Goal: Task Accomplishment & Management: Manage account settings

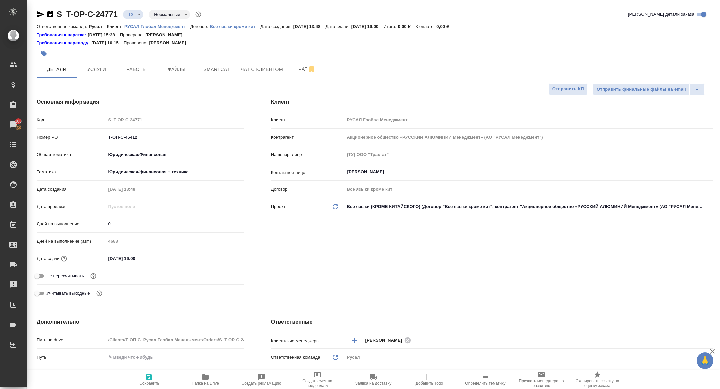
select select "RU"
click at [51, 9] on div "S_T-OP-C-24771 ТЗ tz Нормальный normal" at bounding box center [120, 14] width 166 height 11
click at [51, 12] on icon "button" at bounding box center [50, 14] width 6 height 7
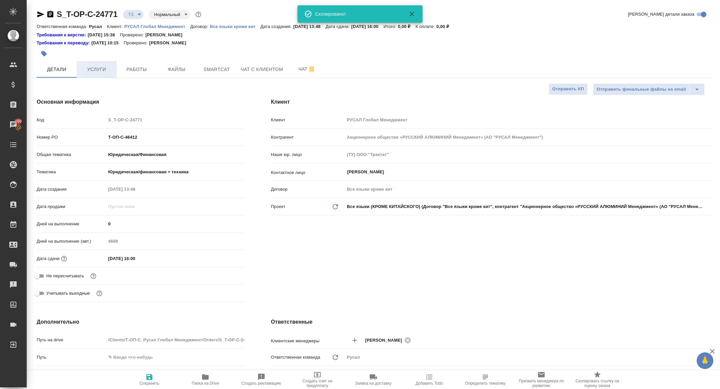
click at [97, 73] on span "Услуги" at bounding box center [97, 69] width 32 height 8
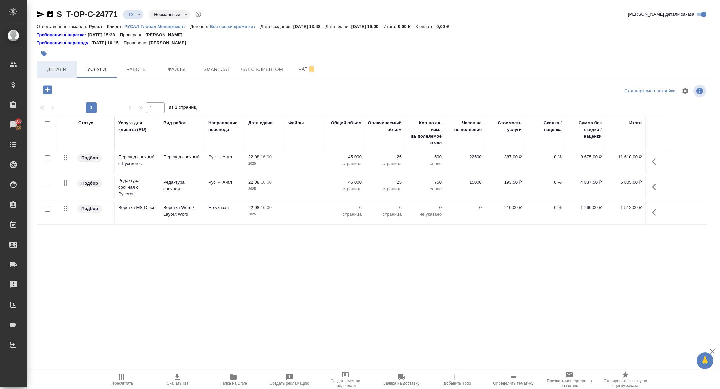
click at [60, 64] on button "Детали" at bounding box center [57, 69] width 40 height 17
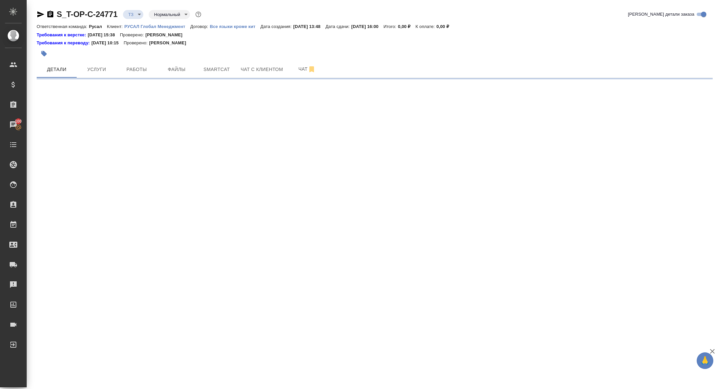
select select "RU"
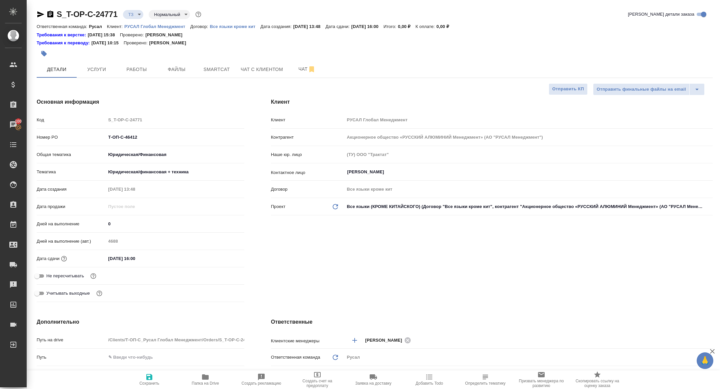
type textarea "x"
type input "[PERSON_NAME]"
type textarea "x"
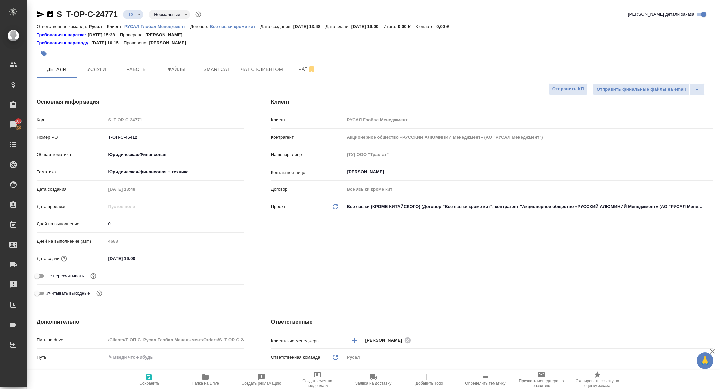
type textarea "x"
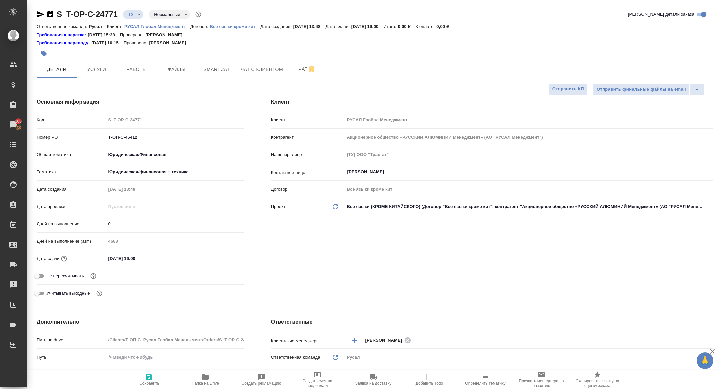
type textarea "x"
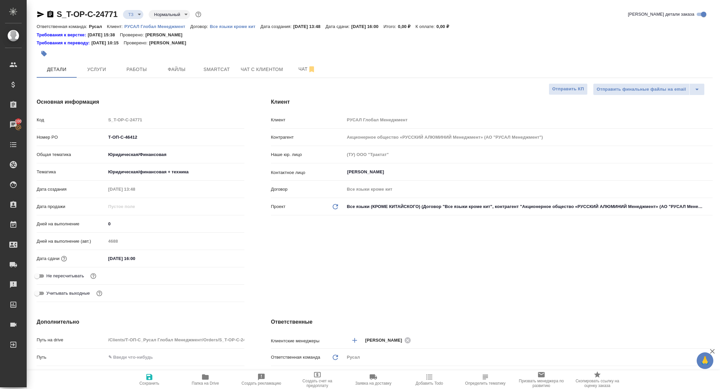
type textarea "x"
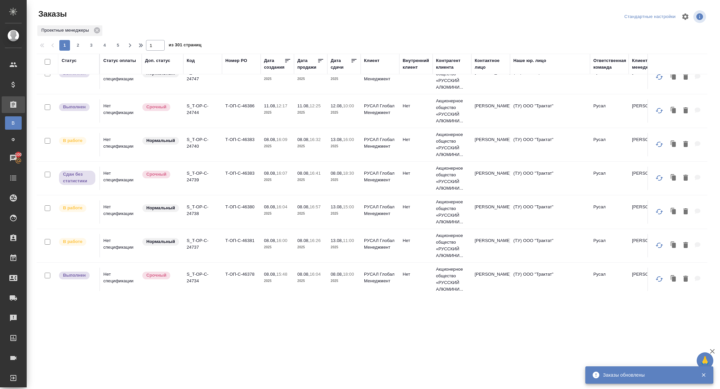
scroll to position [204, 0]
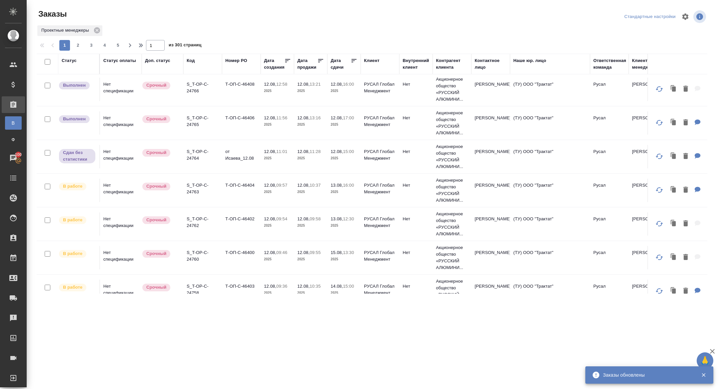
drag, startPoint x: 338, startPoint y: 64, endPoint x: 347, endPoint y: 110, distance: 47.1
click at [338, 64] on div "Дата сдачи" at bounding box center [341, 63] width 20 height 13
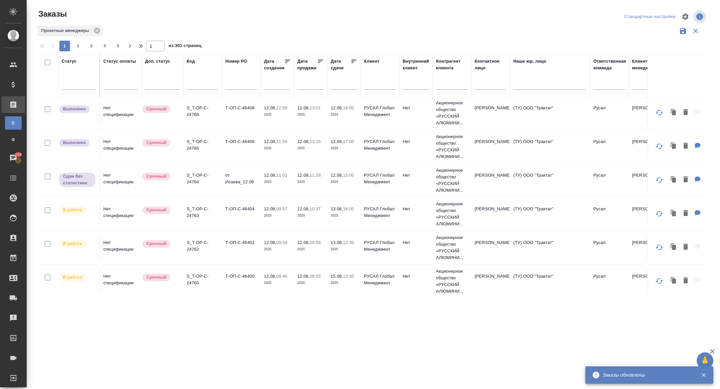
scroll to position [227, 0]
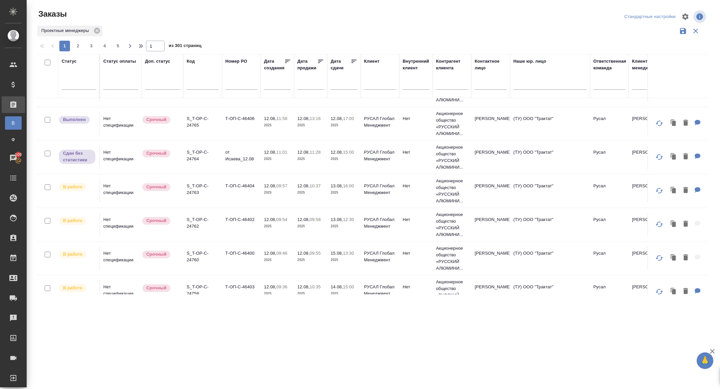
click at [339, 87] on input "text" at bounding box center [346, 83] width 23 height 9
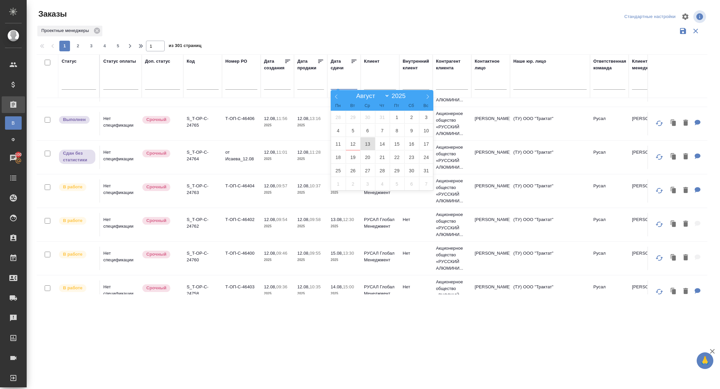
click at [368, 143] on span "13" at bounding box center [367, 143] width 15 height 13
type div "2025-08-12T21:00:00.000Z"
click at [382, 143] on span "14" at bounding box center [382, 143] width 15 height 13
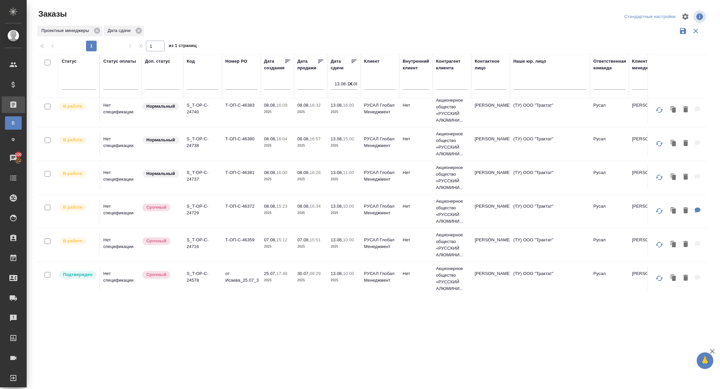
scroll to position [0, 0]
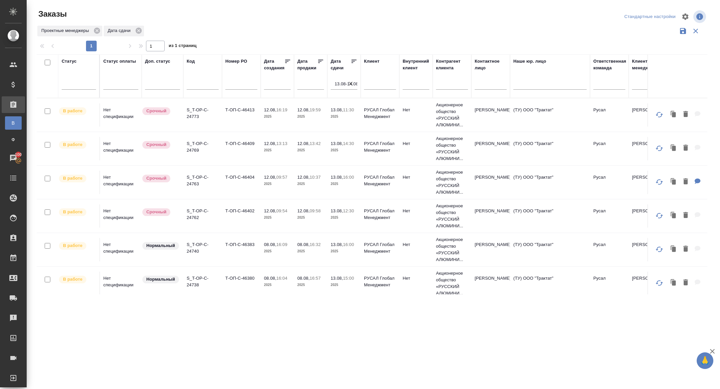
click at [352, 63] on icon at bounding box center [354, 61] width 5 height 3
click at [193, 143] on p "S_T-OP-C-24716" at bounding box center [203, 146] width 32 height 13
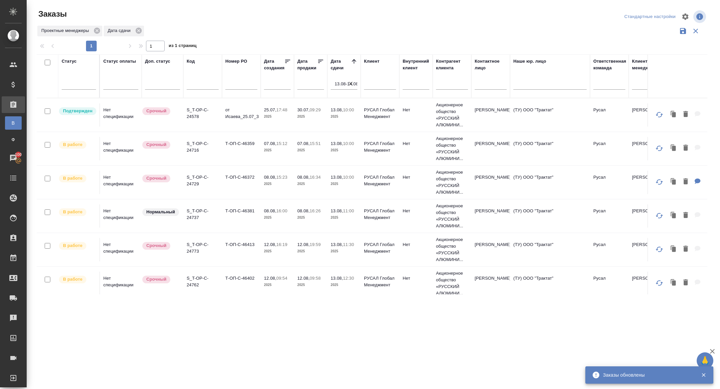
click at [195, 183] on p "S_T-OP-C-24729" at bounding box center [203, 180] width 32 height 13
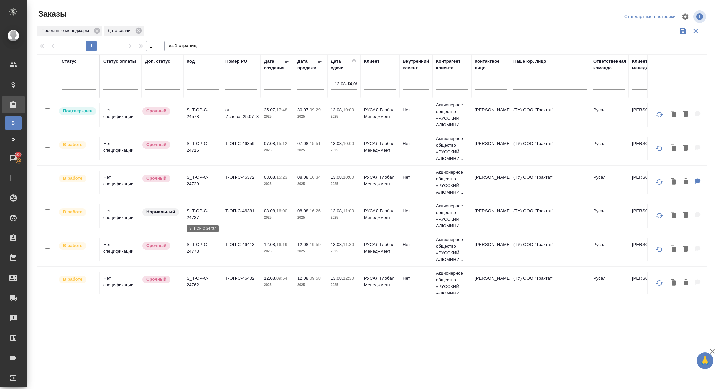
click at [197, 213] on p "S_T-OP-C-24737" at bounding box center [203, 214] width 32 height 13
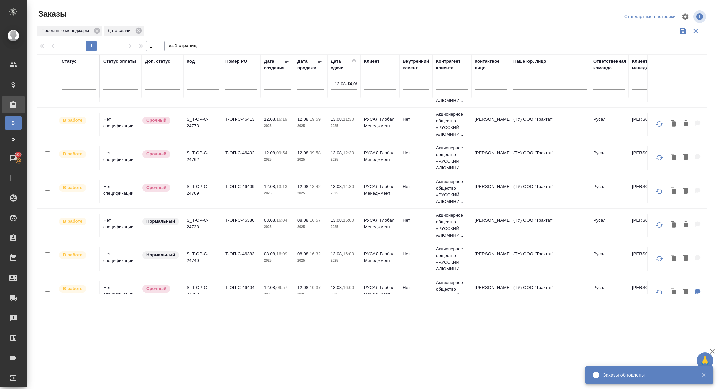
scroll to position [135, 0]
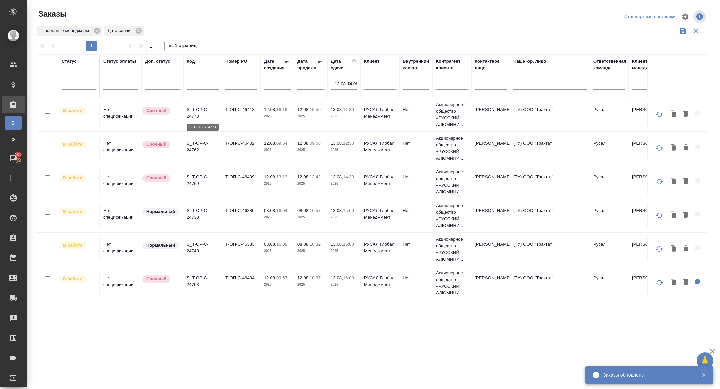
click at [196, 114] on p "S_T-OP-C-24773" at bounding box center [203, 112] width 32 height 13
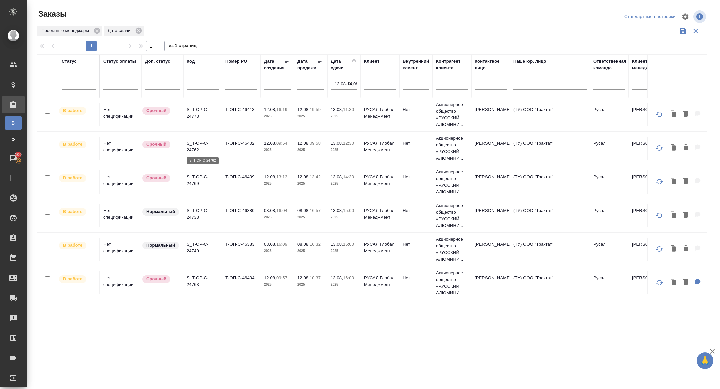
click at [194, 149] on p "S_T-OP-C-24762" at bounding box center [203, 146] width 32 height 13
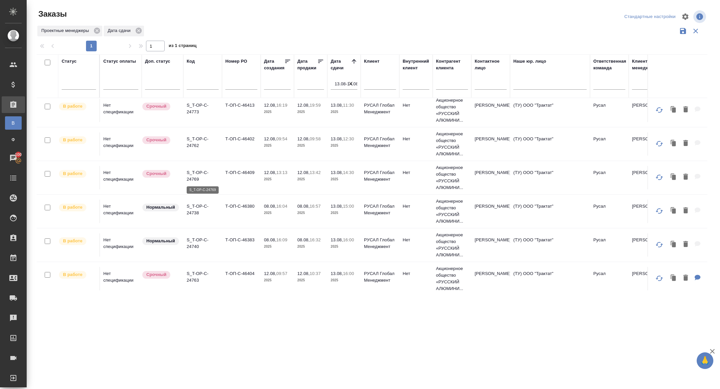
click at [193, 174] on p "S_T-OP-C-24769" at bounding box center [203, 175] width 32 height 13
click at [190, 206] on p "S_T-OP-C-24738" at bounding box center [203, 209] width 32 height 13
click at [192, 244] on p "S_T-OP-C-24740" at bounding box center [203, 243] width 32 height 13
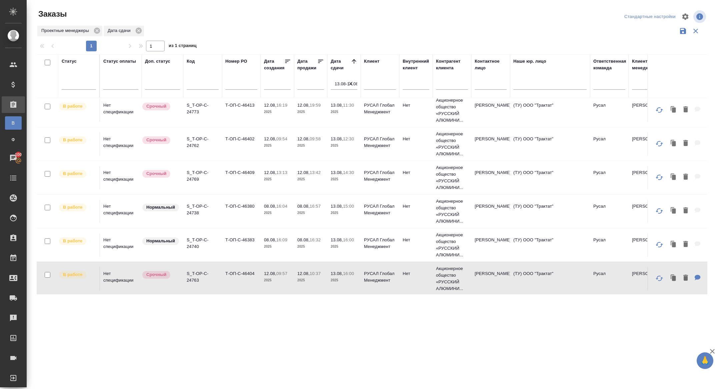
click at [194, 276] on p "S_T-OP-C-24763" at bounding box center [203, 276] width 32 height 13
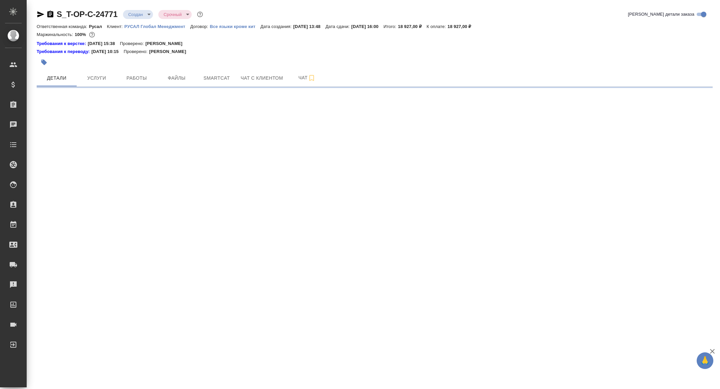
click at [141, 15] on body "🙏 .cls-1 fill:#fff; AWATERA Zhuravleva Alexandra Клиенты Спецификации Заказы Ча…" at bounding box center [360, 194] width 720 height 389
select select "RU"
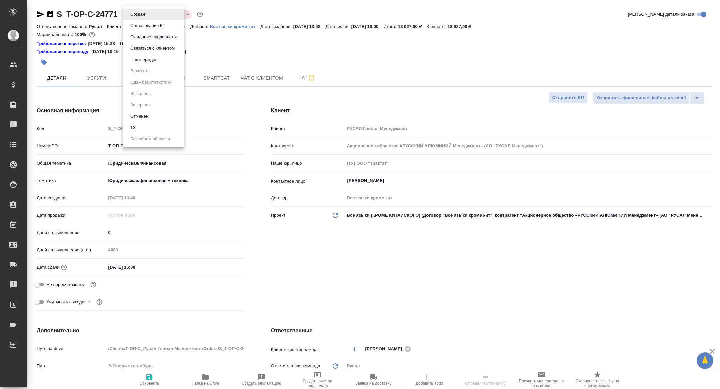
type textarea "x"
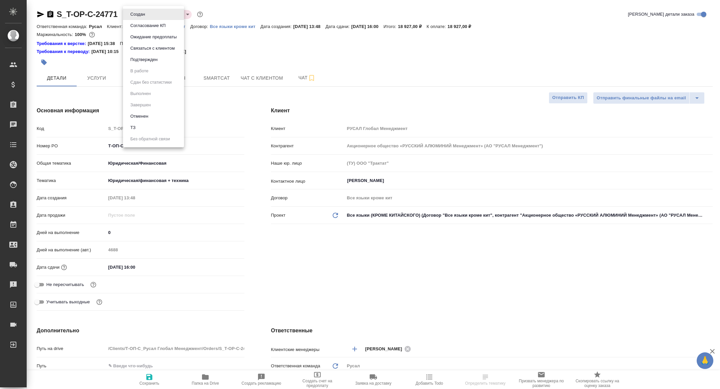
type textarea "x"
click at [132, 18] on button "Подтвержден" at bounding box center [137, 14] width 19 height 7
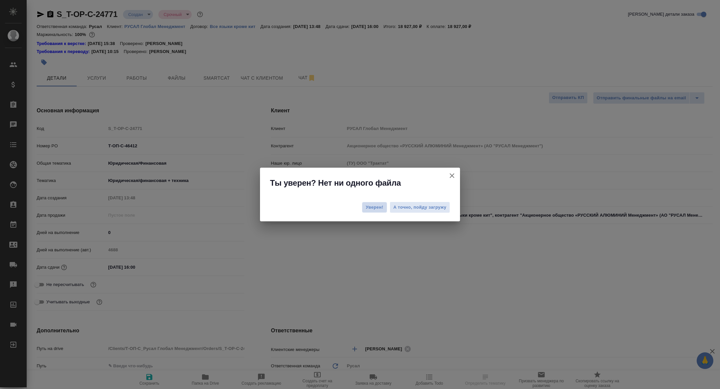
click at [369, 204] on span "Уверен!" at bounding box center [375, 207] width 18 height 7
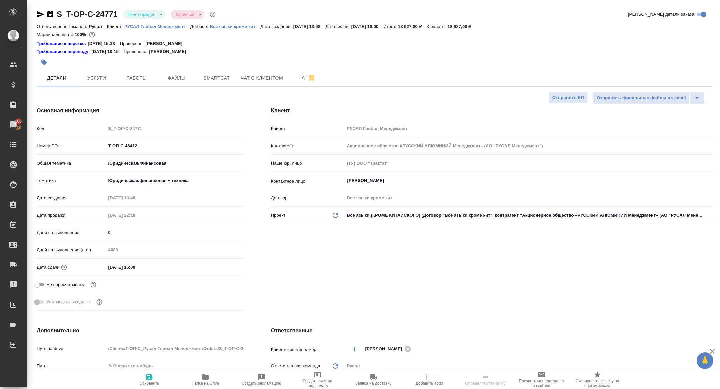
select select "RU"
type textarea "x"
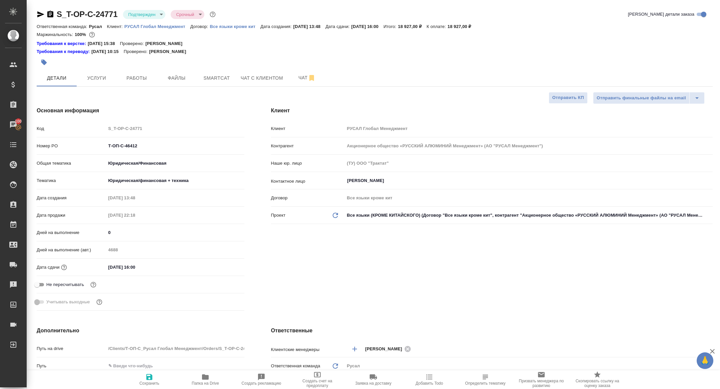
type textarea "x"
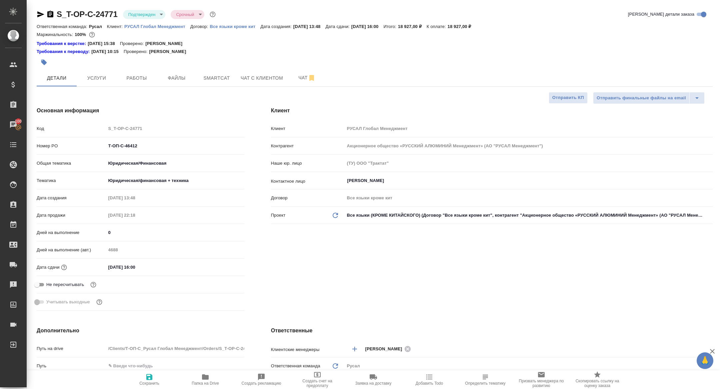
type textarea "x"
click at [126, 79] on span "Работы" at bounding box center [137, 78] width 32 height 8
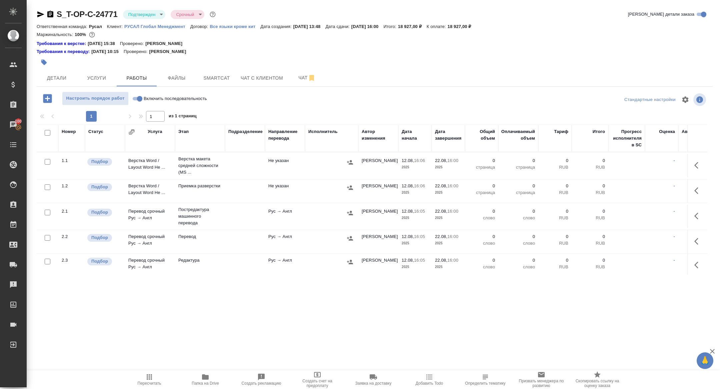
click at [48, 133] on input "checkbox" at bounding box center [48, 133] width 6 height 6
checkbox input "true"
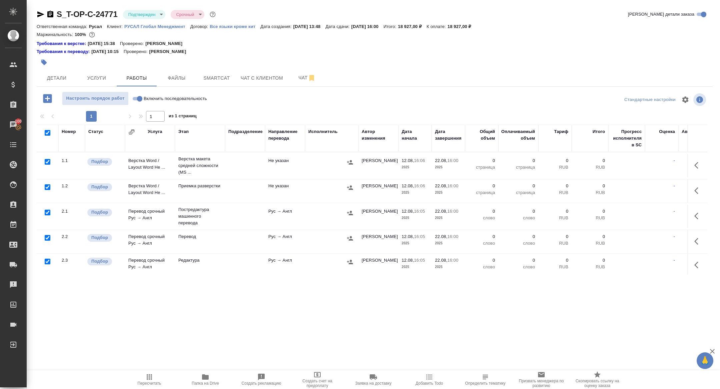
checkbox input "true"
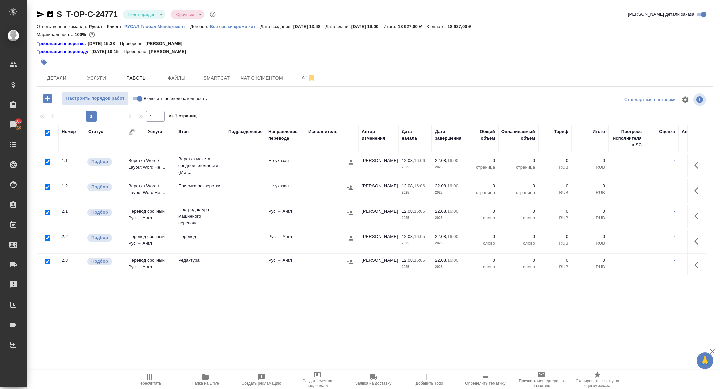
checkbox input "true"
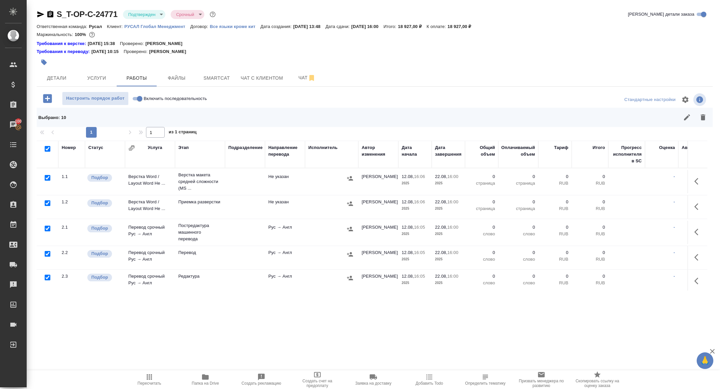
click at [49, 228] on input "checkbox" at bounding box center [48, 229] width 6 height 6
checkbox input "false"
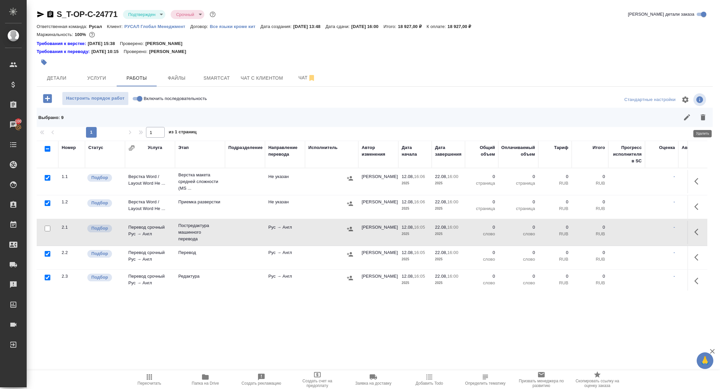
click at [706, 121] on button "button" at bounding box center [703, 117] width 16 height 16
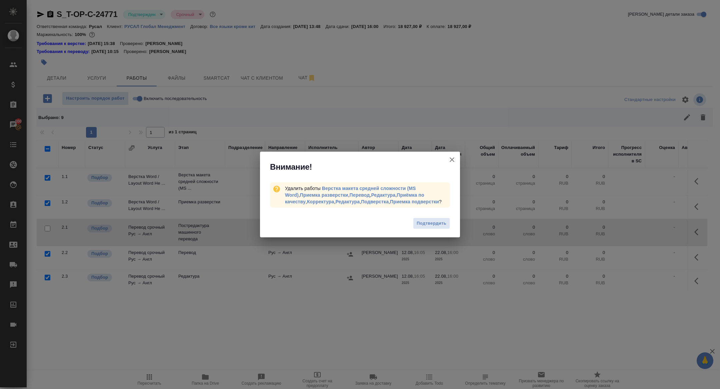
click at [434, 231] on div "Подтвердить" at bounding box center [360, 224] width 200 height 27
click at [429, 227] on button "Подтвердить" at bounding box center [431, 224] width 37 height 12
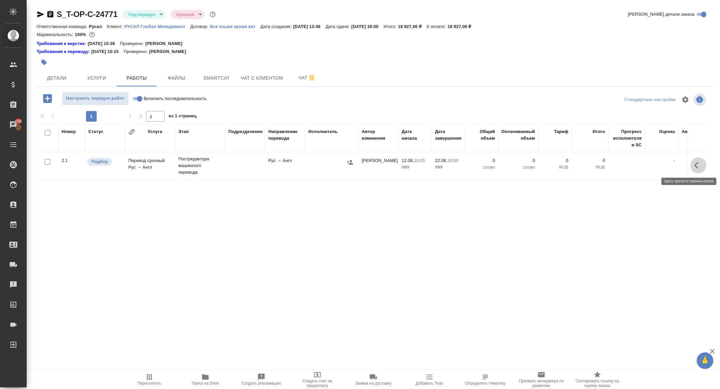
click at [699, 168] on icon "button" at bounding box center [698, 165] width 8 height 8
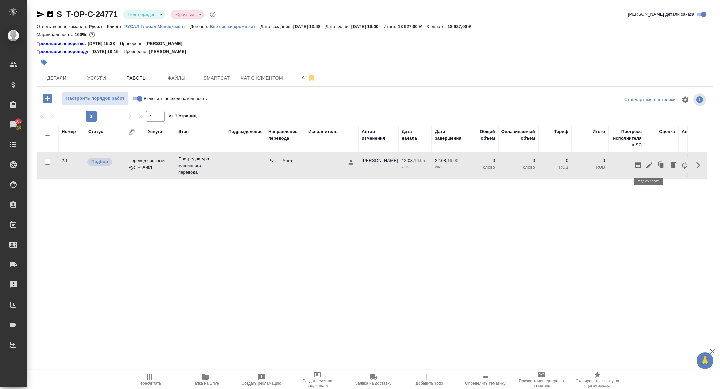
click at [650, 169] on button "button" at bounding box center [648, 165] width 11 height 16
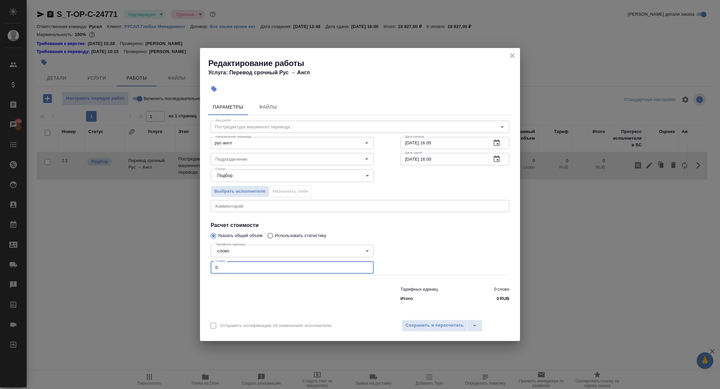
drag, startPoint x: 229, startPoint y: 269, endPoint x: 189, endPoint y: 267, distance: 40.1
click at [189, 267] on div "Редактирование работы Услуга: Перевод срочный Рус → [PERSON_NAME] Файлы Вид раб…" at bounding box center [360, 194] width 720 height 389
type input "1600"
click at [497, 159] on icon "button" at bounding box center [496, 158] width 6 height 7
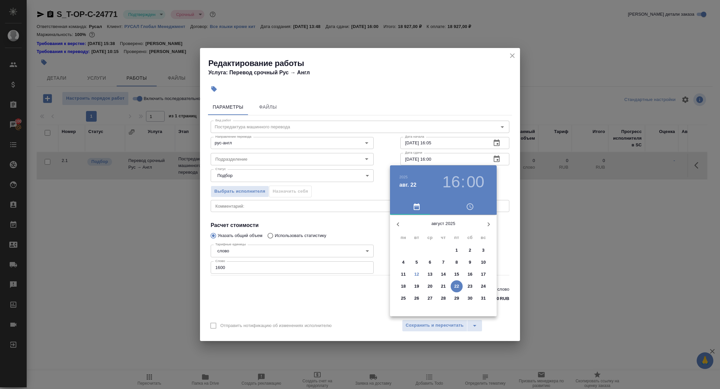
click at [442, 275] on p "14" at bounding box center [443, 274] width 5 height 7
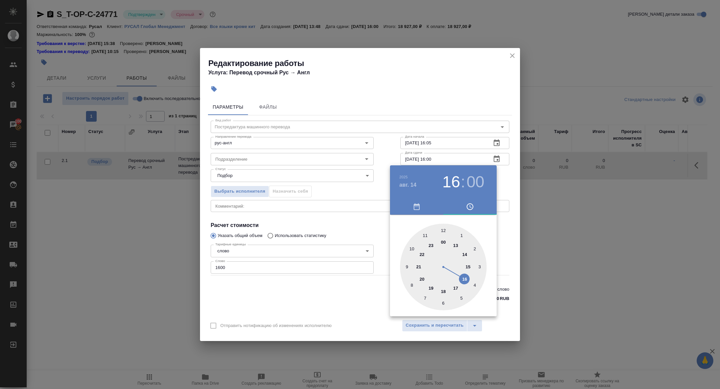
click at [411, 247] on div at bounding box center [443, 267] width 87 height 87
type input "14.08.2025 10:00"
click at [328, 216] on div at bounding box center [360, 194] width 720 height 389
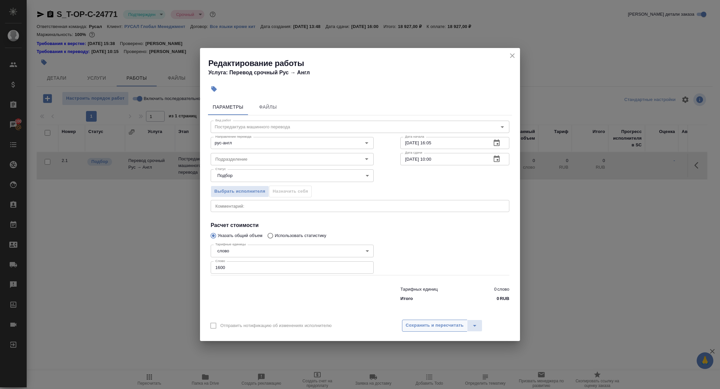
click at [427, 328] on span "Сохранить и пересчитать" at bounding box center [435, 326] width 58 height 8
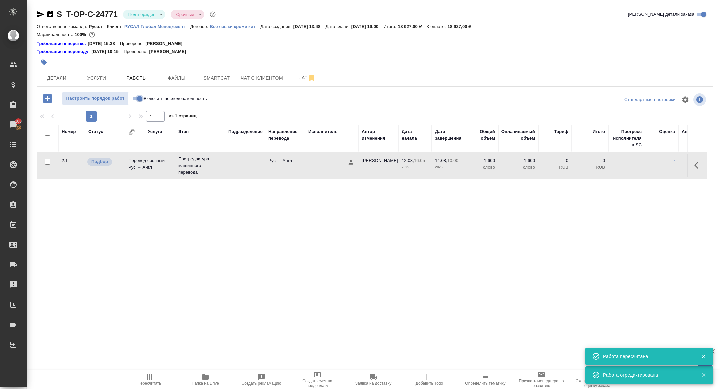
click at [137, 98] on input "Включить последовательность" at bounding box center [140, 99] width 24 height 8
checkbox input "true"
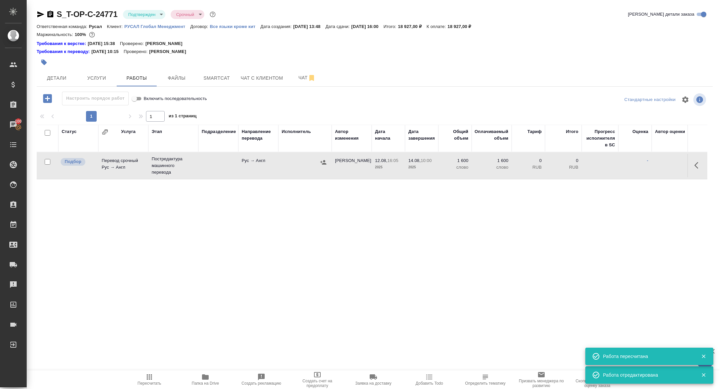
click at [325, 159] on icon "button" at bounding box center [323, 162] width 7 height 7
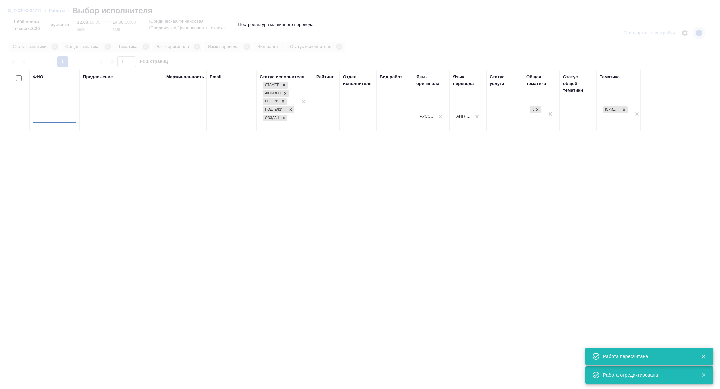
click at [50, 120] on input "text" at bounding box center [54, 119] width 43 height 8
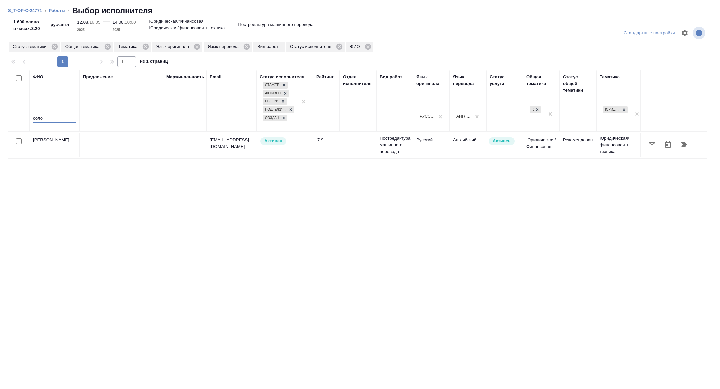
type input "соло"
click at [648, 144] on icon "button" at bounding box center [652, 145] width 8 height 8
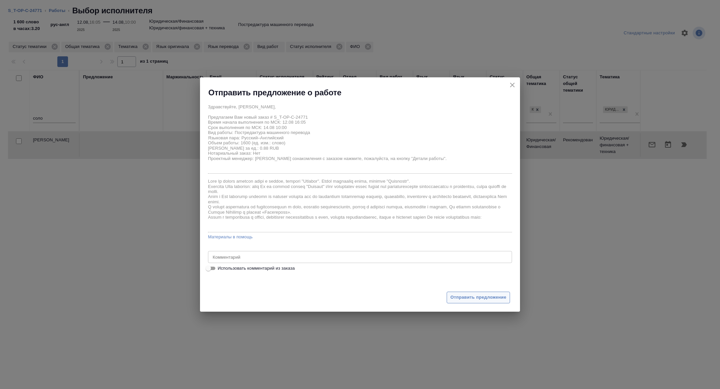
click at [468, 300] on span "Отправить предложение" at bounding box center [478, 298] width 56 height 8
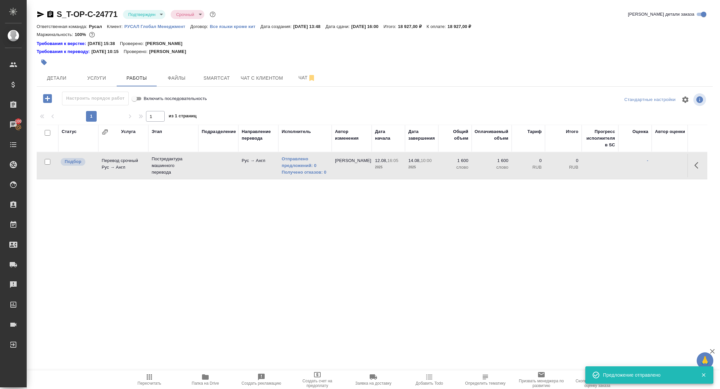
click at [148, 382] on span "Пересчитать" at bounding box center [150, 383] width 24 height 5
click at [155, 380] on span "Пересчитать" at bounding box center [149, 379] width 48 height 13
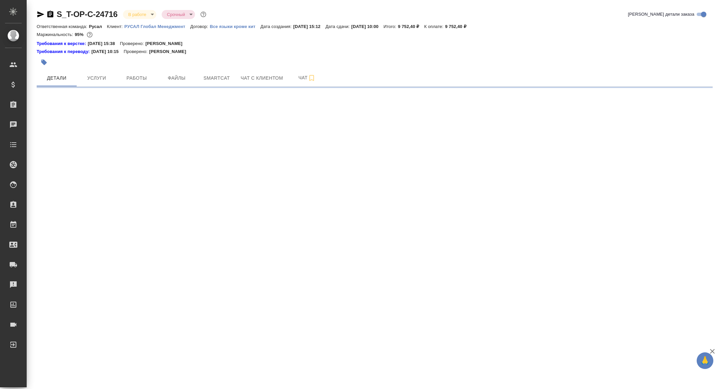
select select "RU"
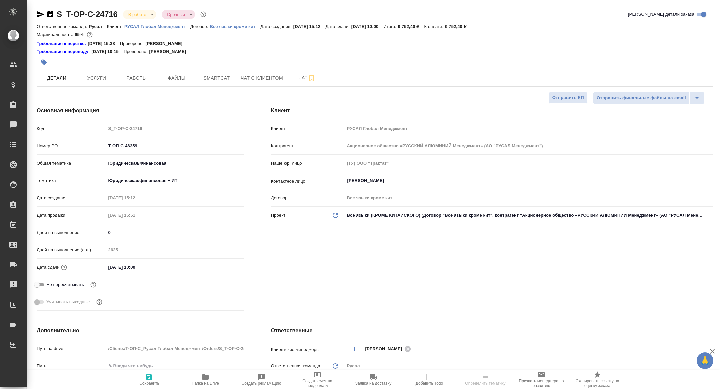
type textarea "x"
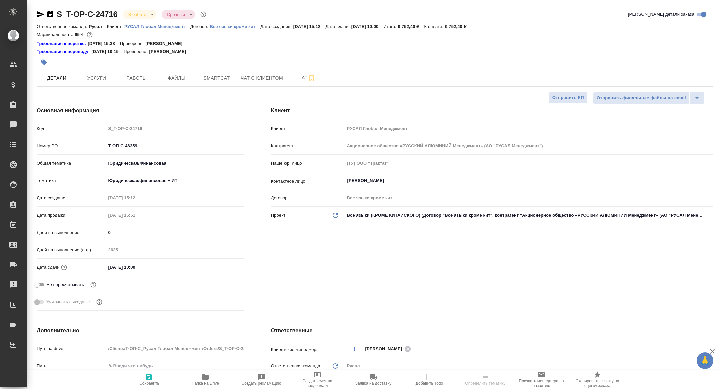
type textarea "x"
click at [139, 79] on span "Работы" at bounding box center [137, 78] width 32 height 8
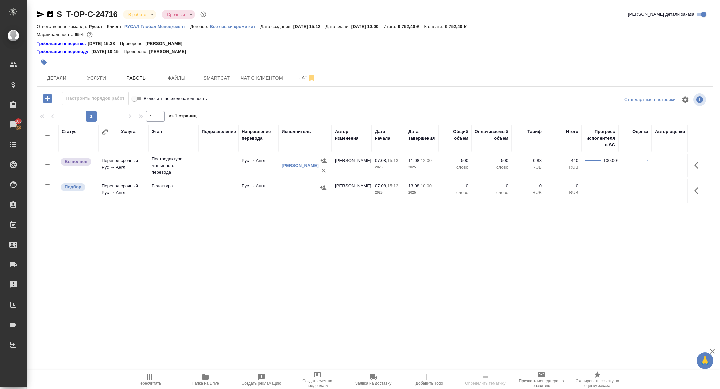
click at [324, 187] on icon "button" at bounding box center [323, 187] width 7 height 7
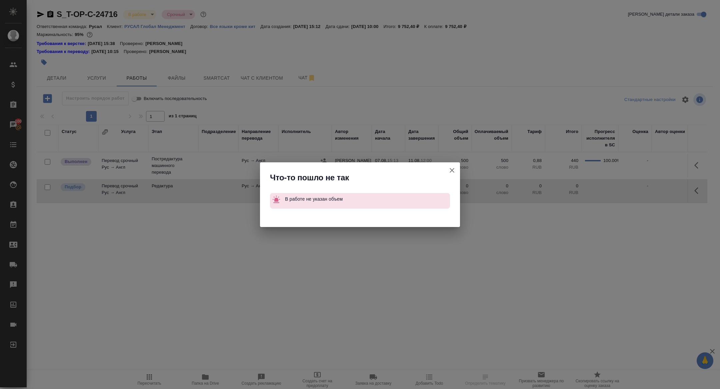
click at [445, 168] on button "Группировать работы по услугам" at bounding box center [452, 170] width 16 height 16
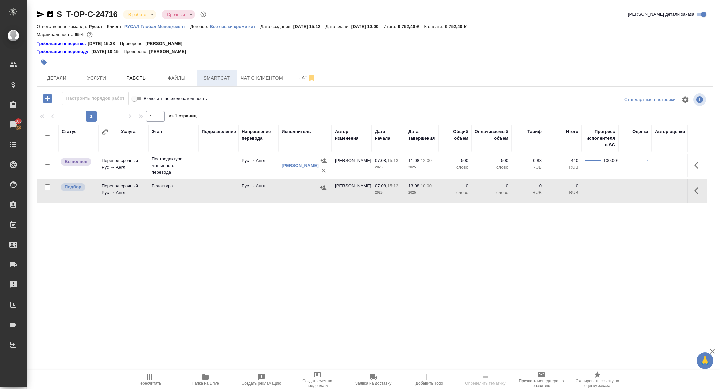
click at [226, 79] on span "Smartcat" at bounding box center [217, 78] width 32 height 8
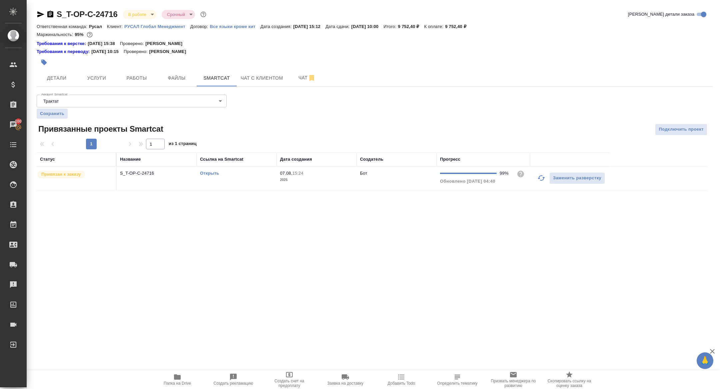
click at [207, 176] on div "Открыть" at bounding box center [236, 173] width 73 height 7
click at [208, 173] on link "Открыть" at bounding box center [209, 173] width 19 height 5
click at [141, 61] on div at bounding box center [262, 62] width 451 height 15
click at [141, 75] on span "Работы" at bounding box center [137, 78] width 32 height 8
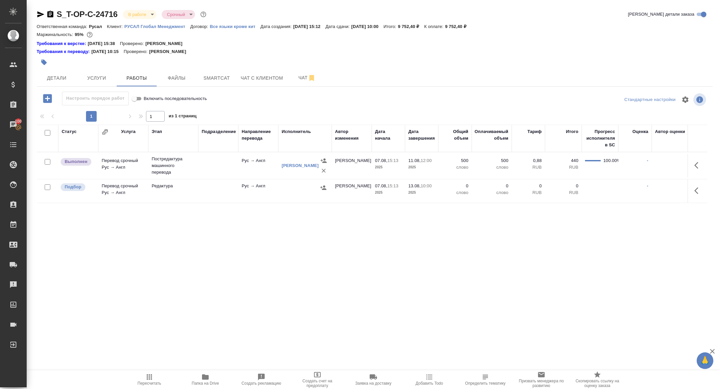
click at [696, 192] on icon "button" at bounding box center [696, 190] width 4 height 7
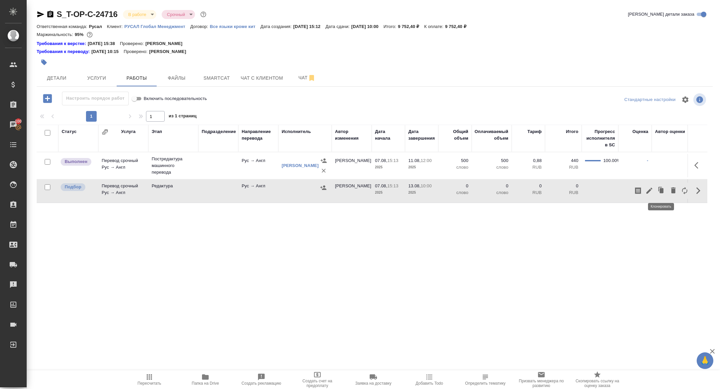
click at [649, 191] on icon "button" at bounding box center [649, 191] width 6 height 6
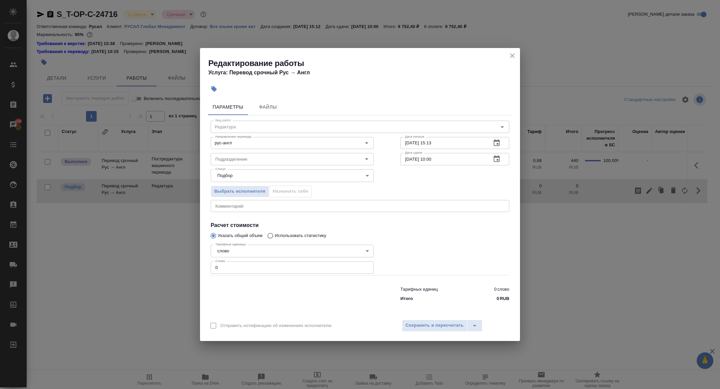
click at [509, 56] on icon "close" at bounding box center [512, 56] width 8 height 8
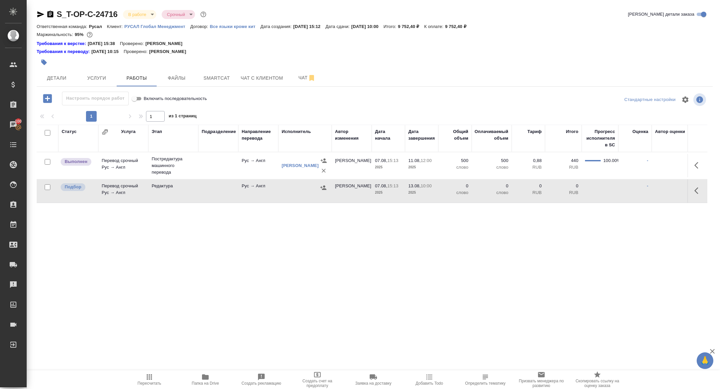
click at [40, 14] on icon "button" at bounding box center [41, 14] width 8 height 8
click at [40, 15] on icon "button" at bounding box center [40, 14] width 7 height 6
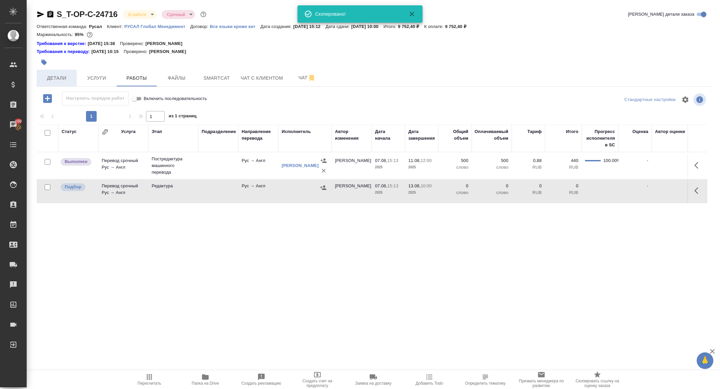
click at [64, 79] on span "Детали" at bounding box center [57, 78] width 32 height 8
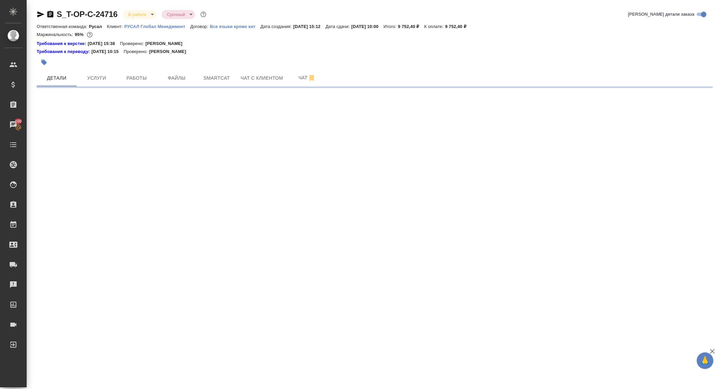
select select "RU"
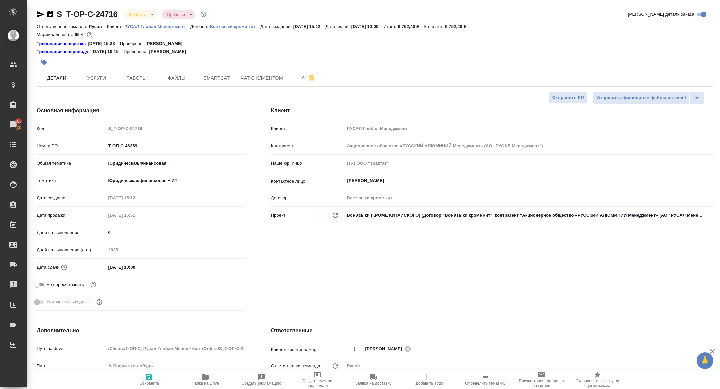
type textarea "x"
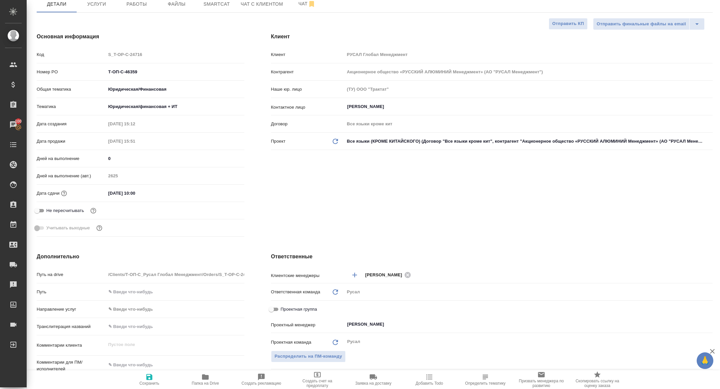
scroll to position [260, 0]
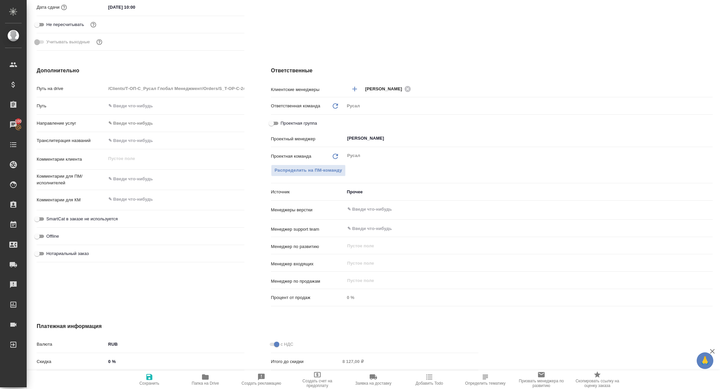
drag, startPoint x: 277, startPoint y: 122, endPoint x: 315, endPoint y: 123, distance: 38.0
click at [277, 123] on input "Проектная группа" at bounding box center [271, 123] width 24 height 8
checkbox input "true"
type textarea "x"
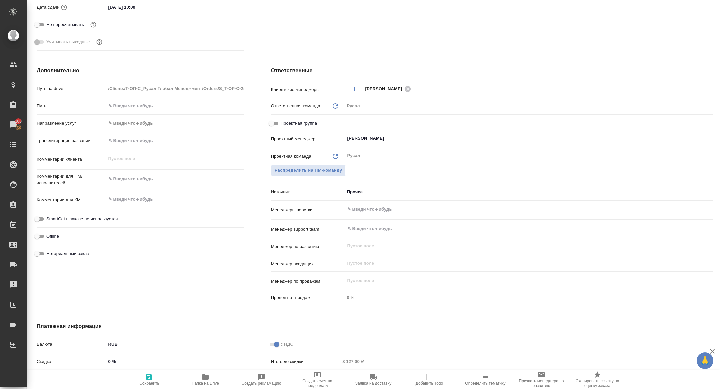
type textarea "x"
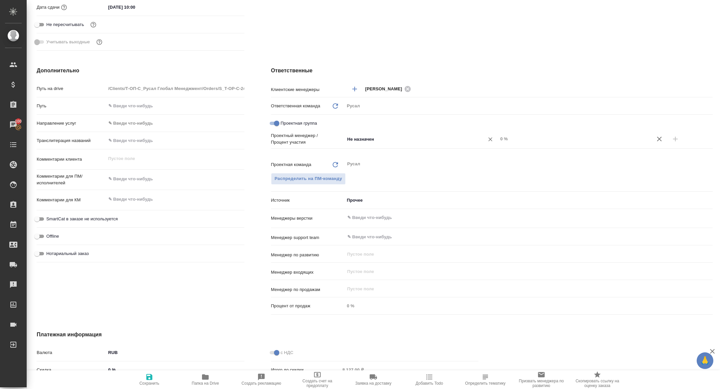
click at [376, 139] on input "Не назначен" at bounding box center [410, 139] width 127 height 8
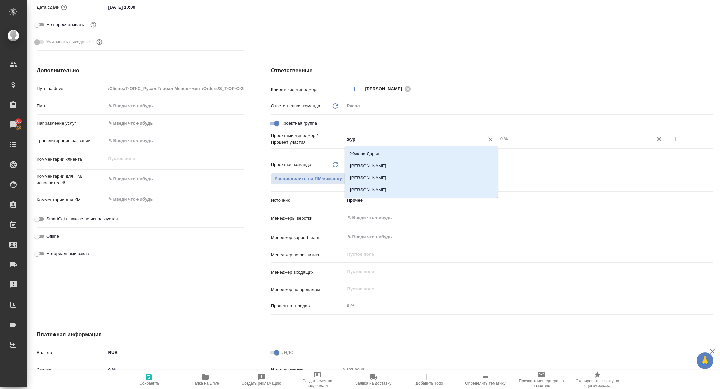
type input "жура"
click at [400, 162] on li "[PERSON_NAME]" at bounding box center [421, 166] width 153 height 12
type textarea "x"
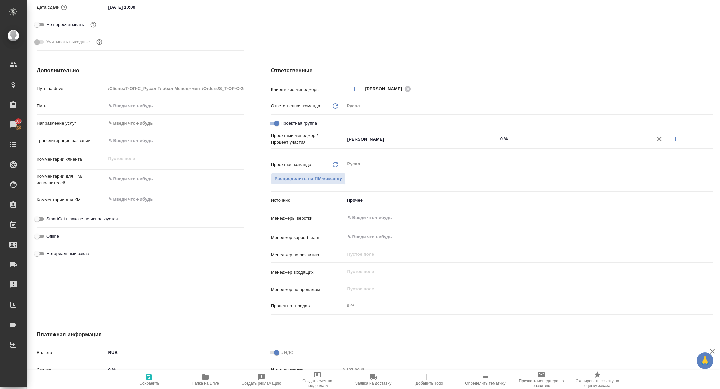
click at [671, 137] on button "button" at bounding box center [675, 139] width 16 height 16
type textarea "x"
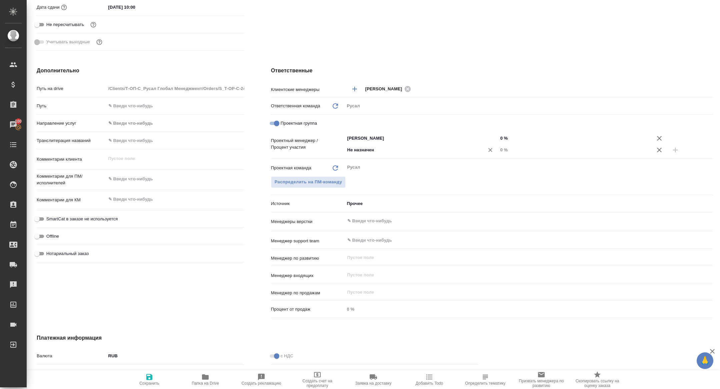
click at [397, 156] on div "Не назначен ​" at bounding box center [421, 150] width 153 height 13
type input "хрус"
click at [405, 171] on ul "Хрусталёва Дарья" at bounding box center [421, 170] width 153 height 12
click at [416, 166] on li "Хрусталёва Дарья" at bounding box center [421, 165] width 153 height 12
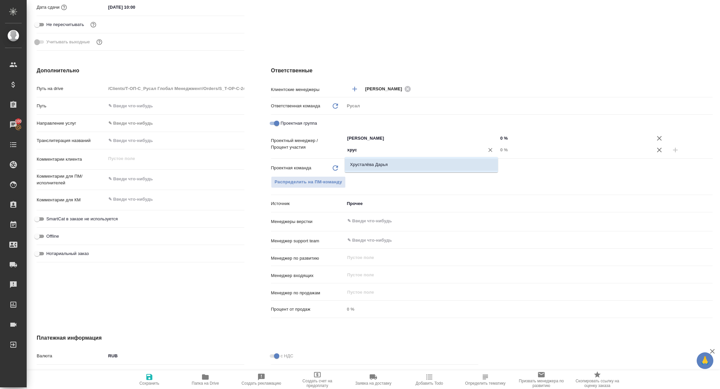
type textarea "x"
click at [498, 150] on input "0 %" at bounding box center [574, 150] width 153 height 10
type input "20 %"
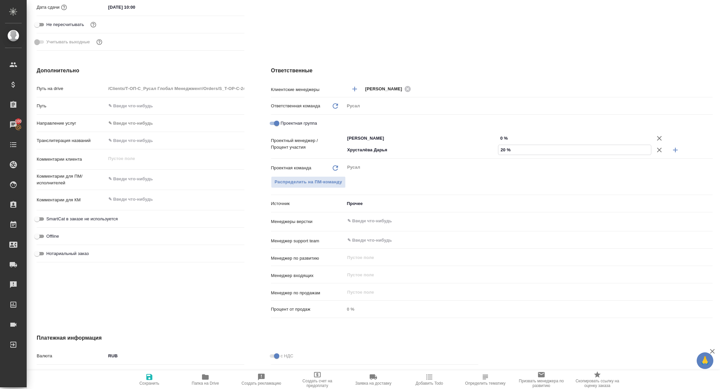
type textarea "x"
type input "20 %"
click at [499, 139] on input "0 %" at bounding box center [574, 138] width 153 height 10
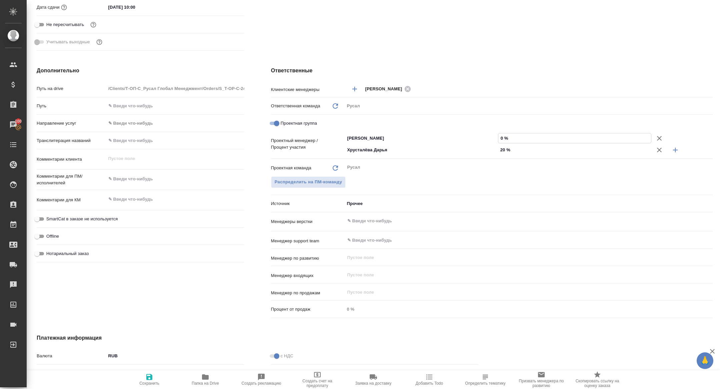
type input "80 %"
type textarea "x"
type input "80 %"
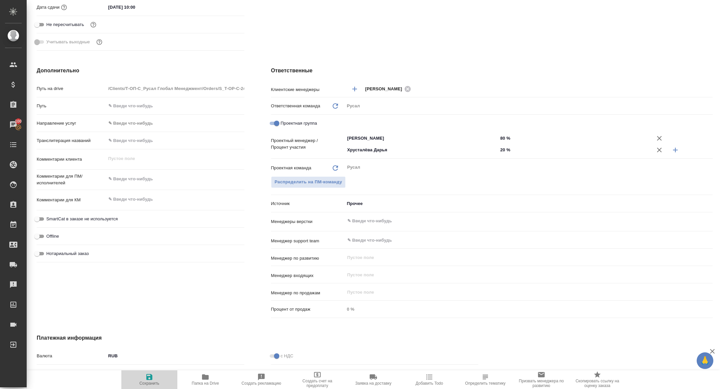
click at [152, 384] on span "Сохранить" at bounding box center [149, 383] width 20 height 5
type textarea "x"
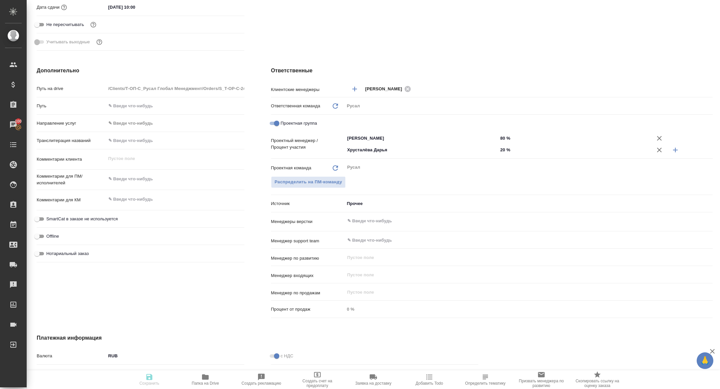
type textarea "x"
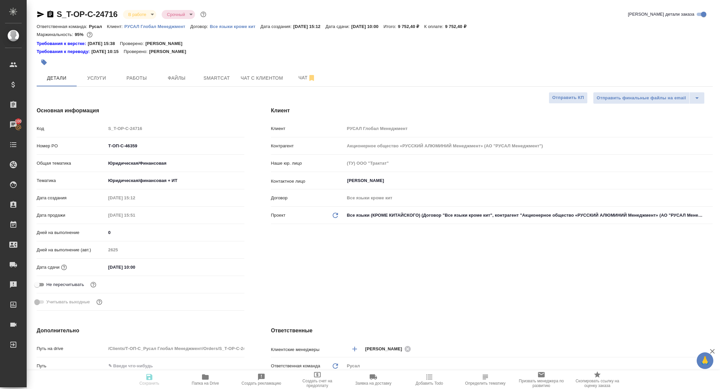
type textarea "x"
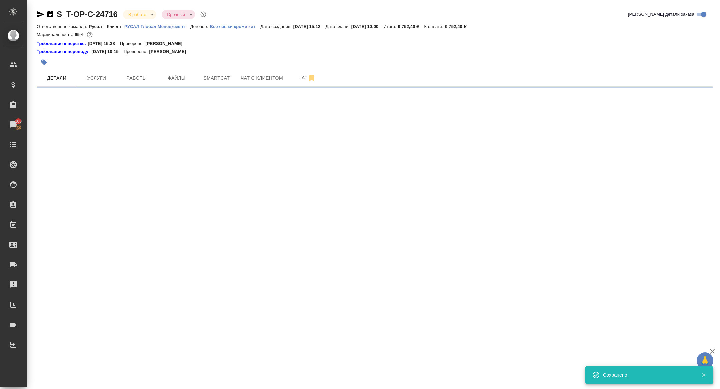
select select "RU"
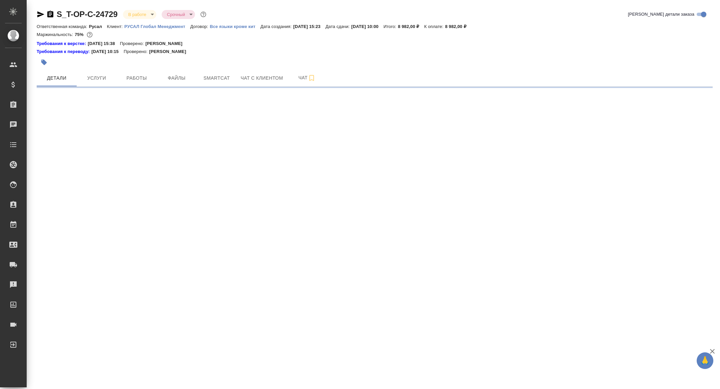
select select "RU"
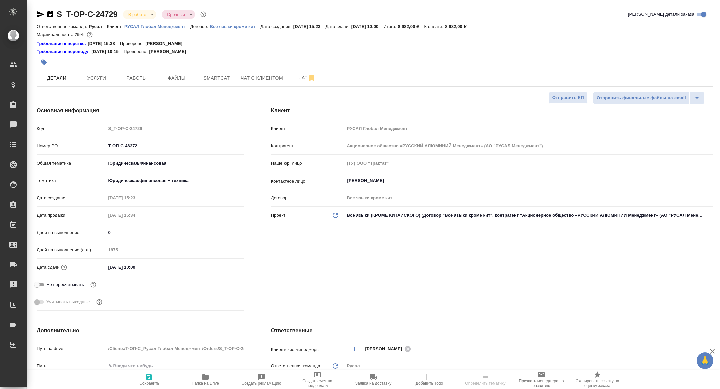
type textarea "x"
click at [132, 81] on span "Работы" at bounding box center [137, 78] width 32 height 8
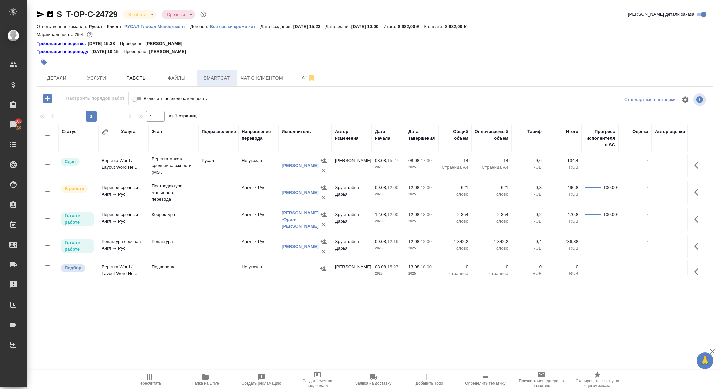
click at [205, 77] on span "Smartcat" at bounding box center [217, 78] width 32 height 8
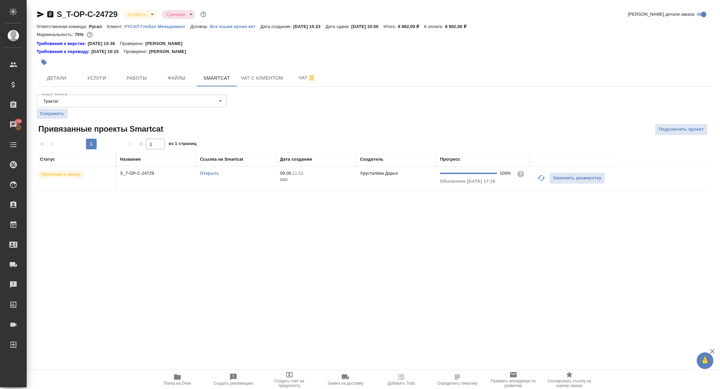
click at [215, 173] on link "Открыть" at bounding box center [209, 173] width 19 height 5
click at [63, 85] on button "Детали" at bounding box center [57, 78] width 40 height 17
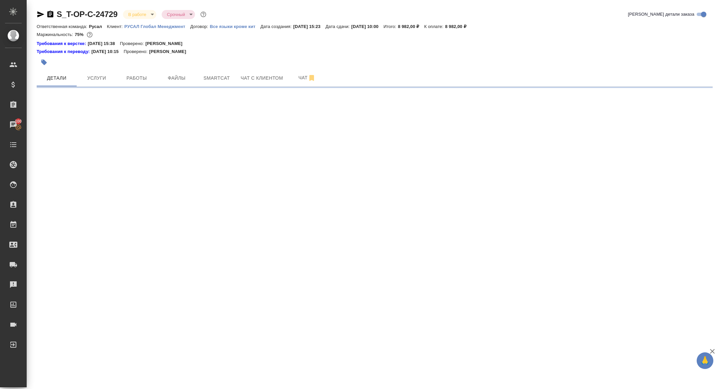
select select "RU"
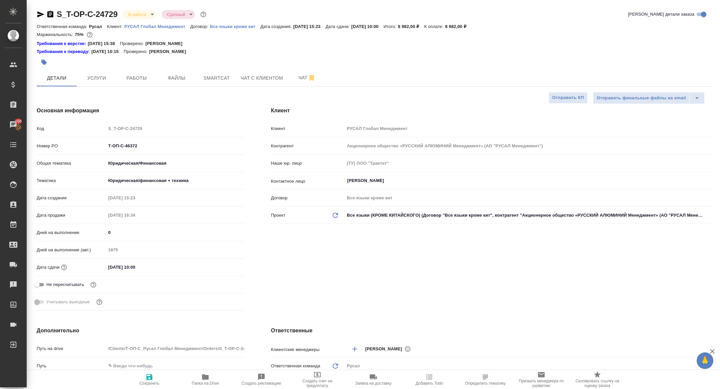
type textarea "x"
click at [139, 75] on span "Работы" at bounding box center [137, 78] width 32 height 8
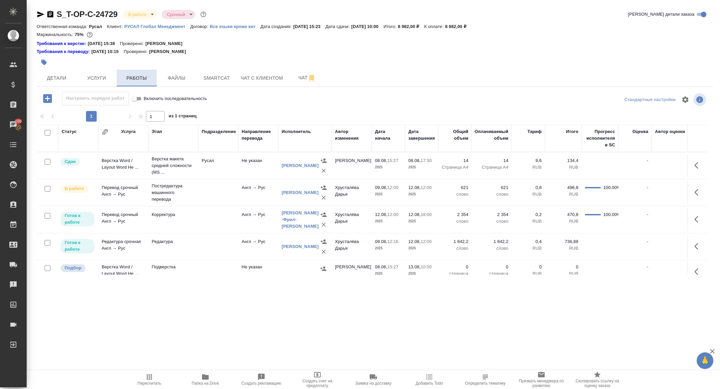
scroll to position [8, 0]
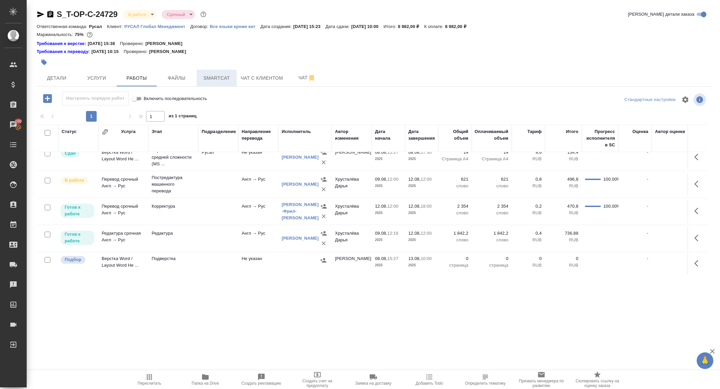
click at [220, 82] on button "Smartcat" at bounding box center [217, 78] width 40 height 17
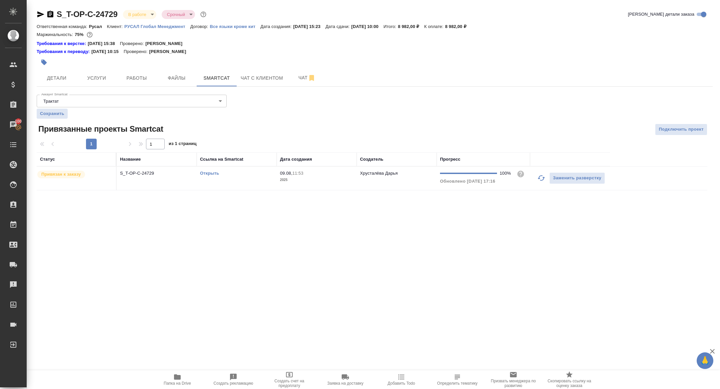
click at [205, 173] on link "Открыть" at bounding box center [209, 173] width 19 height 5
click at [186, 379] on span "Папка на Drive" at bounding box center [177, 379] width 48 height 13
click at [42, 15] on icon "button" at bounding box center [41, 14] width 8 height 8
click at [53, 83] on button "Детали" at bounding box center [57, 78] width 40 height 17
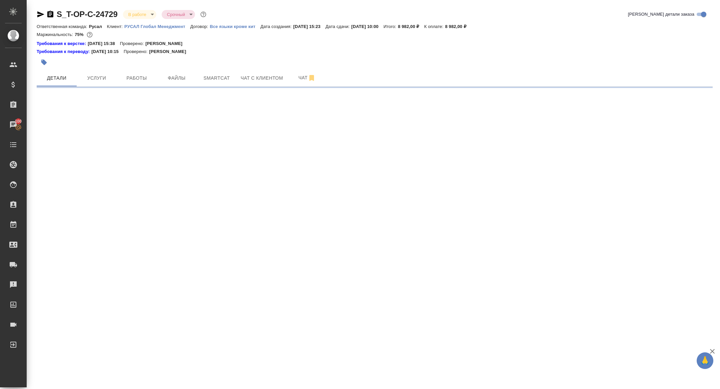
select select "RU"
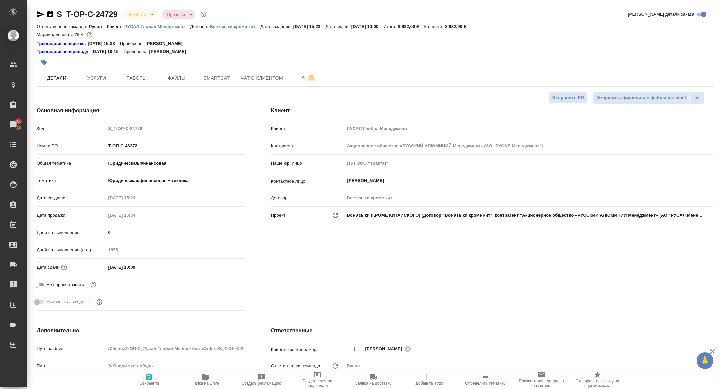
type textarea "x"
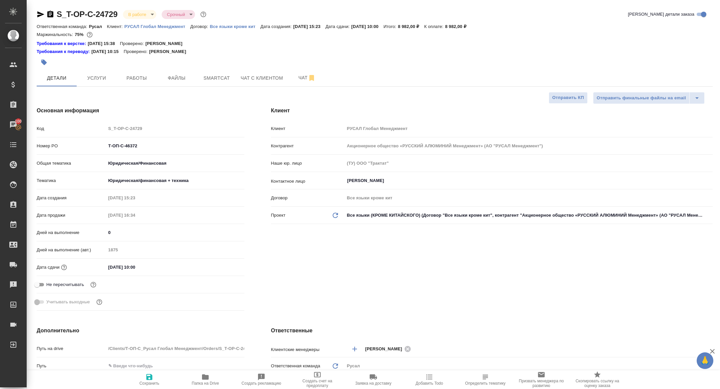
type textarea "x"
drag, startPoint x: 149, startPoint y: 146, endPoint x: 68, endPoint y: 141, distance: 81.1
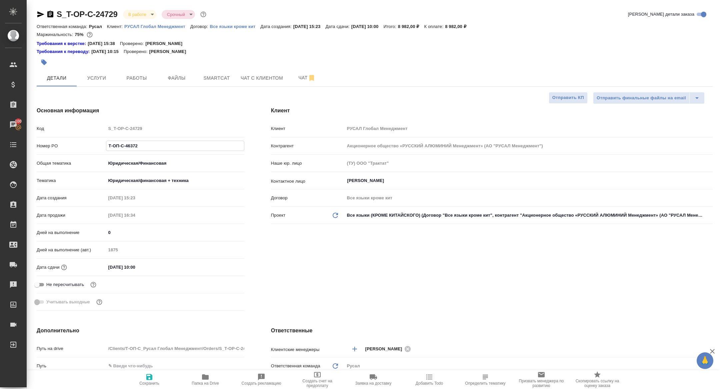
click at [68, 141] on div "Номер PO Т-ОП-С-46372" at bounding box center [141, 146] width 208 height 12
type textarea "x"
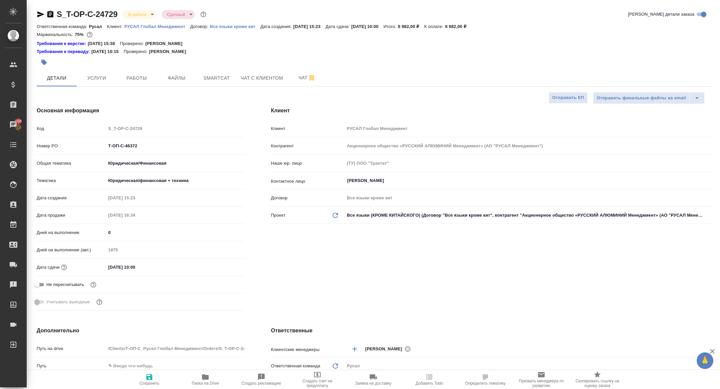
type textarea "x"
click at [146, 17] on body "🙏 .cls-1 fill:#fff; AWATERA Zhuravleva Alexandra Клиенты Спецификации Заказы 10…" at bounding box center [360, 194] width 720 height 389
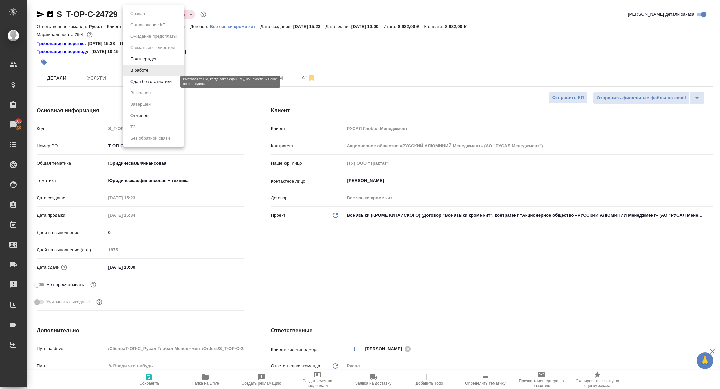
click at [146, 82] on button "Сдан без статистики" at bounding box center [150, 81] width 45 height 7
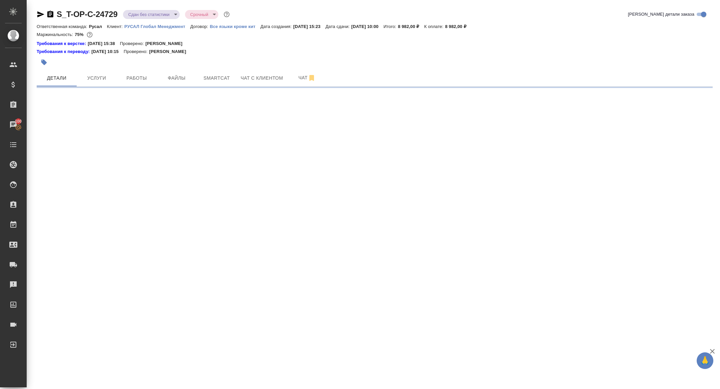
select select "RU"
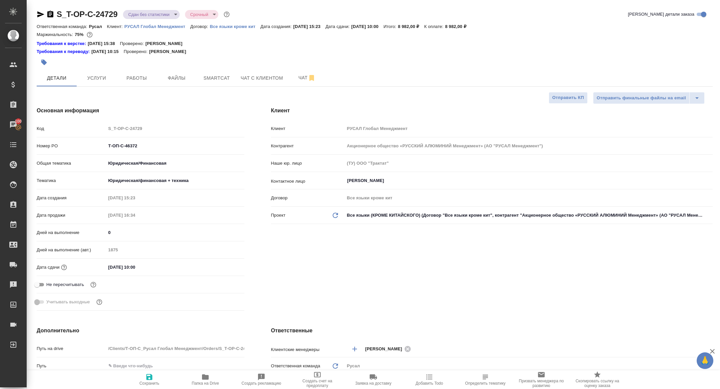
type textarea "x"
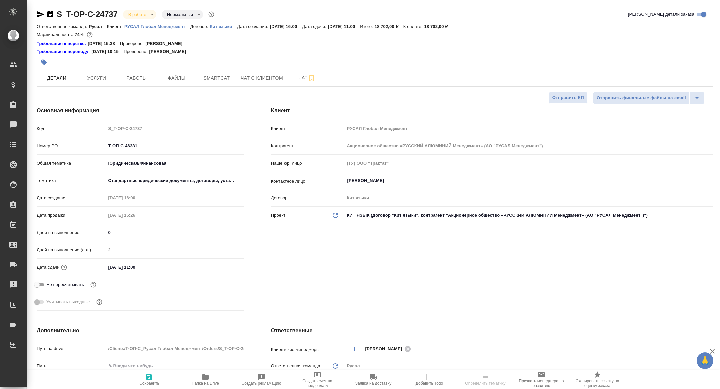
select select "RU"
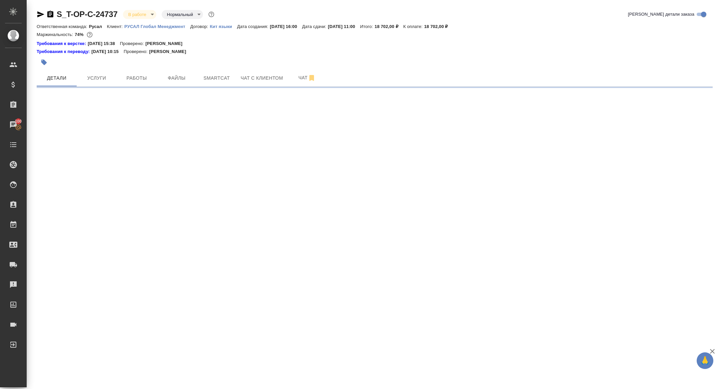
select select "RU"
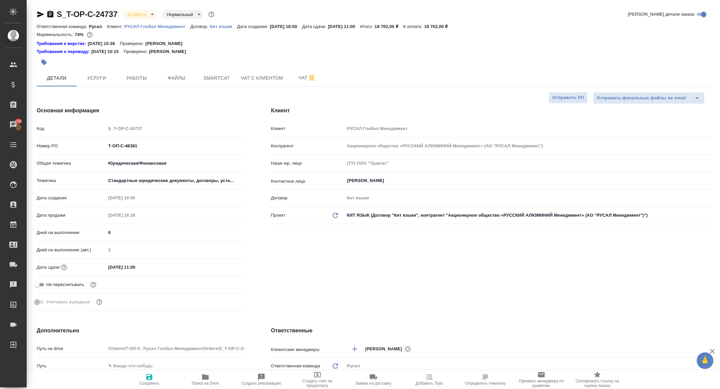
type textarea "x"
click at [129, 73] on button "Работы" at bounding box center [137, 78] width 40 height 17
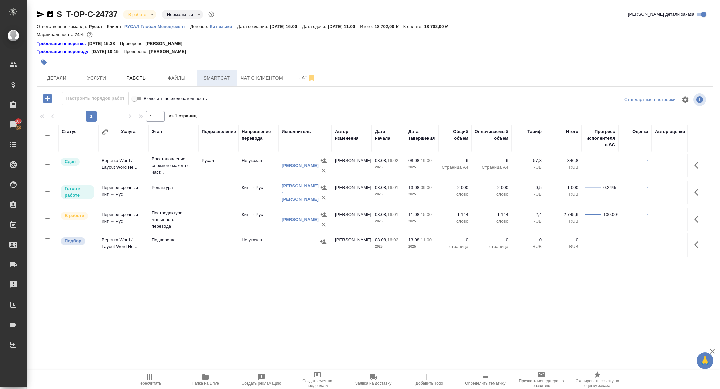
click at [210, 82] on button "Smartcat" at bounding box center [217, 78] width 40 height 17
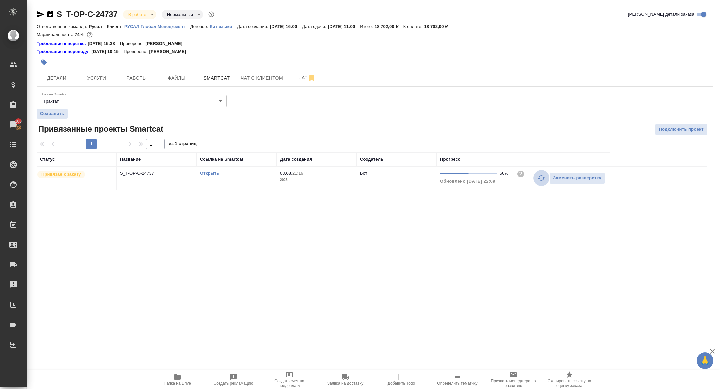
click at [537, 178] on icon "button" at bounding box center [541, 178] width 8 height 8
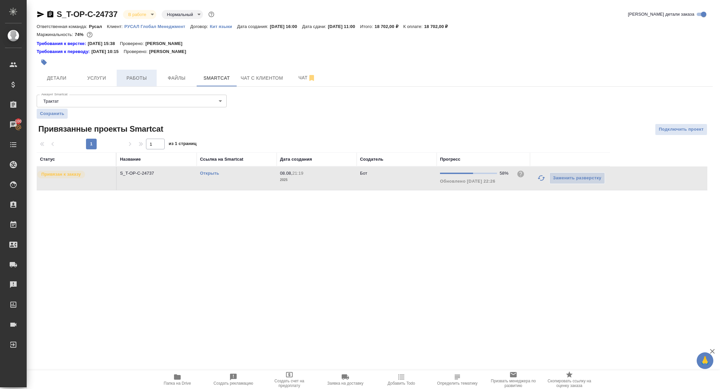
click at [131, 78] on span "Работы" at bounding box center [137, 78] width 32 height 8
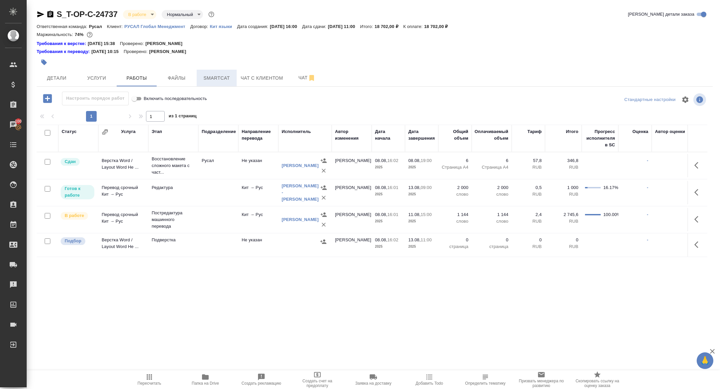
click at [205, 75] on span "Smartcat" at bounding box center [217, 78] width 32 height 8
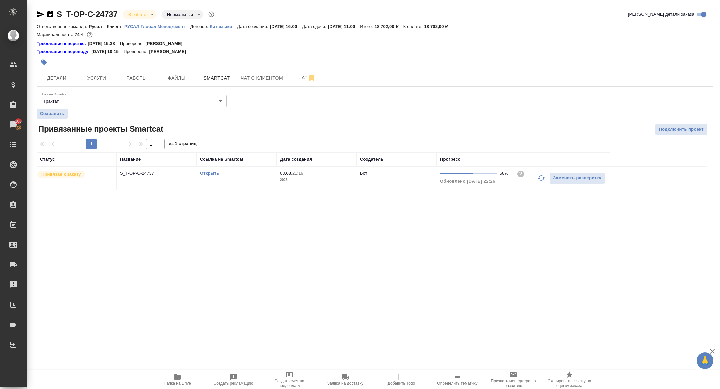
click at [212, 172] on link "Открыть" at bounding box center [209, 173] width 19 height 5
click at [40, 11] on icon "button" at bounding box center [41, 14] width 8 height 8
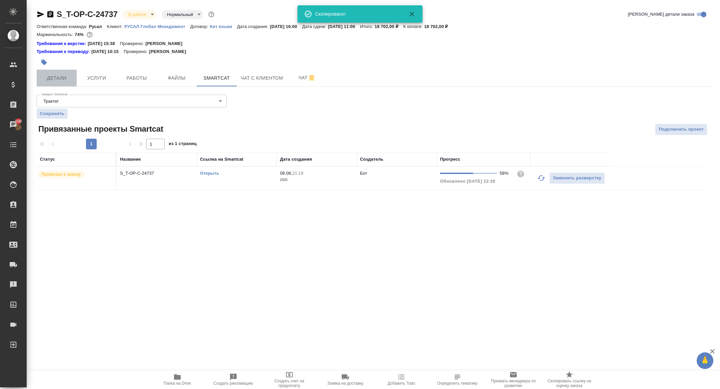
click at [62, 76] on span "Детали" at bounding box center [57, 78] width 32 height 8
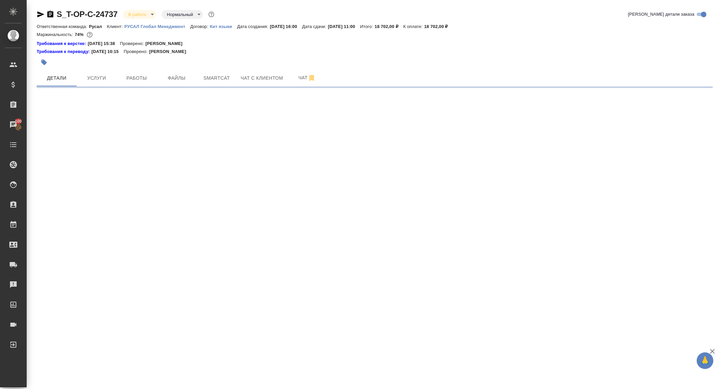
select select "RU"
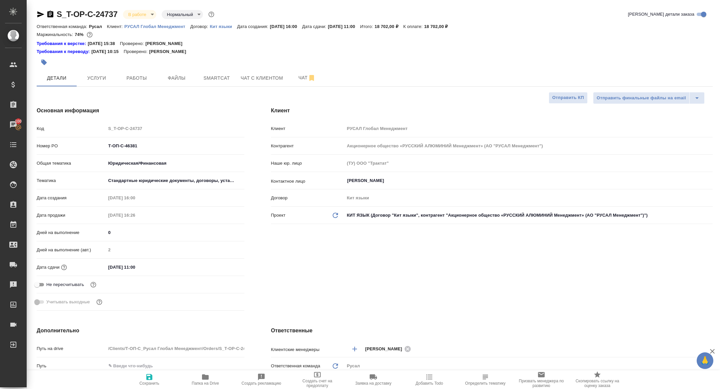
type textarea "x"
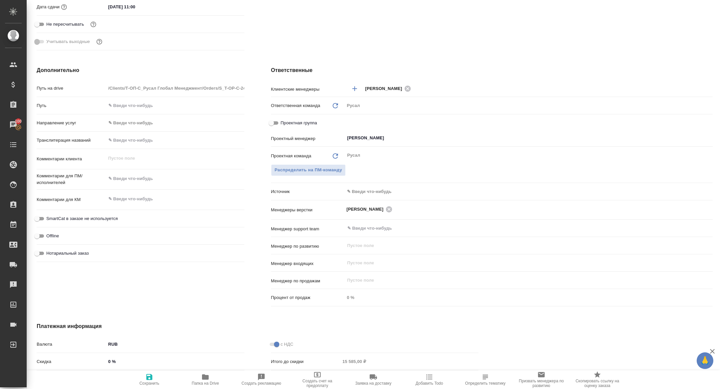
click at [275, 123] on input "Проектная группа" at bounding box center [271, 123] width 24 height 8
checkbox input "true"
type textarea "x"
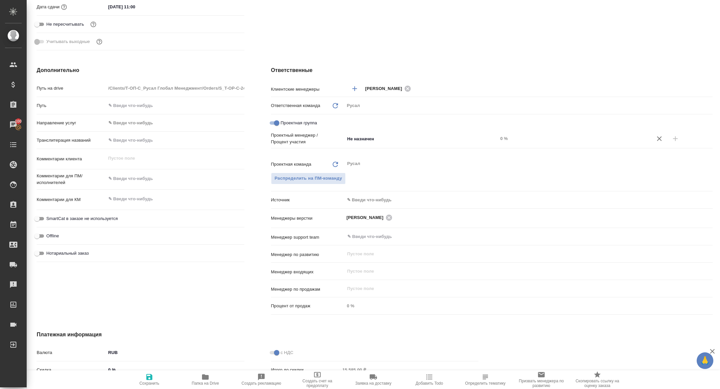
click at [401, 131] on div "Клиентские менеджеры [PERSON_NAME] ​ Ответственная команда Обновить Русал rusal…" at bounding box center [492, 199] width 442 height 235
click at [380, 140] on input "Не назначен" at bounding box center [410, 139] width 127 height 8
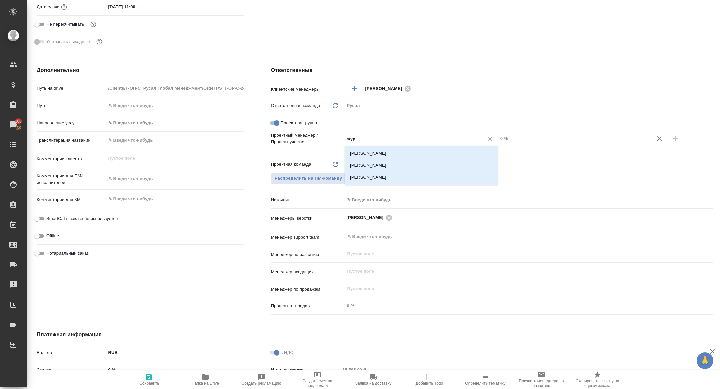
type input "жура"
click at [396, 163] on li "[PERSON_NAME]" at bounding box center [421, 165] width 153 height 12
type textarea "x"
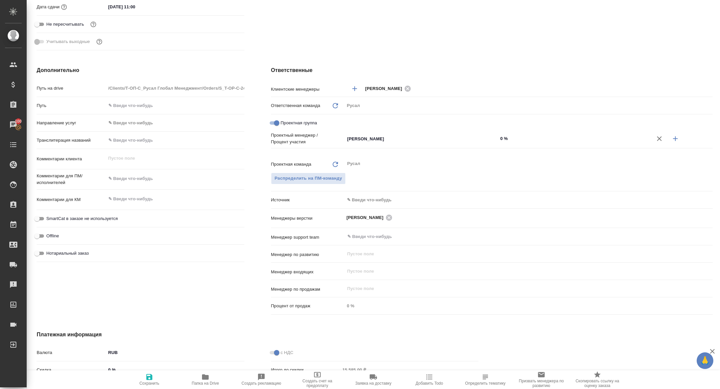
click at [671, 137] on icon "button" at bounding box center [675, 139] width 8 height 8
type textarea "x"
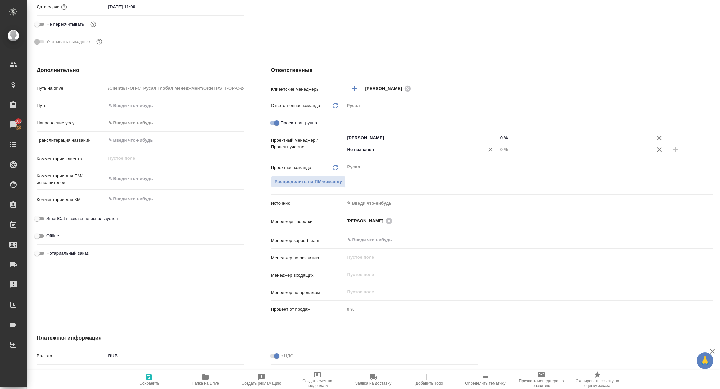
click at [419, 152] on input "Не назначен" at bounding box center [410, 150] width 127 height 8
type input "хрус"
click at [419, 164] on li "Хрусталёва Дарья" at bounding box center [421, 164] width 153 height 12
type textarea "x"
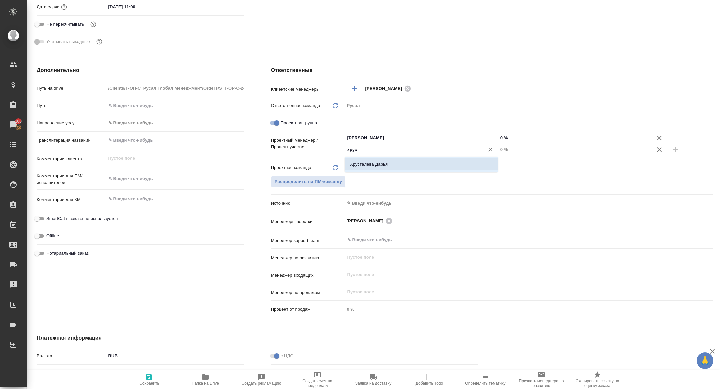
type textarea "x"
click at [499, 150] on input "0 %" at bounding box center [574, 150] width 153 height 10
type textarea "x"
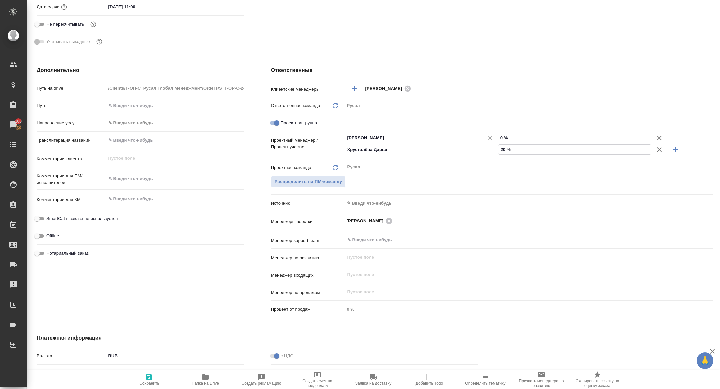
click at [497, 136] on div "[PERSON_NAME]" at bounding box center [421, 138] width 153 height 12
type input "20 %"
click at [500, 137] on input "0 %" at bounding box center [574, 138] width 153 height 10
type input "80 %"
type textarea "x"
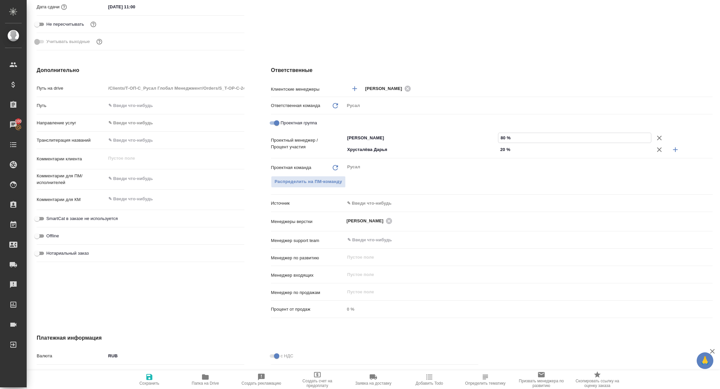
type textarea "x"
type input "80 %"
click at [145, 381] on span "Сохранить" at bounding box center [149, 383] width 20 height 5
type textarea "x"
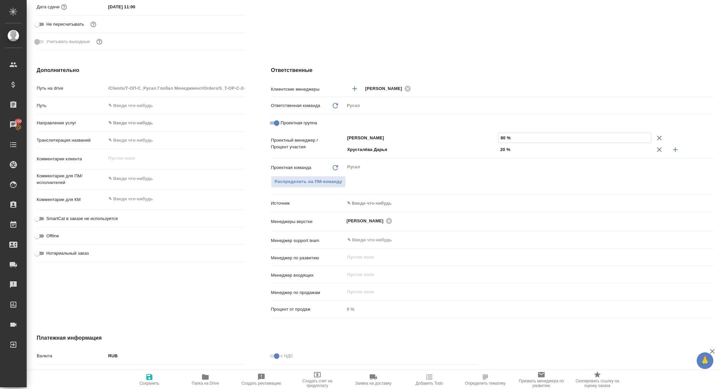
type textarea "x"
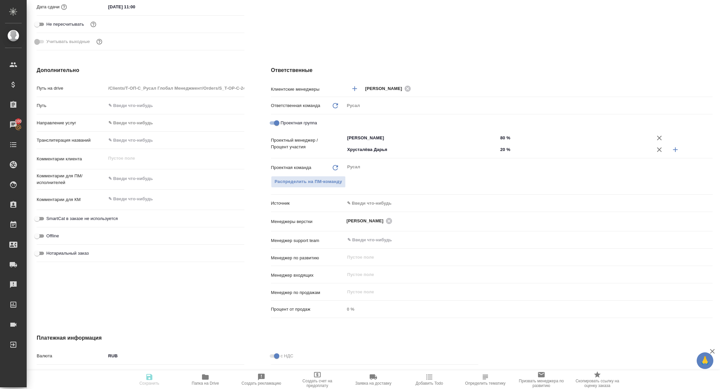
scroll to position [0, 0]
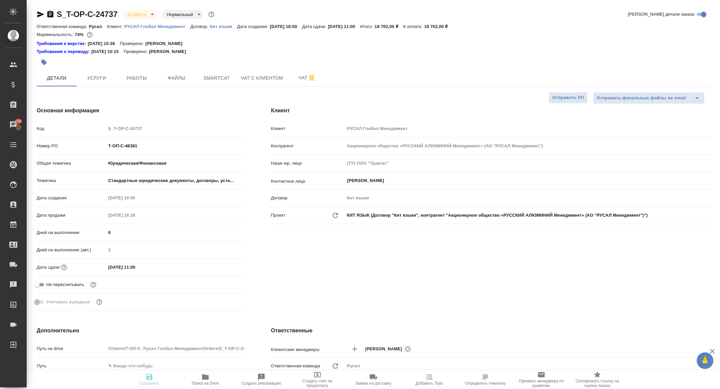
type textarea "x"
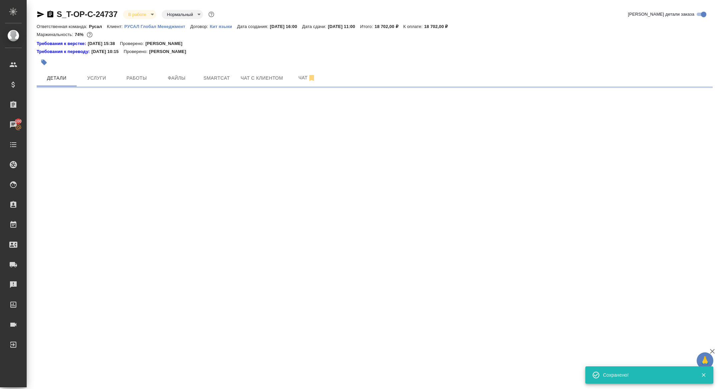
select select "RU"
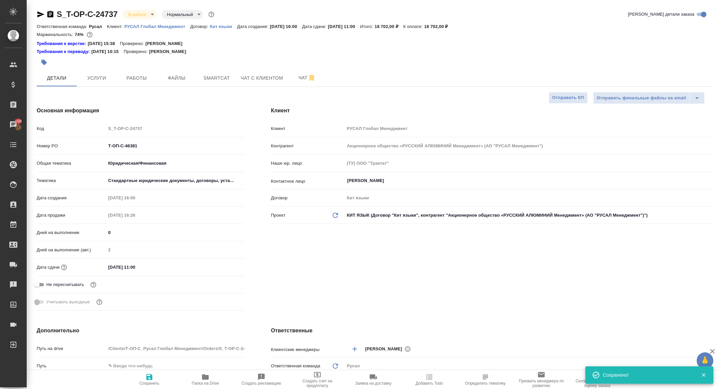
type textarea "x"
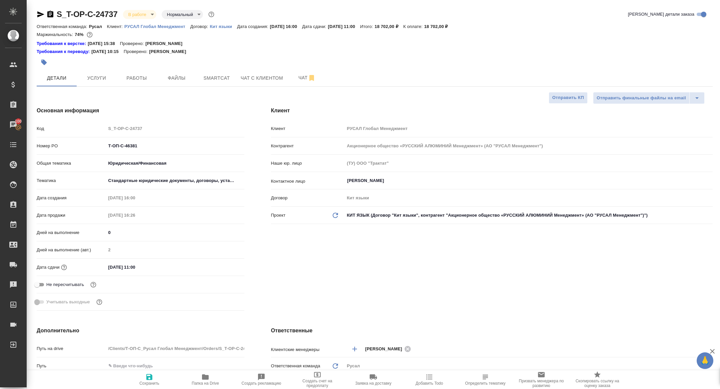
type textarea "x"
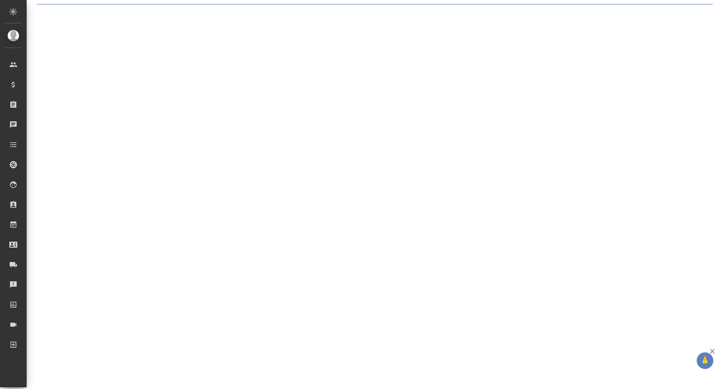
select select "RU"
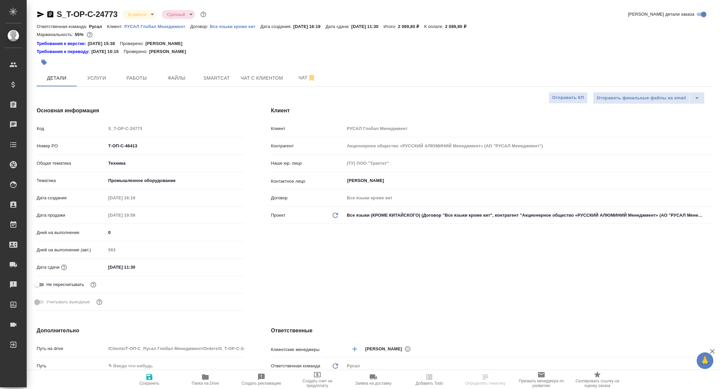
type textarea "x"
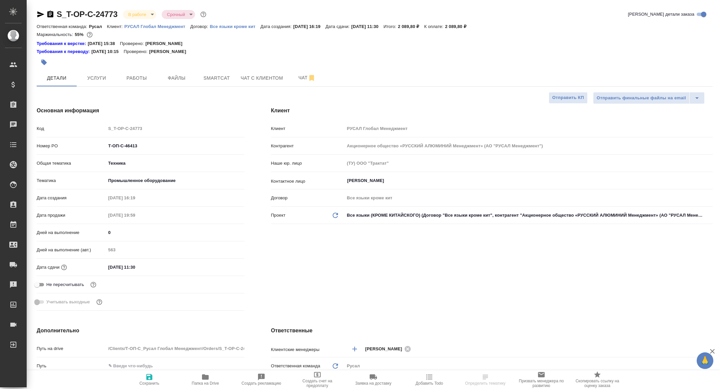
type textarea "x"
click at [142, 78] on span "Работы" at bounding box center [137, 78] width 32 height 8
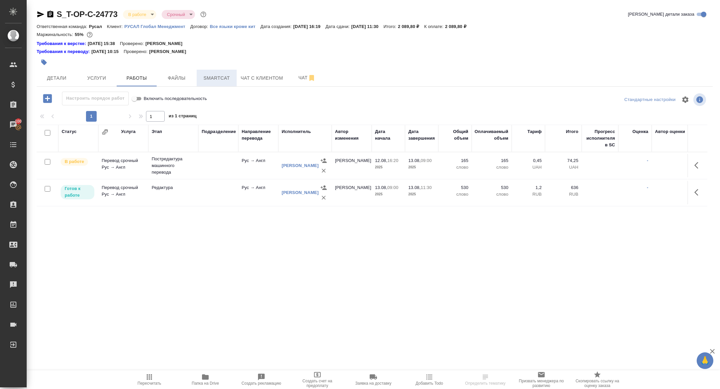
click at [210, 81] on span "Smartcat" at bounding box center [217, 78] width 32 height 8
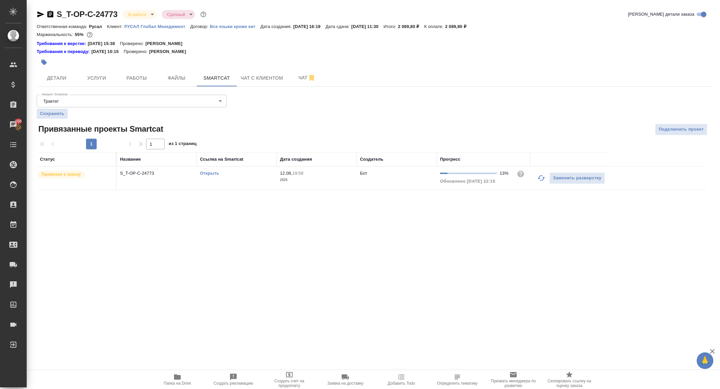
click at [539, 180] on icon "button" at bounding box center [541, 178] width 8 height 8
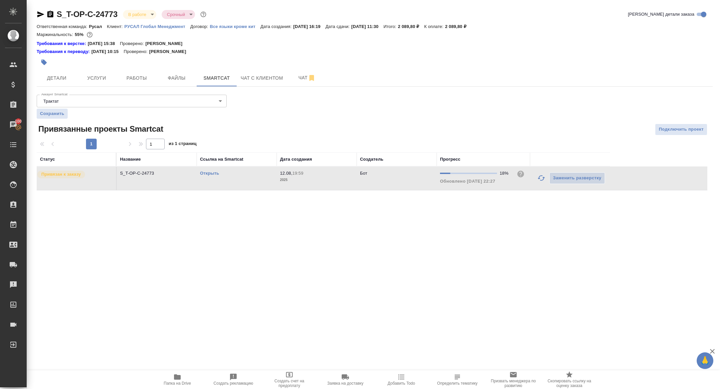
click at [205, 173] on link "Открыть" at bounding box center [209, 173] width 19 height 5
click at [138, 81] on span "Работы" at bounding box center [137, 78] width 32 height 8
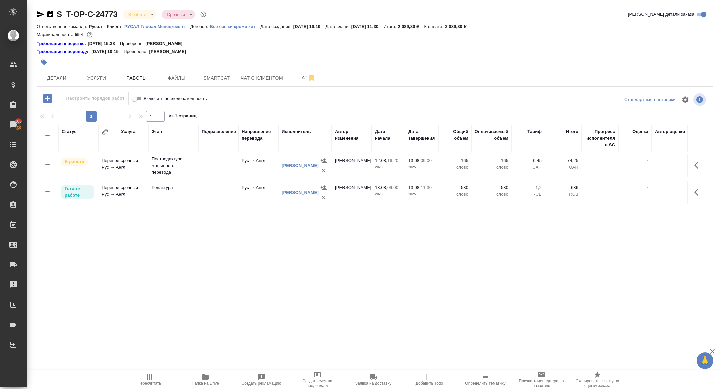
click at [38, 14] on icon "button" at bounding box center [41, 14] width 8 height 8
click at [56, 79] on span "Детали" at bounding box center [57, 78] width 32 height 8
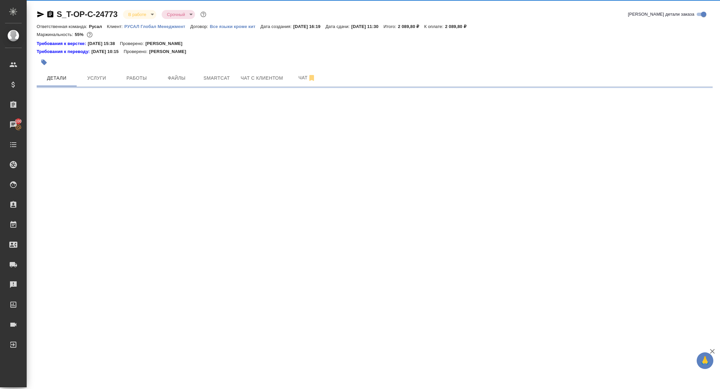
select select "RU"
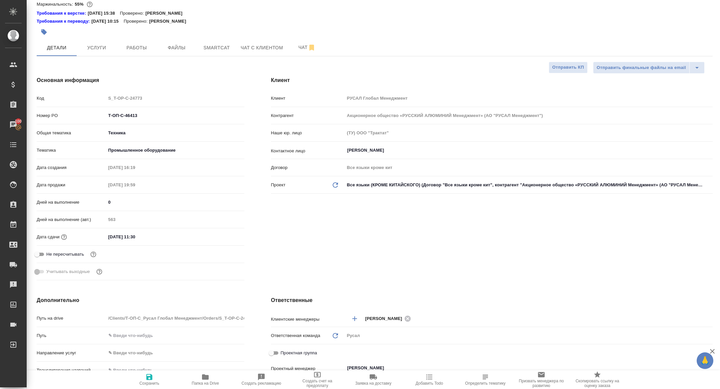
type textarea "x"
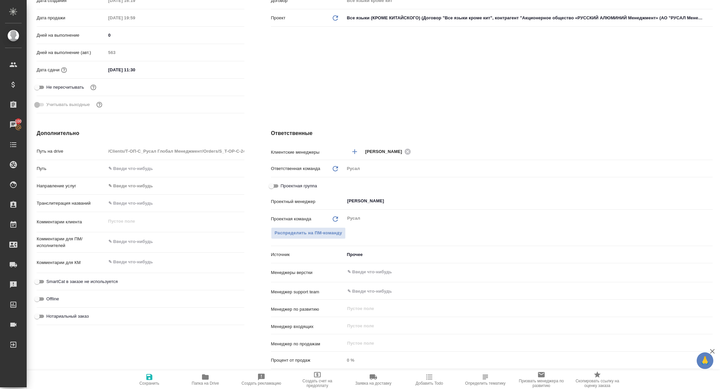
scroll to position [198, 0]
click at [275, 182] on input "Проектная группа" at bounding box center [271, 185] width 24 height 8
checkbox input "true"
type textarea "x"
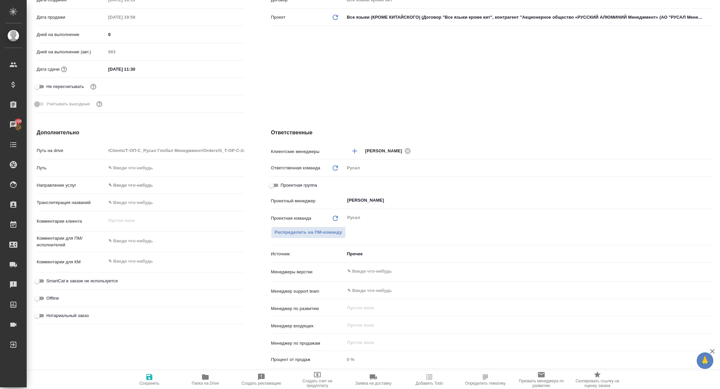
type textarea "x"
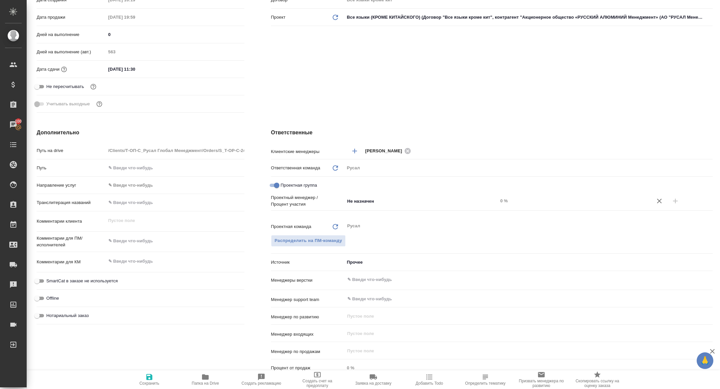
click at [364, 189] on div "Проектная группа" at bounding box center [492, 185] width 442 height 12
click at [364, 212] on div "Проектный менеджер / Процент участия Не назначен ​ 0 %" at bounding box center [492, 207] width 442 height 26
click at [364, 202] on input "Не назначен" at bounding box center [410, 201] width 127 height 8
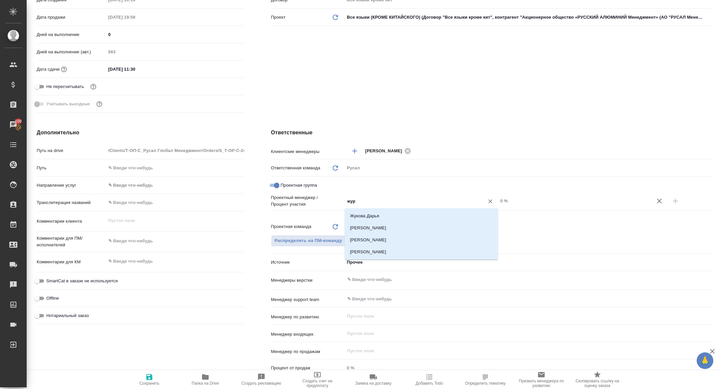
type input "жура"
click at [391, 227] on li "[PERSON_NAME]" at bounding box center [421, 228] width 153 height 12
type textarea "x"
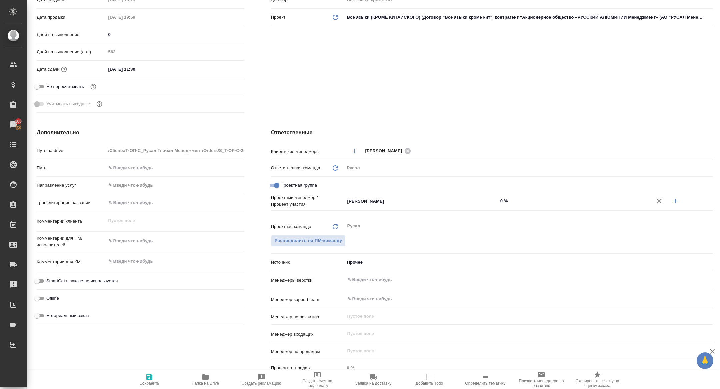
click at [674, 200] on icon "button" at bounding box center [675, 201] width 8 height 8
type textarea "x"
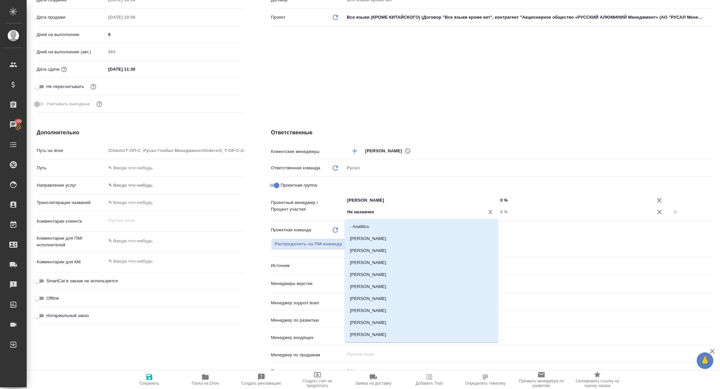
click at [415, 211] on input "Не назначен" at bounding box center [410, 212] width 127 height 8
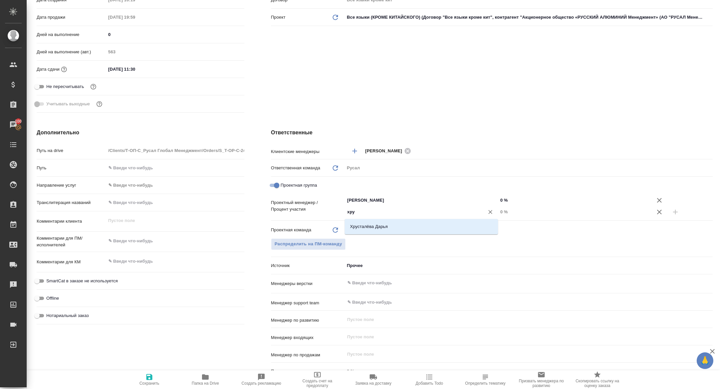
type input "хрус"
click at [424, 231] on li "Хрусталёва Дарья" at bounding box center [421, 227] width 153 height 12
type textarea "x"
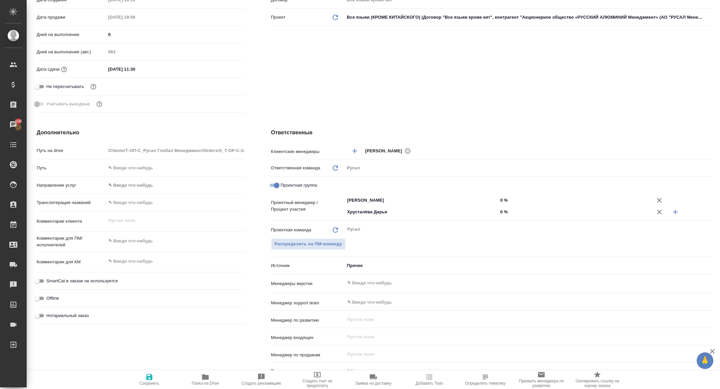
click at [503, 213] on input "0 %" at bounding box center [574, 212] width 153 height 10
click at [500, 212] on input "0 %" at bounding box center [574, 212] width 153 height 10
type input "20 %"
type textarea "x"
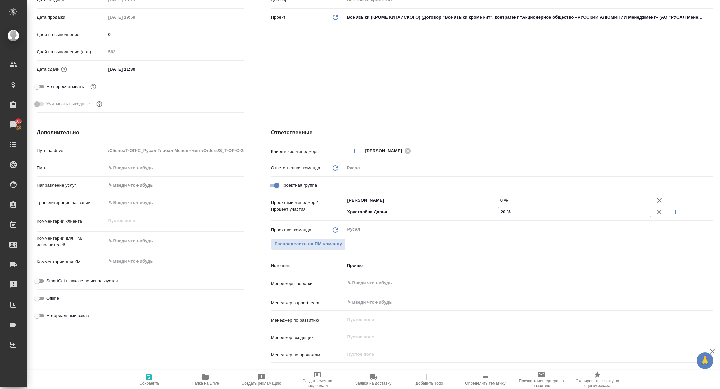
type textarea "x"
type input "20 %"
click at [501, 202] on input "0 %" at bounding box center [574, 200] width 153 height 10
type input "80 %"
type textarea "x"
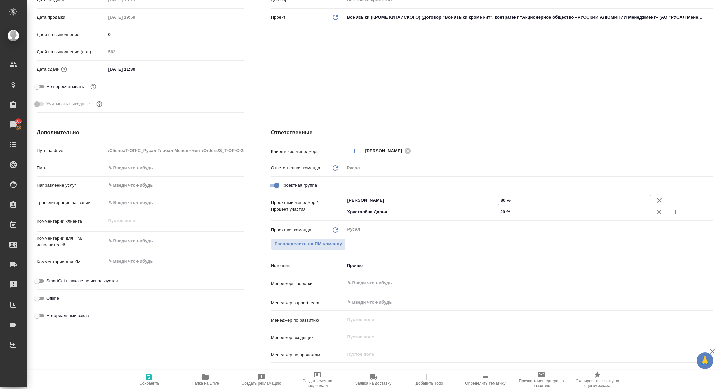
type textarea "x"
type input "80 %"
click at [134, 388] on button "Сохранить" at bounding box center [149, 379] width 56 height 19
type textarea "x"
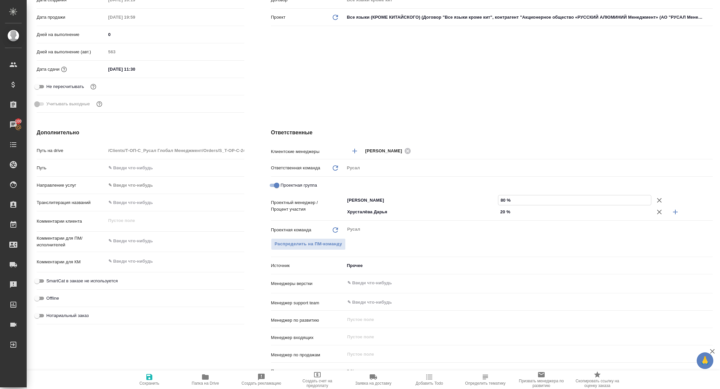
type textarea "x"
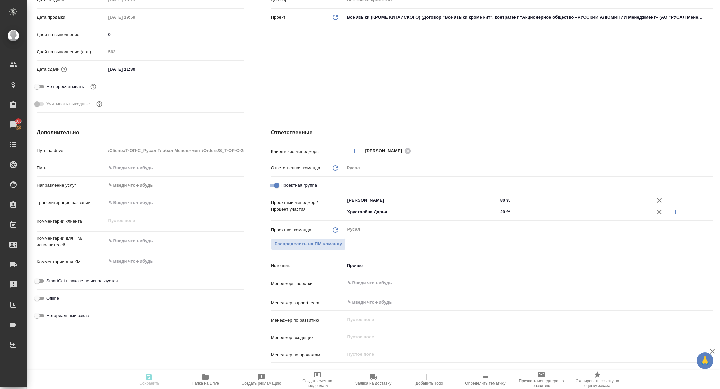
type textarea "x"
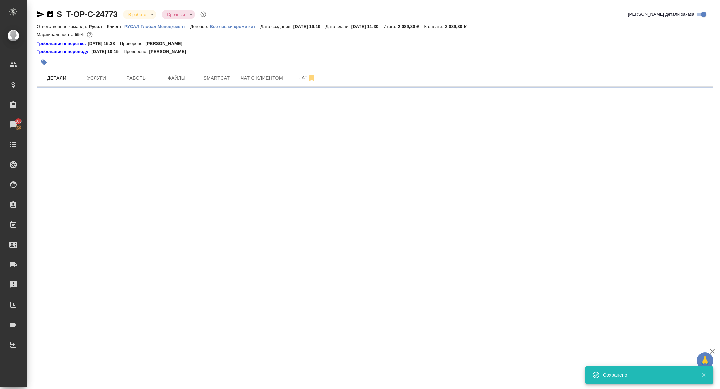
select select "RU"
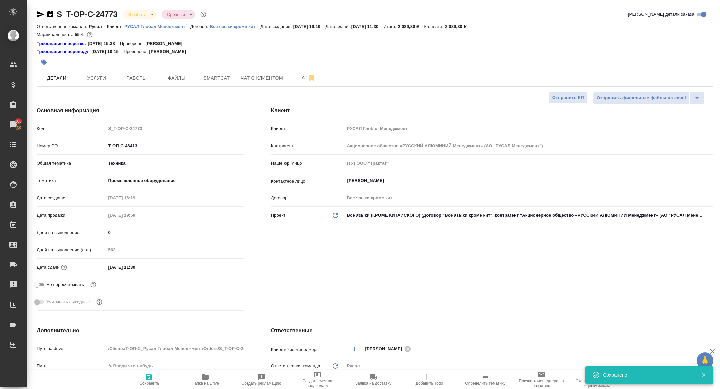
type textarea "x"
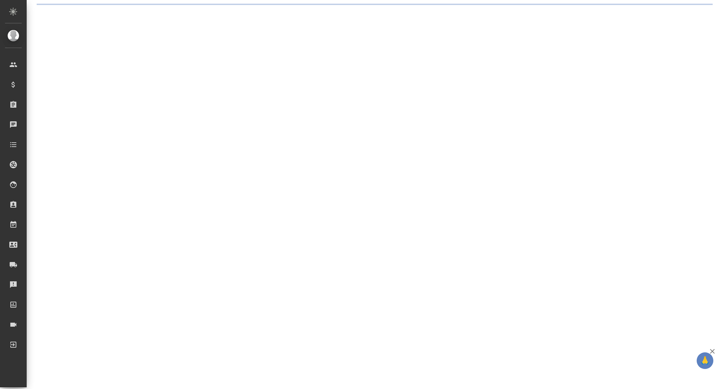
select select "RU"
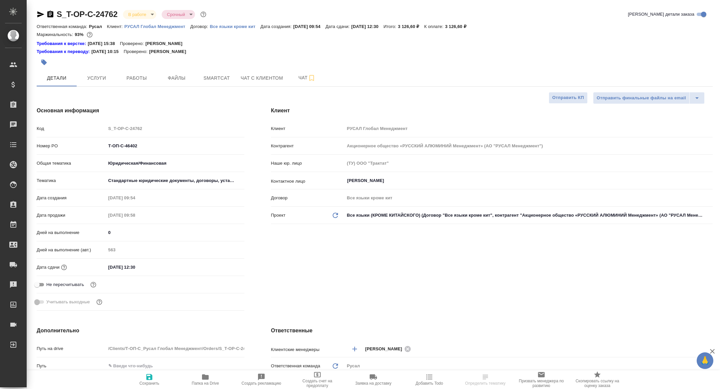
type textarea "x"
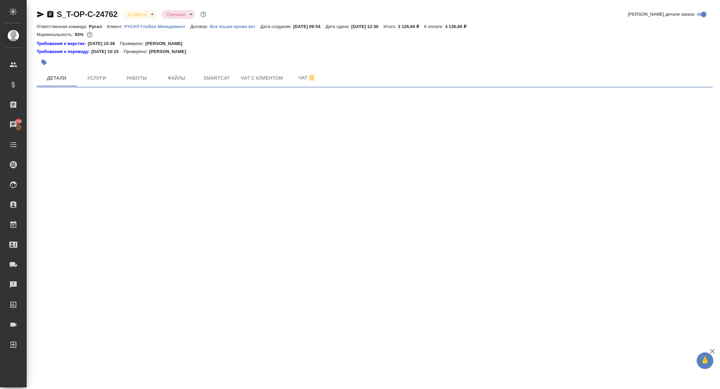
select select "RU"
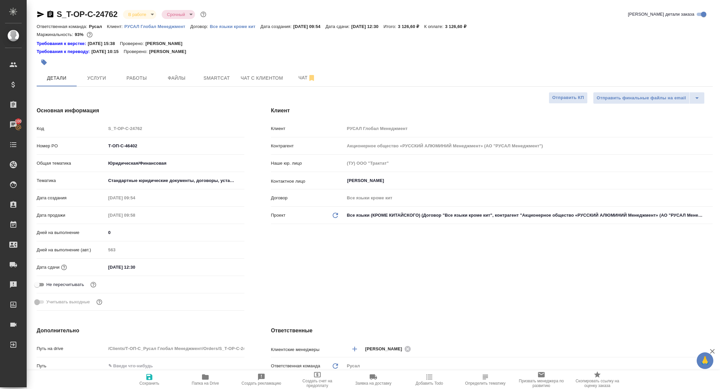
type textarea "x"
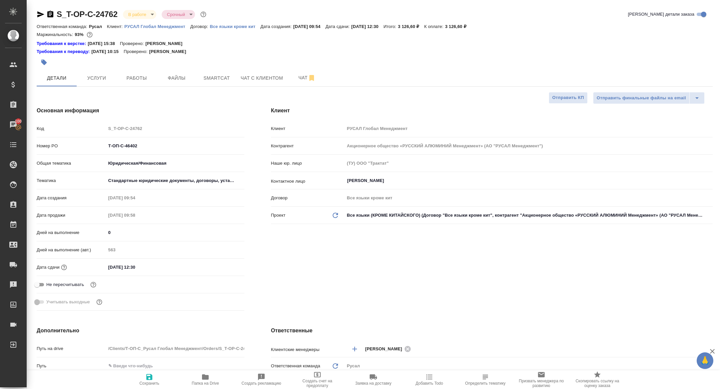
type textarea "x"
click at [135, 89] on div "S_T-OP-C-24762 В работе inProgress Срочный urgent Кратко детали заказа Ответств…" at bounding box center [374, 359] width 683 height 719
click at [135, 84] on button "Работы" at bounding box center [137, 78] width 40 height 17
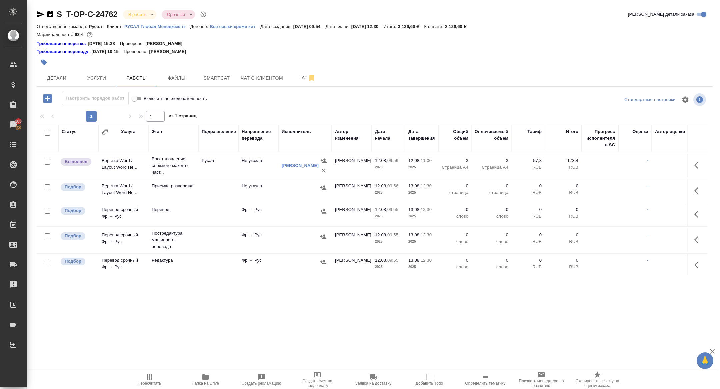
click at [47, 132] on input "checkbox" at bounding box center [48, 133] width 6 height 6
checkbox input "true"
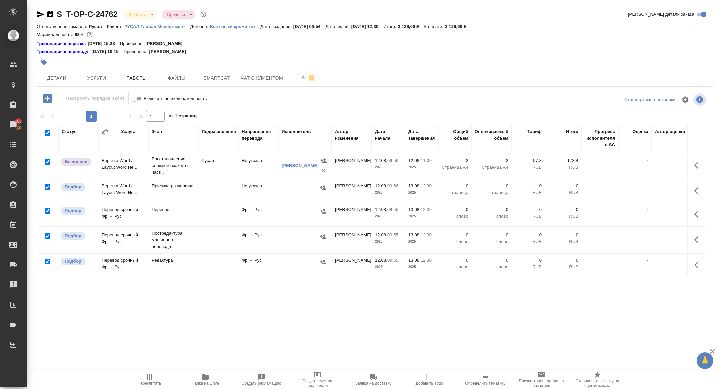
checkbox input "true"
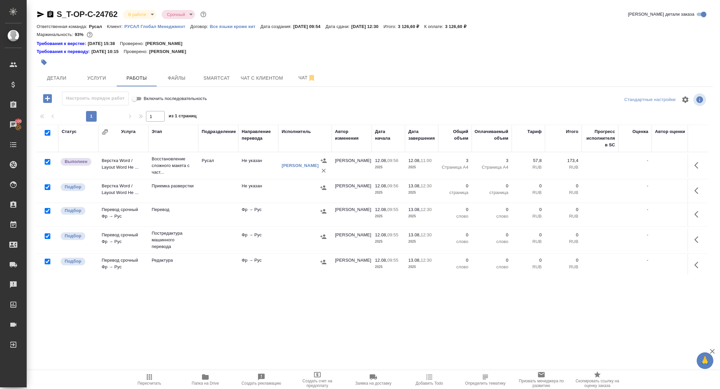
checkbox input "true"
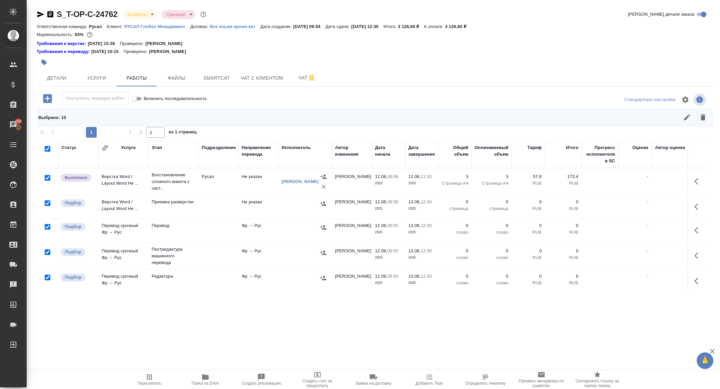
click at [49, 251] on input "checkbox" at bounding box center [48, 252] width 6 height 6
checkbox input "false"
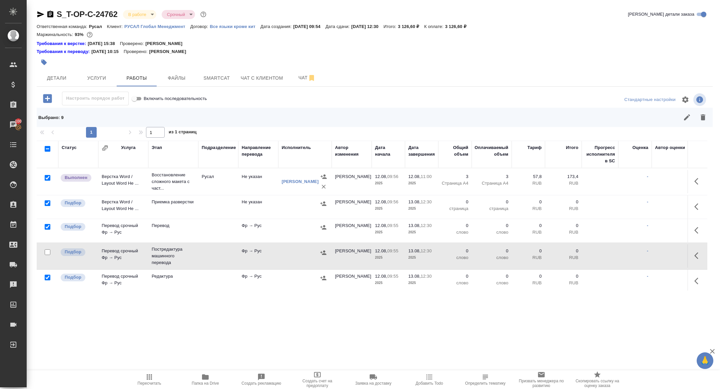
click at [48, 179] on input "checkbox" at bounding box center [48, 178] width 6 height 6
checkbox input "false"
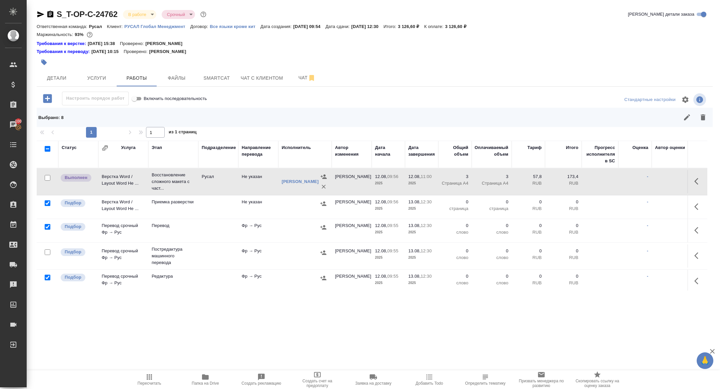
click at [704, 115] on icon "button" at bounding box center [703, 117] width 8 height 8
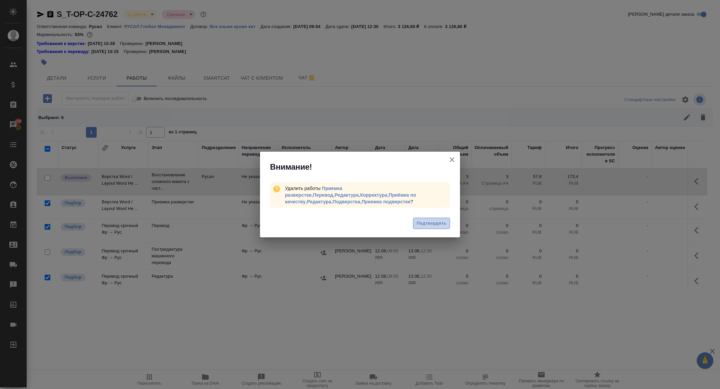
click at [429, 223] on span "Подтвердить" at bounding box center [432, 224] width 30 height 8
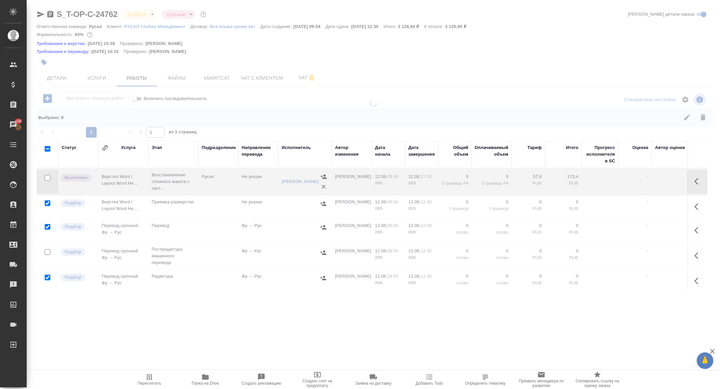
click at [213, 79] on span "Smartcat" at bounding box center [217, 78] width 32 height 8
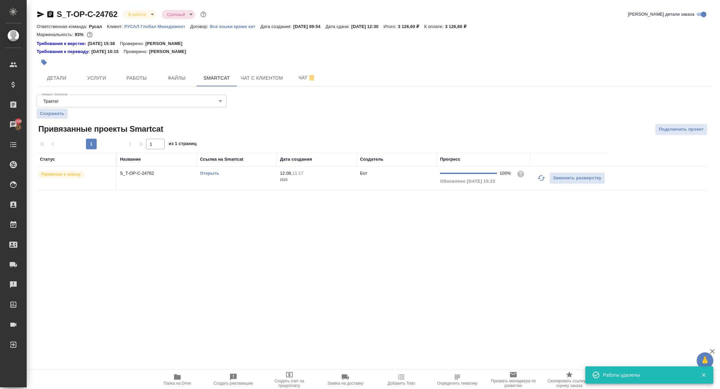
click at [40, 14] on icon "button" at bounding box center [41, 14] width 8 height 8
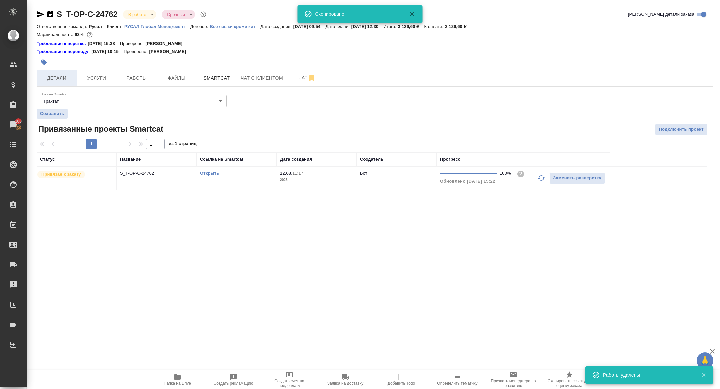
click at [49, 79] on span "Детали" at bounding box center [57, 78] width 32 height 8
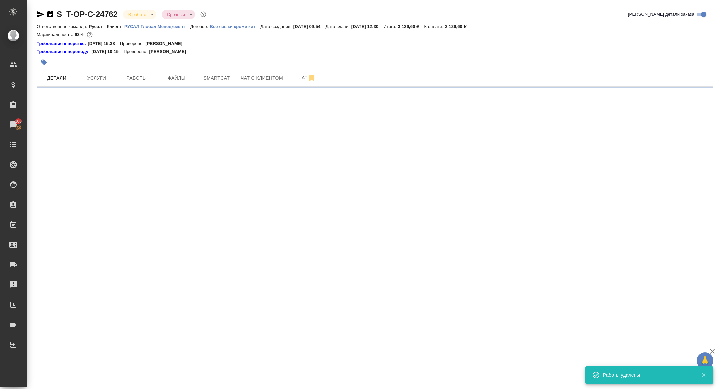
select select "RU"
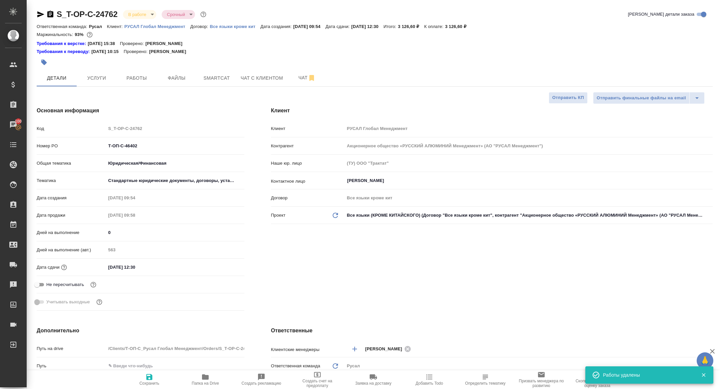
type textarea "x"
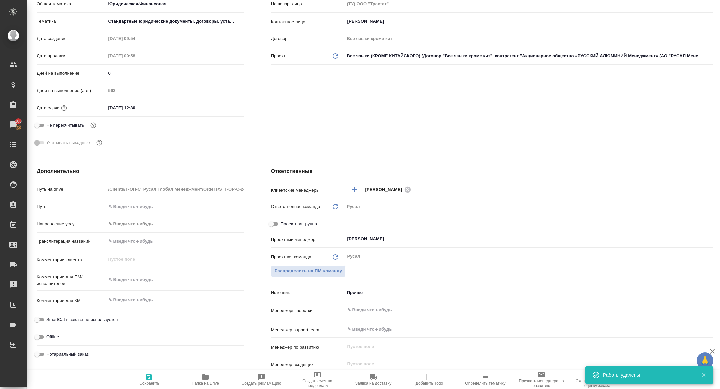
scroll to position [162, 0]
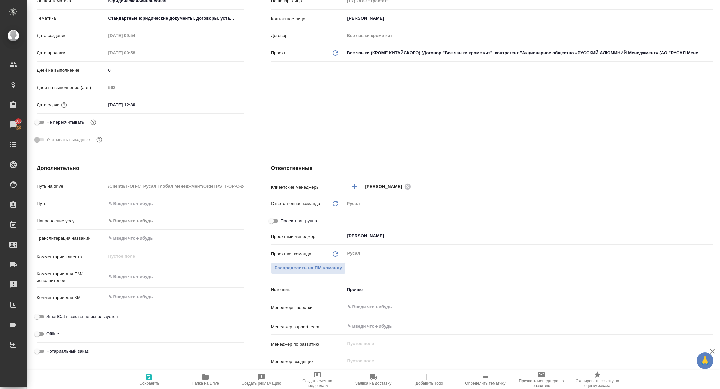
drag, startPoint x: 275, startPoint y: 219, endPoint x: 290, endPoint y: 219, distance: 15.0
click at [275, 219] on input "Проектная группа" at bounding box center [271, 221] width 24 height 8
checkbox input "true"
type textarea "x"
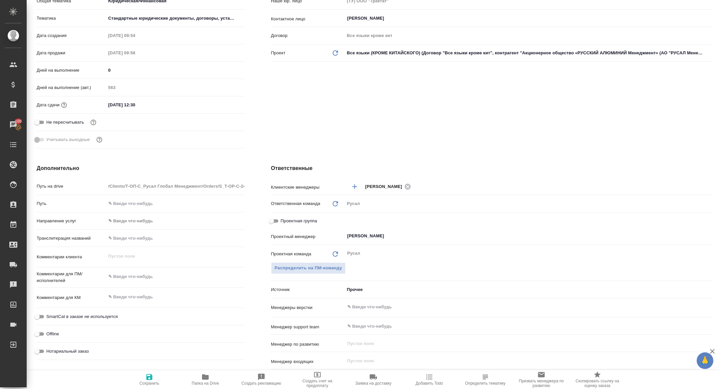
type textarea "x"
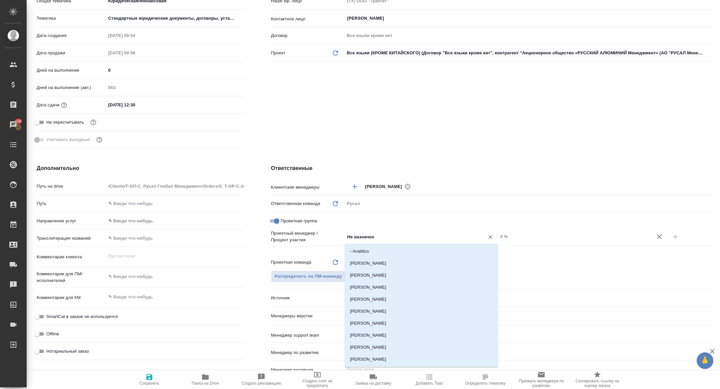
click at [406, 239] on input "Не назначен" at bounding box center [410, 237] width 127 height 8
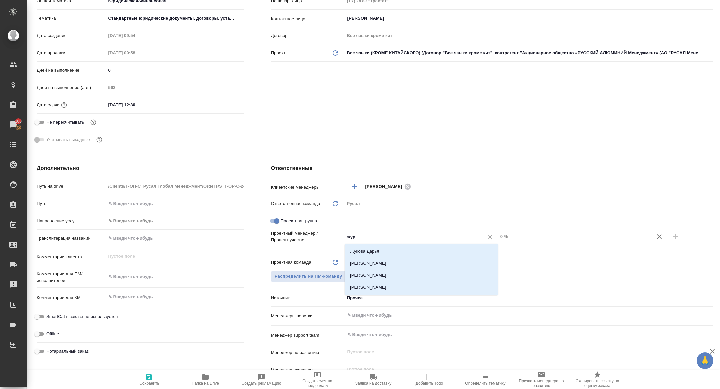
type input "жура"
click at [424, 261] on li "[PERSON_NAME]" at bounding box center [421, 263] width 153 height 12
type textarea "x"
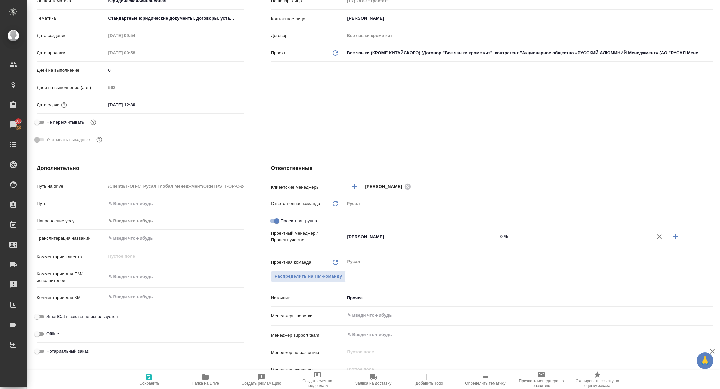
click at [674, 236] on icon "button" at bounding box center [675, 237] width 8 height 8
type textarea "x"
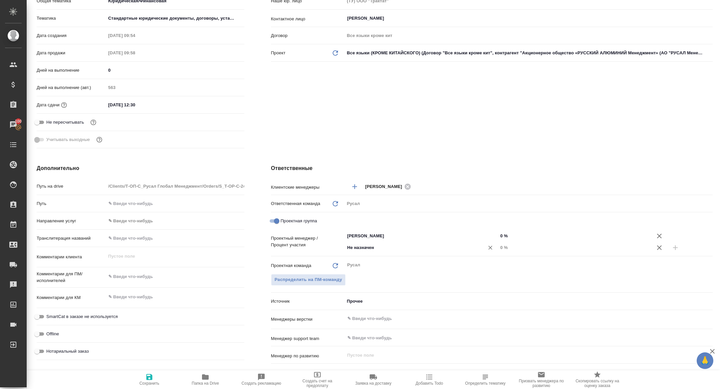
click at [417, 246] on input "Не назначен" at bounding box center [410, 248] width 127 height 8
type input "хрус"
click at [418, 263] on li "Хрусталёва Дарья" at bounding box center [421, 262] width 153 height 12
type textarea "x"
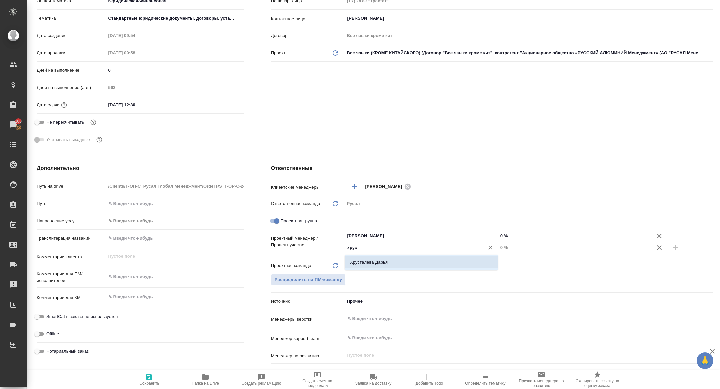
type textarea "x"
click at [499, 247] on input "0 %" at bounding box center [574, 248] width 153 height 10
type input "20 %"
type textarea "x"
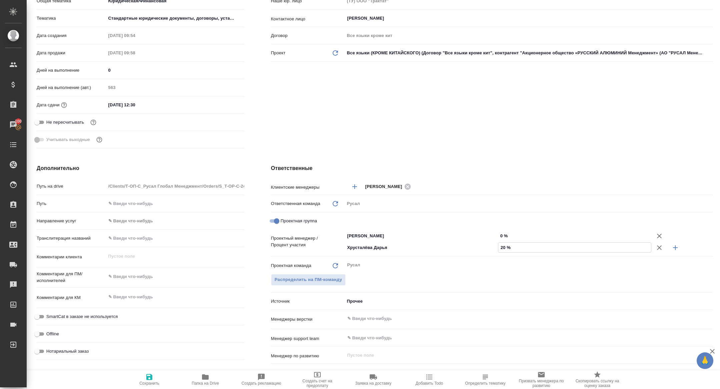
type textarea "x"
type input "20 %"
click at [499, 234] on input "0 %" at bounding box center [574, 236] width 153 height 10
type input "80 %"
type textarea "x"
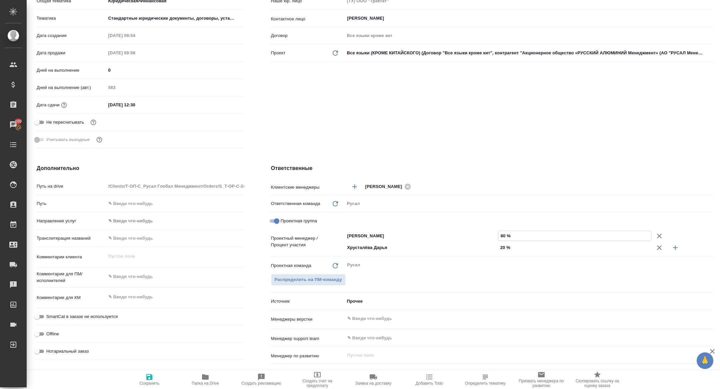
type textarea "x"
type input "80 %"
click at [155, 376] on span "Сохранить" at bounding box center [149, 379] width 48 height 13
type textarea "x"
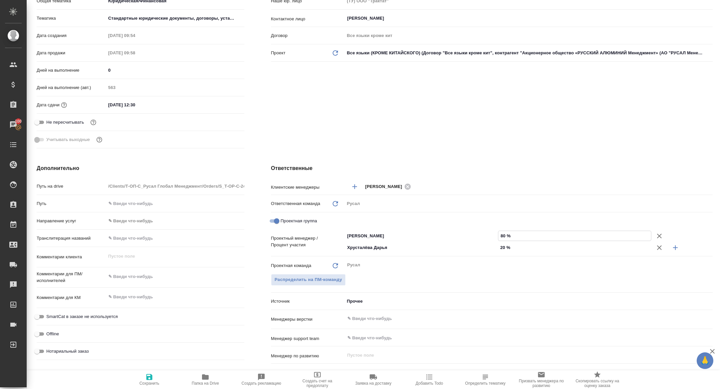
type textarea "x"
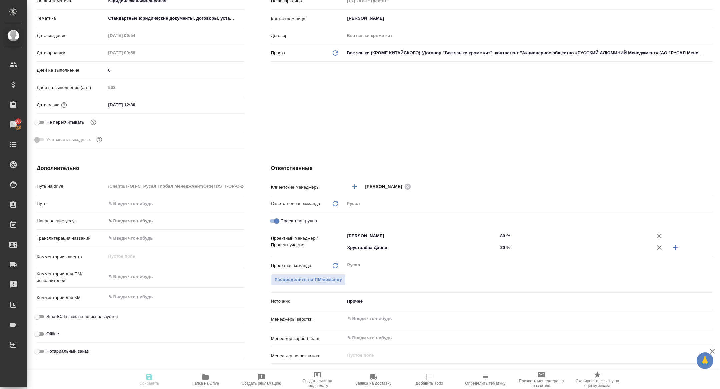
scroll to position [0, 0]
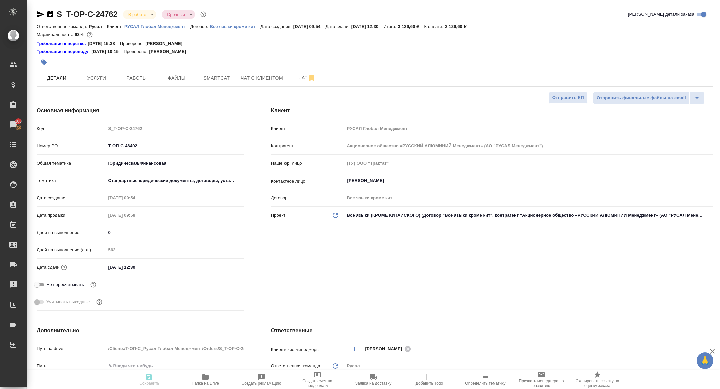
type textarea "x"
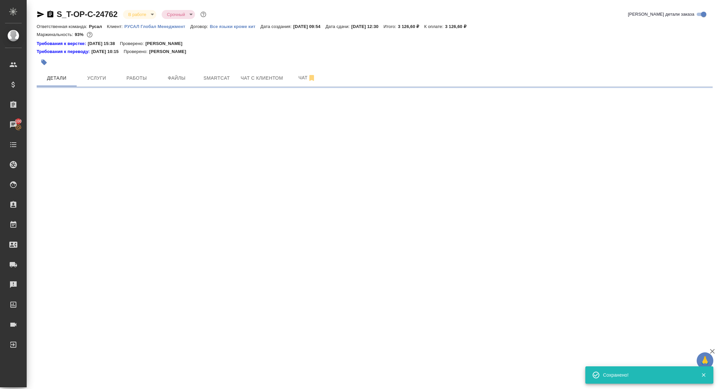
select select "RU"
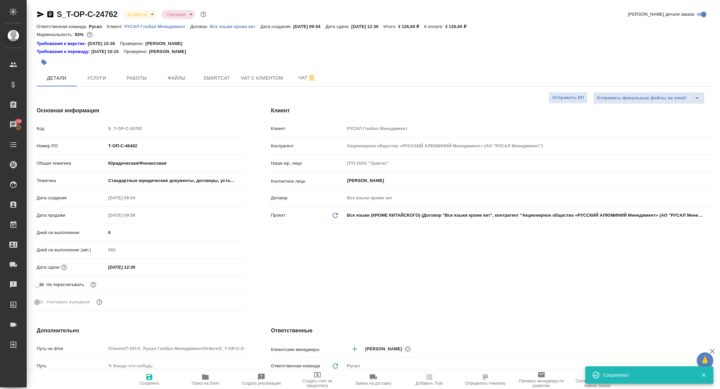
type textarea "x"
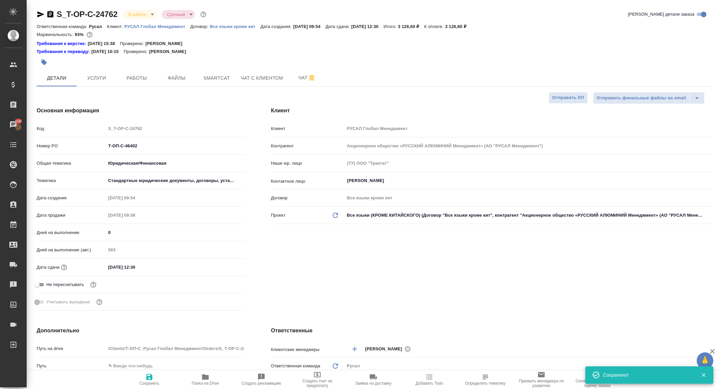
type textarea "x"
click at [141, 81] on span "Работы" at bounding box center [137, 78] width 32 height 8
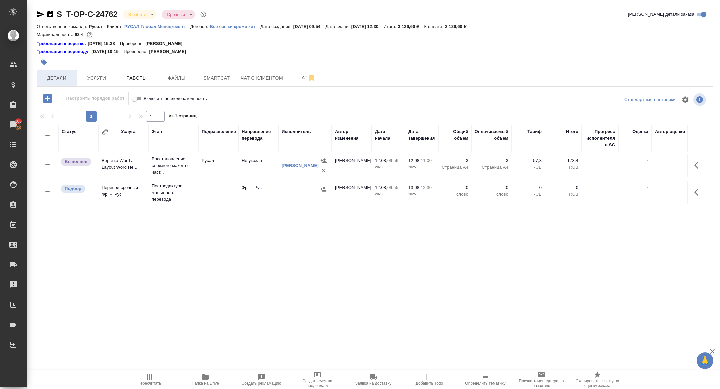
click at [49, 84] on button "Детали" at bounding box center [57, 78] width 40 height 17
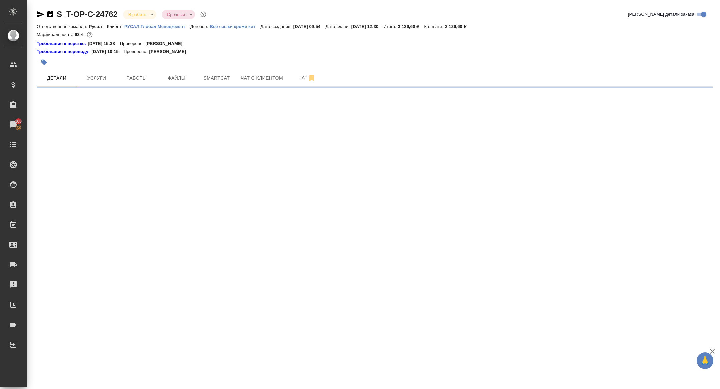
select select "RU"
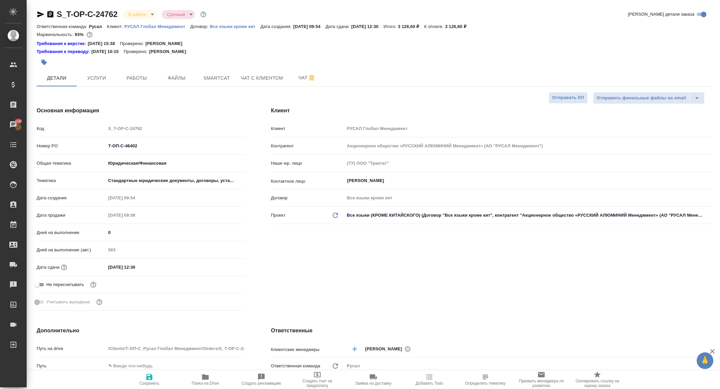
type textarea "x"
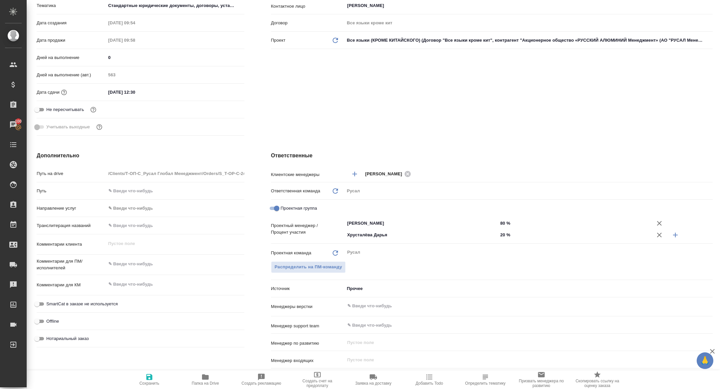
scroll to position [185, 0]
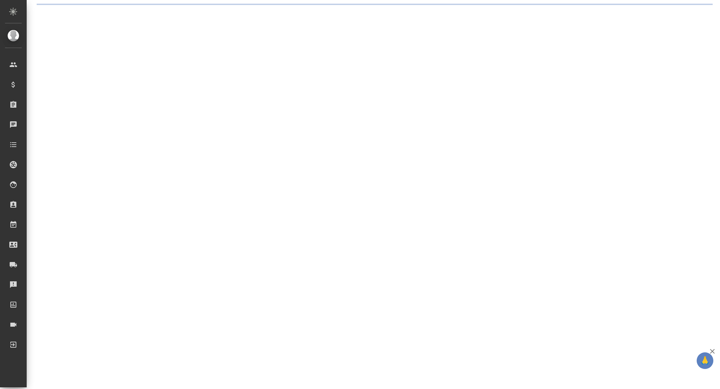
select select "RU"
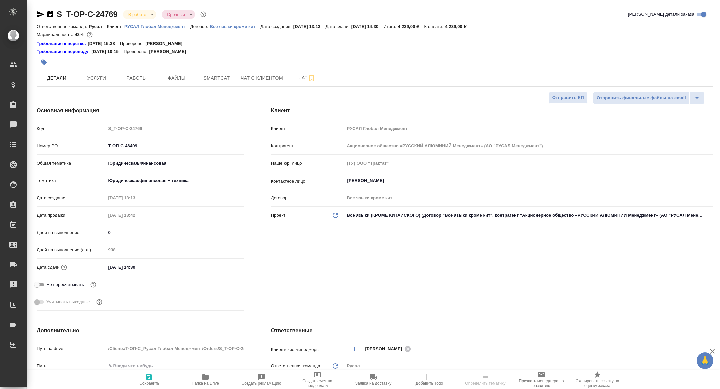
type textarea "x"
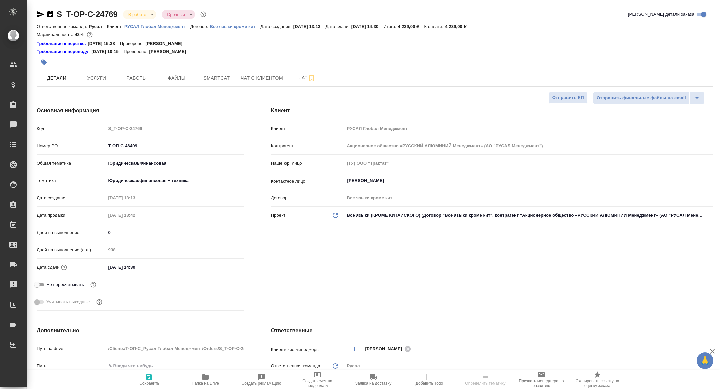
type textarea "x"
click at [135, 76] on span "Работы" at bounding box center [137, 78] width 32 height 8
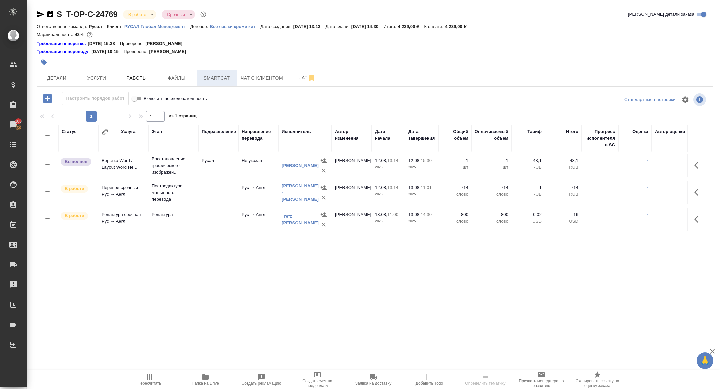
click at [218, 77] on span "Smartcat" at bounding box center [217, 78] width 32 height 8
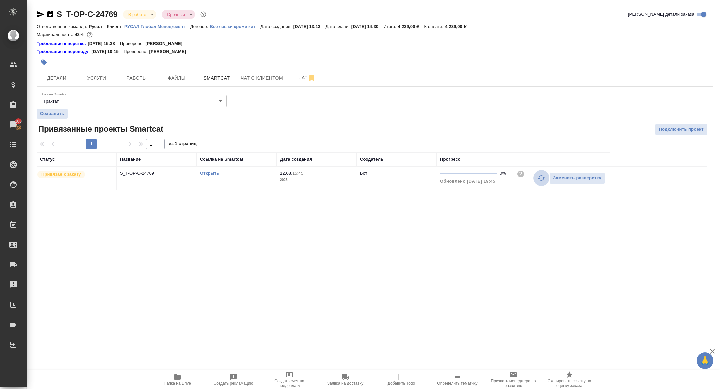
click at [537, 177] on icon "button" at bounding box center [541, 178] width 8 height 8
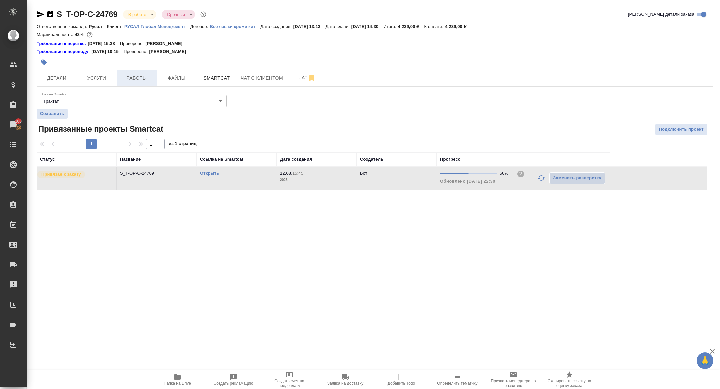
click at [140, 75] on span "Работы" at bounding box center [137, 78] width 32 height 8
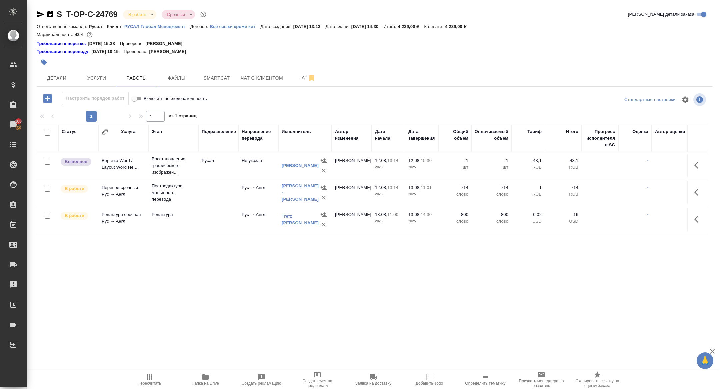
click at [38, 13] on icon "button" at bounding box center [40, 14] width 7 height 6
click at [65, 80] on span "Детали" at bounding box center [57, 78] width 32 height 8
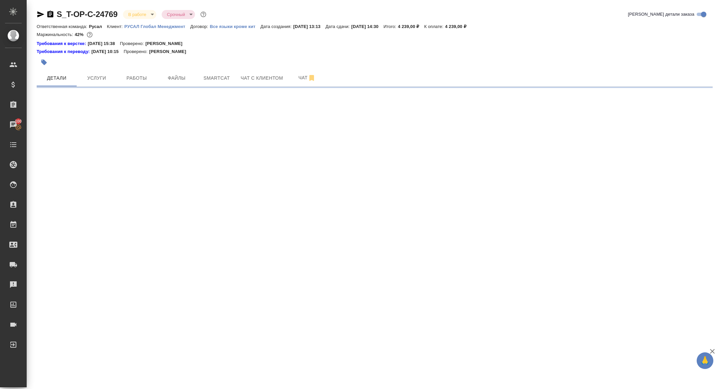
select select "RU"
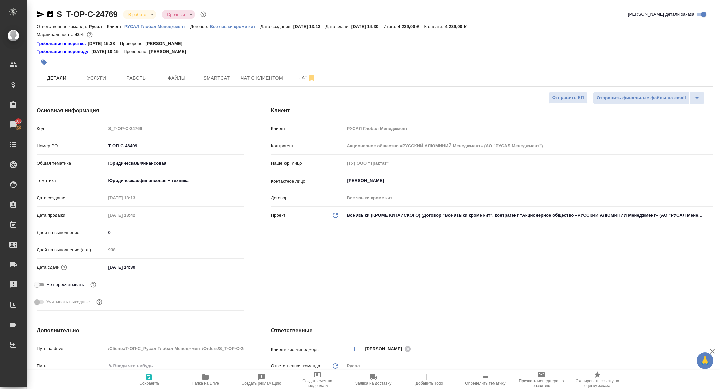
type textarea "x"
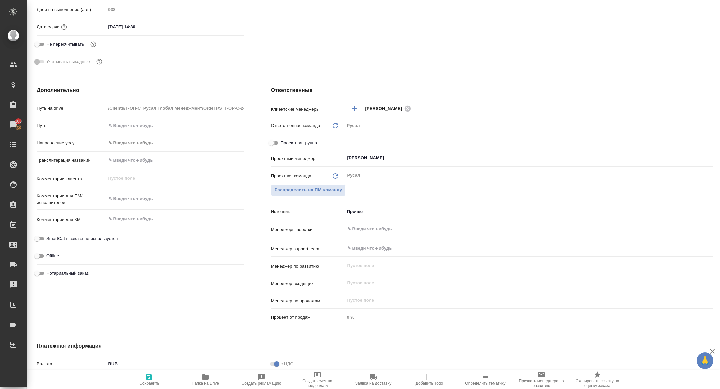
click at [270, 144] on input "Проектная группа" at bounding box center [271, 143] width 24 height 8
checkbox input "true"
type textarea "x"
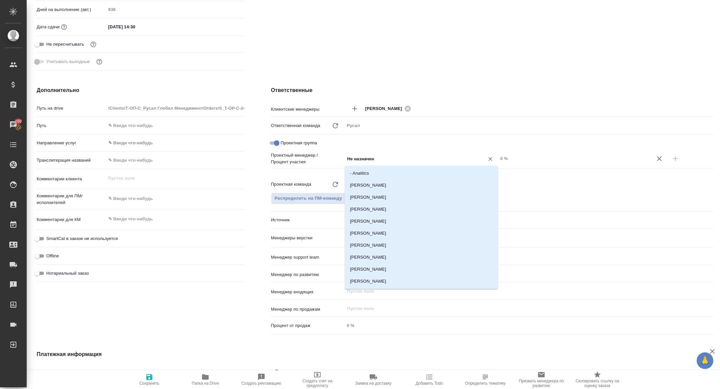
click at [395, 160] on input "Не назначен" at bounding box center [410, 159] width 127 height 8
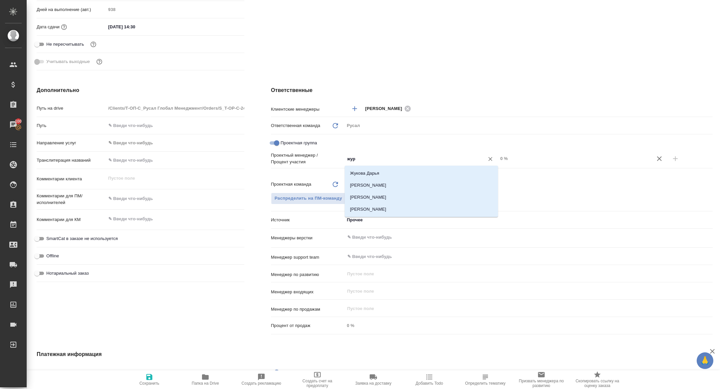
type input "жура"
click at [416, 186] on li "[PERSON_NAME]" at bounding box center [421, 185] width 153 height 12
type textarea "x"
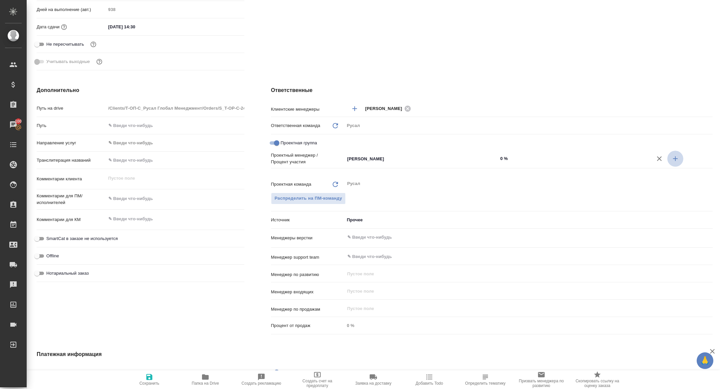
click at [675, 162] on icon "button" at bounding box center [675, 159] width 8 height 8
type textarea "x"
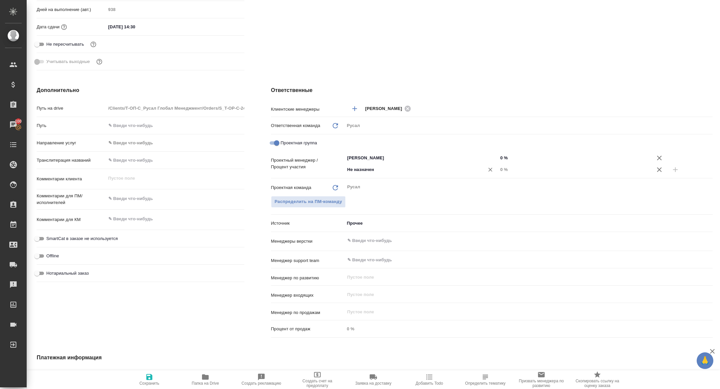
click at [395, 172] on input "Не назначен" at bounding box center [410, 170] width 127 height 8
type input "хрус"
drag, startPoint x: 402, startPoint y: 184, endPoint x: 443, endPoint y: 184, distance: 40.7
click at [402, 184] on li "Хрусталёва Дарья" at bounding box center [421, 184] width 153 height 12
type textarea "x"
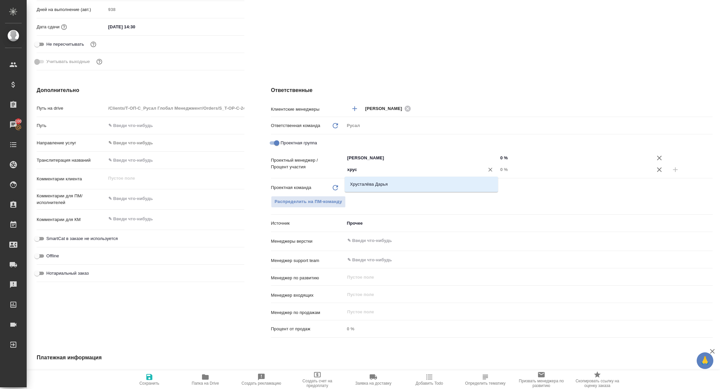
type textarea "x"
click at [499, 169] on input "0 %" at bounding box center [574, 170] width 153 height 10
type input "20 %"
type textarea "x"
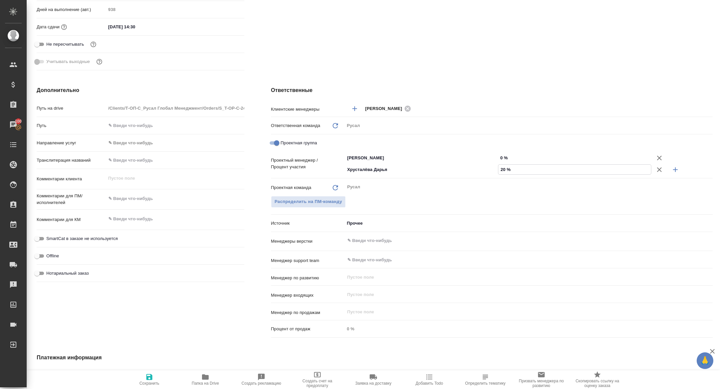
type textarea "x"
type input "20 %"
click at [499, 156] on input "0 %" at bounding box center [574, 158] width 153 height 10
type input "80 %"
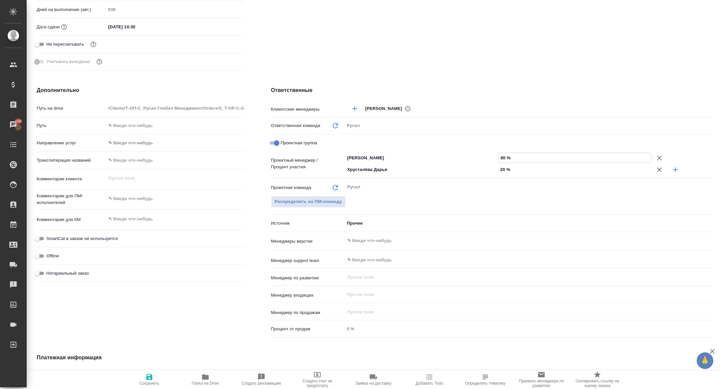
type textarea "x"
type input "80 %"
click at [150, 380] on icon "button" at bounding box center [149, 377] width 6 height 6
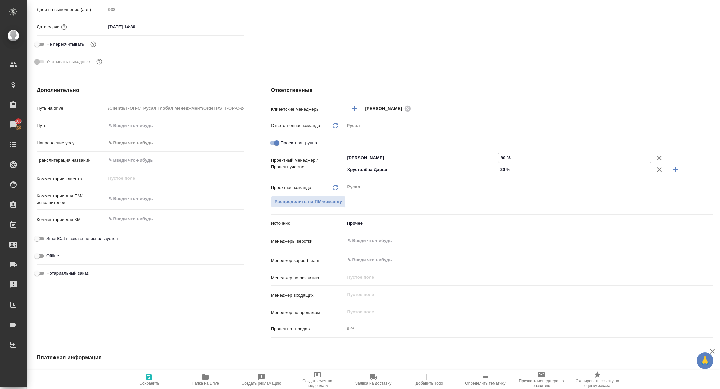
type textarea "x"
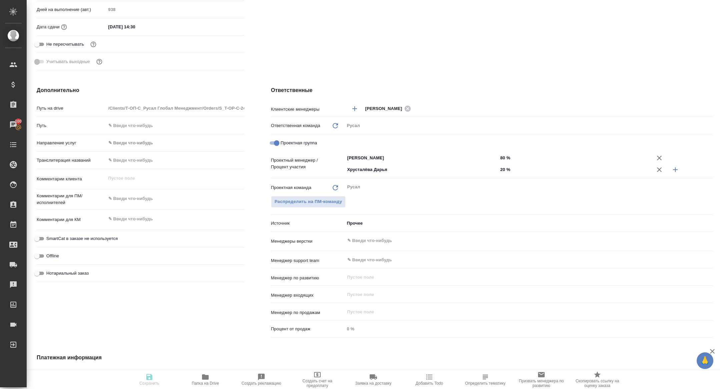
type textarea "x"
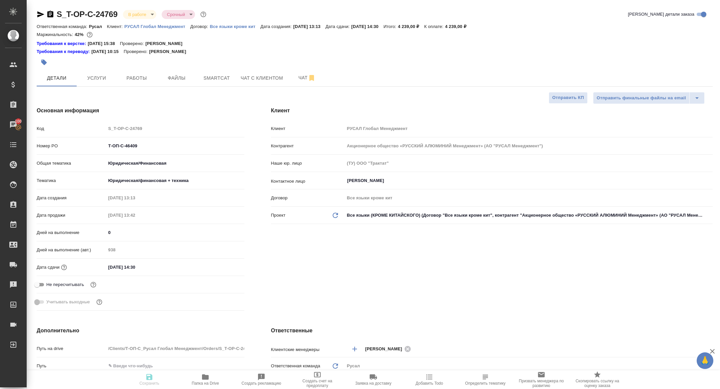
type textarea "x"
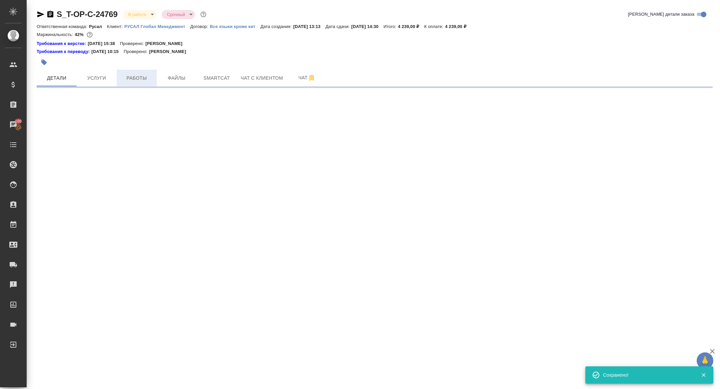
select select "RU"
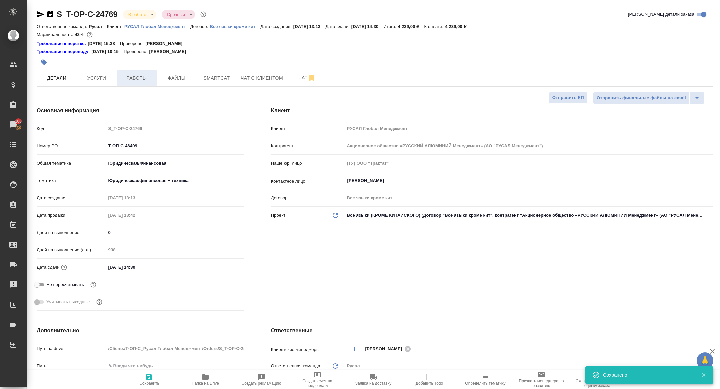
click at [139, 77] on span "Работы" at bounding box center [137, 78] width 32 height 8
type textarea "x"
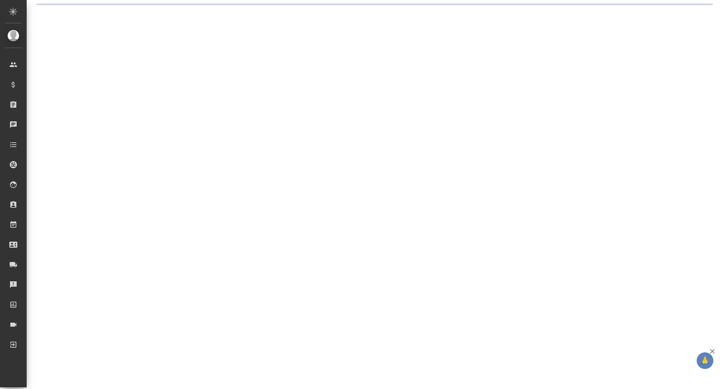
select select "RU"
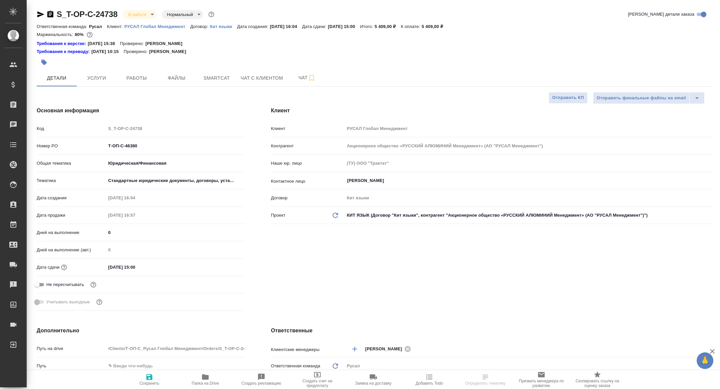
type textarea "x"
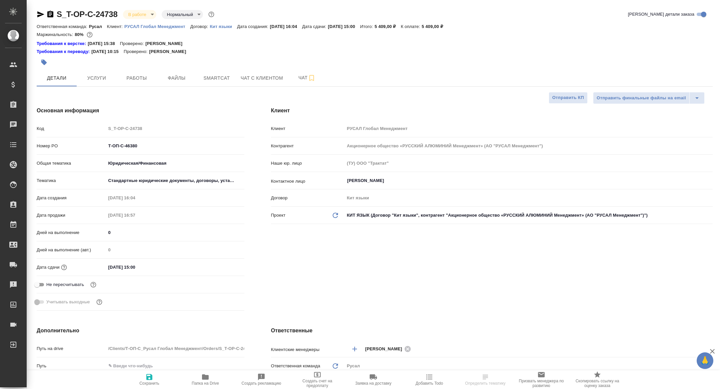
type textarea "x"
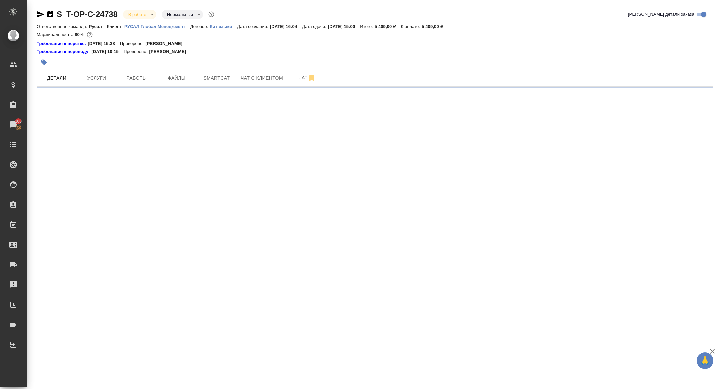
select select "RU"
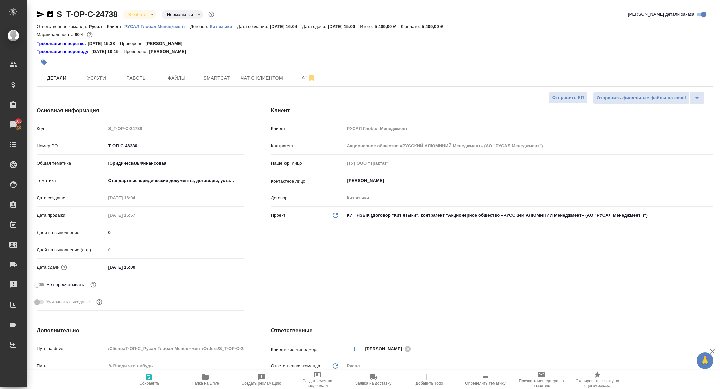
type textarea "x"
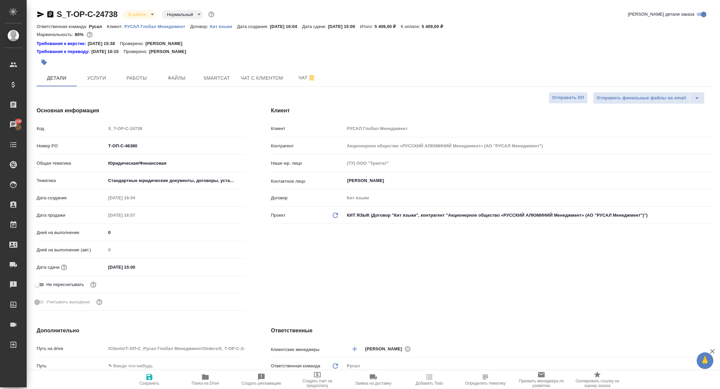
type textarea "x"
click at [141, 75] on span "Работы" at bounding box center [137, 78] width 32 height 8
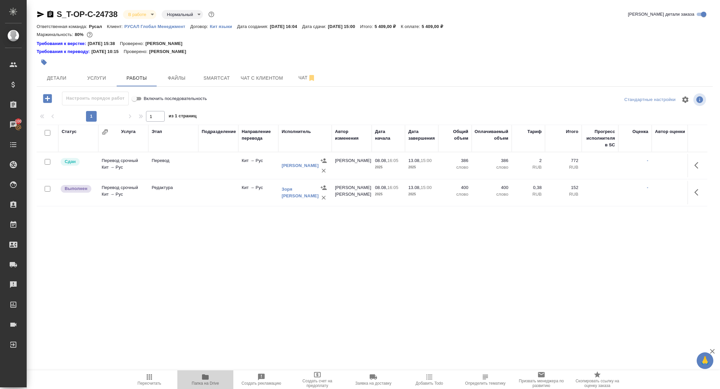
click at [210, 381] on span "Папка на Drive" at bounding box center [205, 383] width 27 height 5
click at [209, 384] on span "Папка на Drive" at bounding box center [205, 383] width 27 height 5
click at [97, 81] on span "Услуги" at bounding box center [97, 78] width 32 height 8
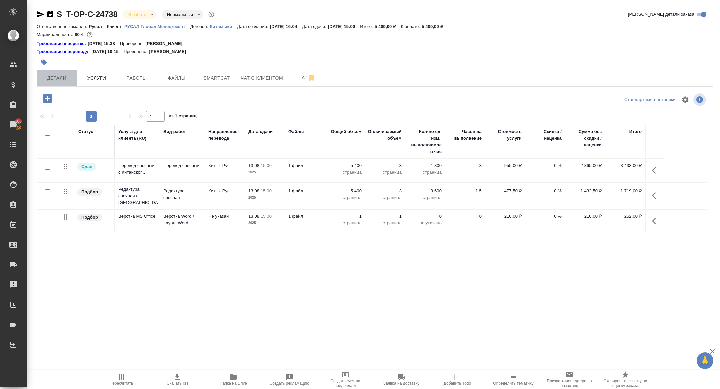
click at [55, 80] on span "Детали" at bounding box center [57, 78] width 32 height 8
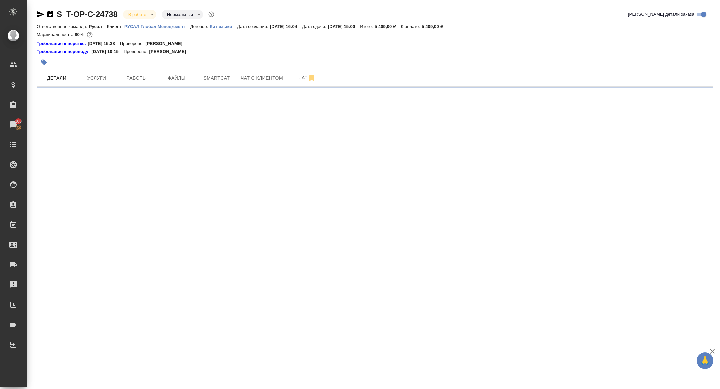
select select "RU"
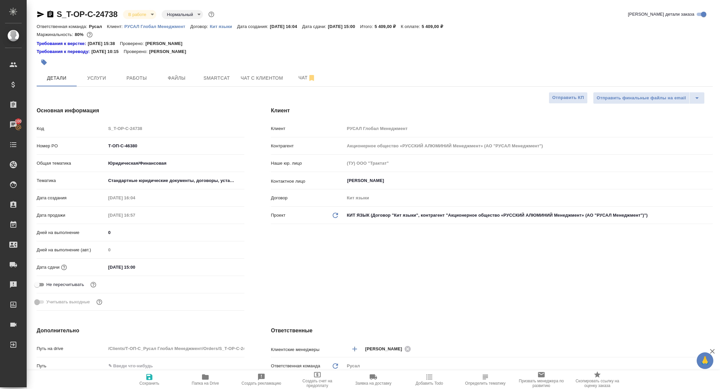
type textarea "x"
drag, startPoint x: 142, startPoint y: 144, endPoint x: 62, endPoint y: 144, distance: 79.6
click at [62, 144] on div "Номер PO Т-ОП-С-46380" at bounding box center [141, 146] width 208 height 12
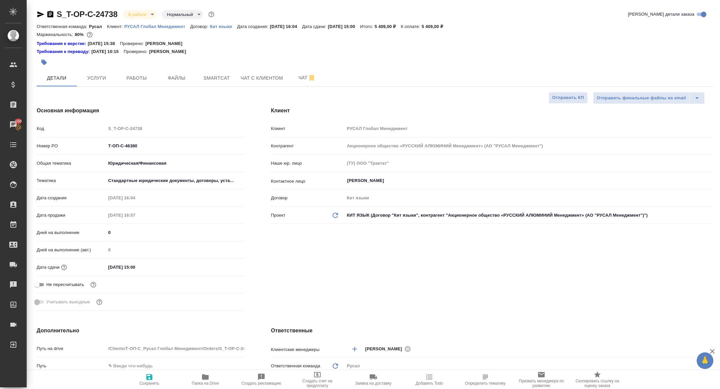
type textarea "x"
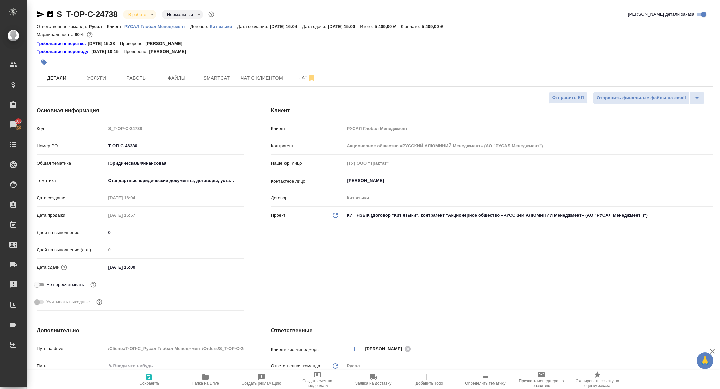
type textarea "x"
click at [138, 16] on body "🙏 .cls-1 fill:#fff; AWATERA [PERSON_NAME] Спецификации Заказы 100 Чаты Todo Про…" at bounding box center [360, 194] width 720 height 389
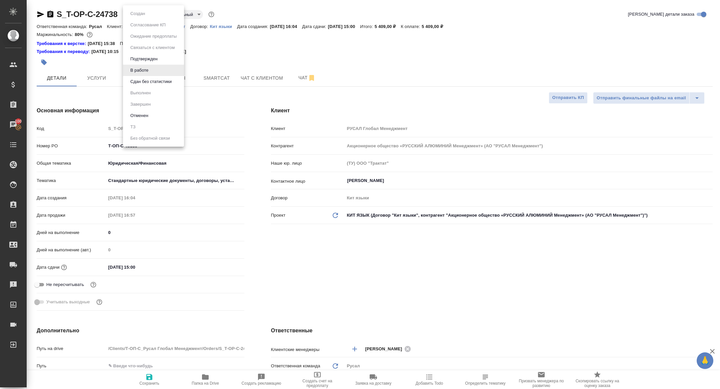
click at [139, 17] on button "Сдан без статистики" at bounding box center [137, 13] width 19 height 7
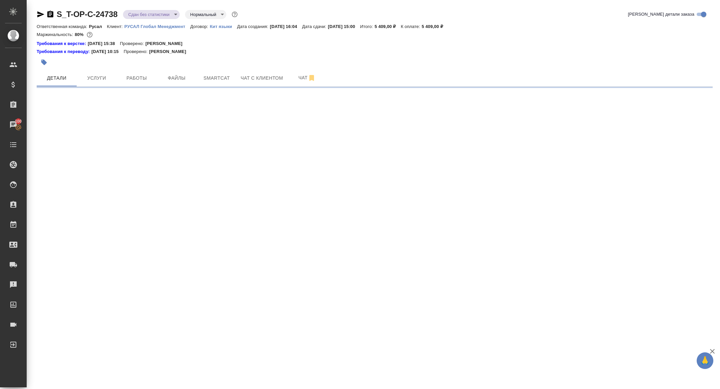
select select "RU"
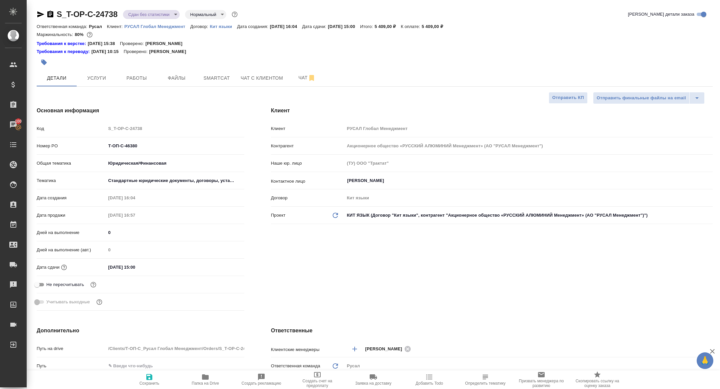
type textarea "x"
click at [139, 80] on span "Работы" at bounding box center [137, 78] width 32 height 8
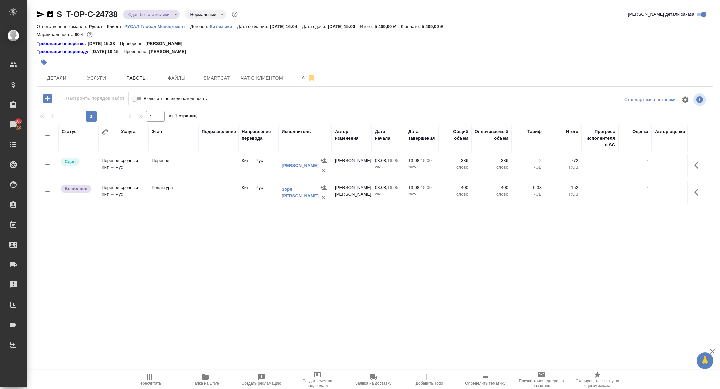
click at [697, 187] on button "button" at bounding box center [698, 192] width 16 height 16
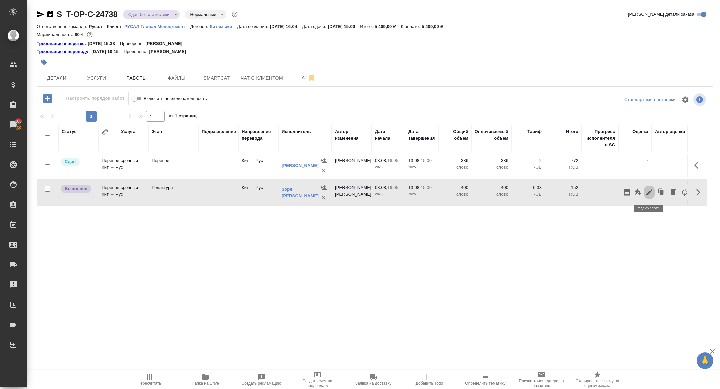
click at [648, 190] on icon "button" at bounding box center [649, 192] width 8 height 8
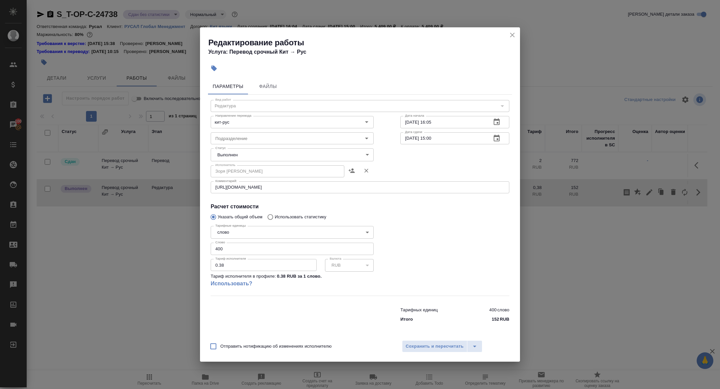
click at [260, 153] on body "🙏 .cls-1 fill:#fff; AWATERA [PERSON_NAME] Спецификации Заказы 100 Чаты Todo Про…" at bounding box center [360, 194] width 720 height 389
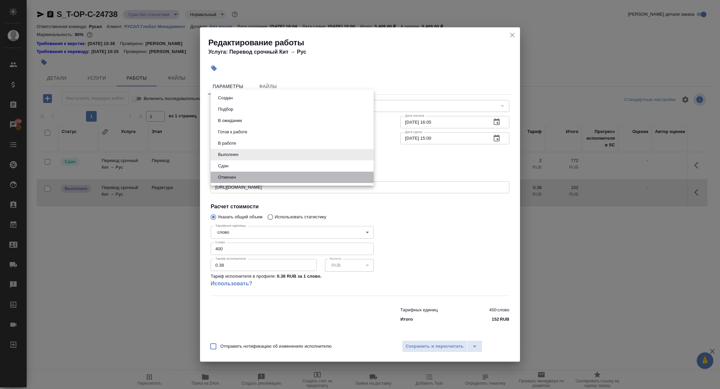
click at [237, 172] on li "Отменен" at bounding box center [292, 177] width 163 height 11
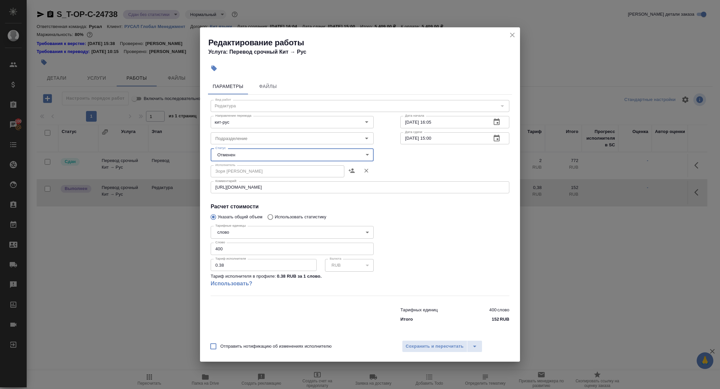
click at [229, 156] on body "🙏 .cls-1 fill:#fff; AWATERA [PERSON_NAME] Спецификации Заказы 100 Чаты Todo Про…" at bounding box center [360, 194] width 720 height 389
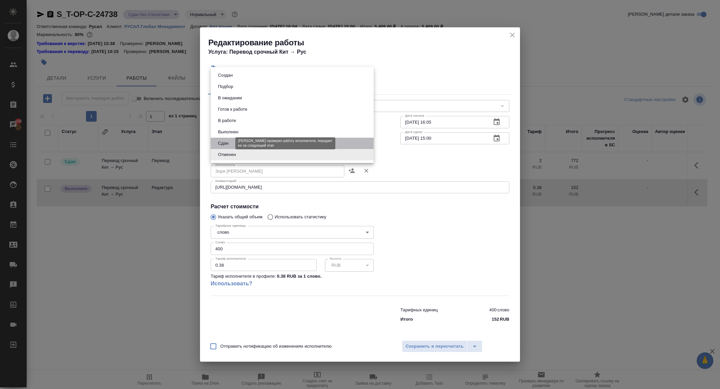
click at [227, 141] on button "Сдан" at bounding box center [223, 143] width 14 height 7
type input "closed"
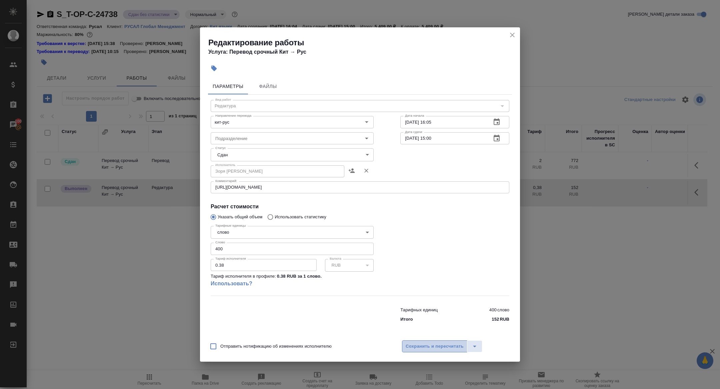
click at [429, 346] on span "Сохранить и пересчитать" at bounding box center [435, 347] width 58 height 8
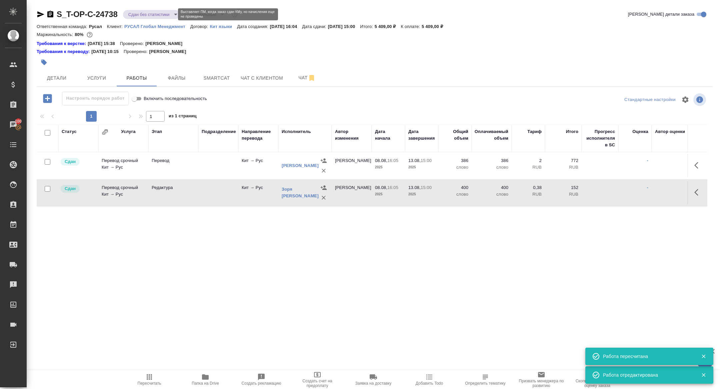
click at [142, 13] on body "🙏 .cls-1 fill:#fff; AWATERA [PERSON_NAME] Спецификации Заказы 100 Чаты Todo Про…" at bounding box center [360, 194] width 720 height 389
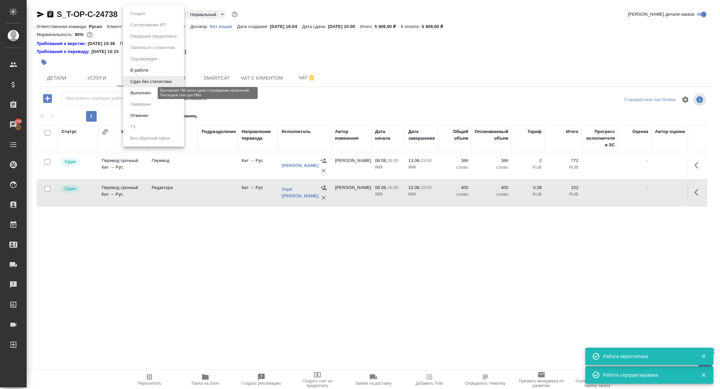
click at [138, 92] on button "Выполнен" at bounding box center [140, 92] width 24 height 7
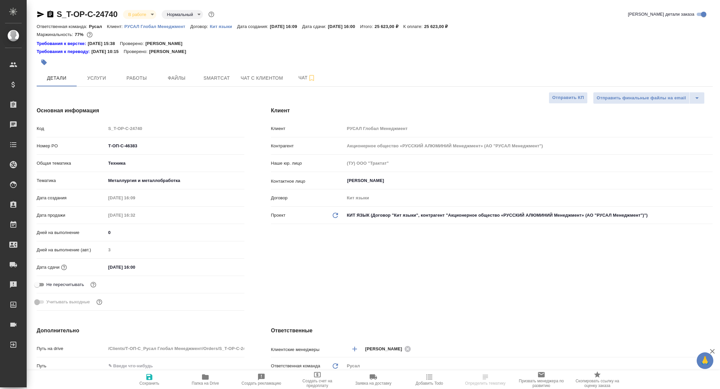
select select "RU"
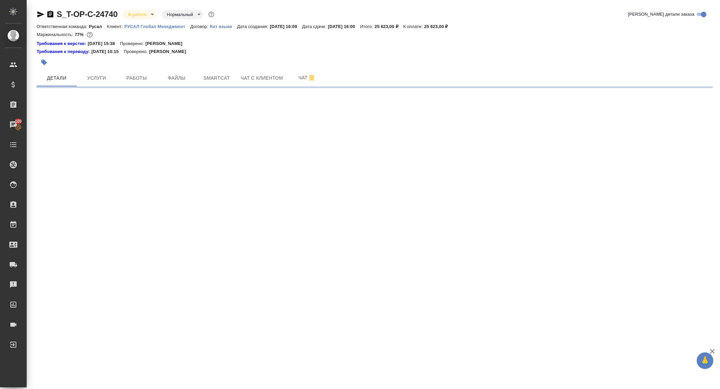
select select "RU"
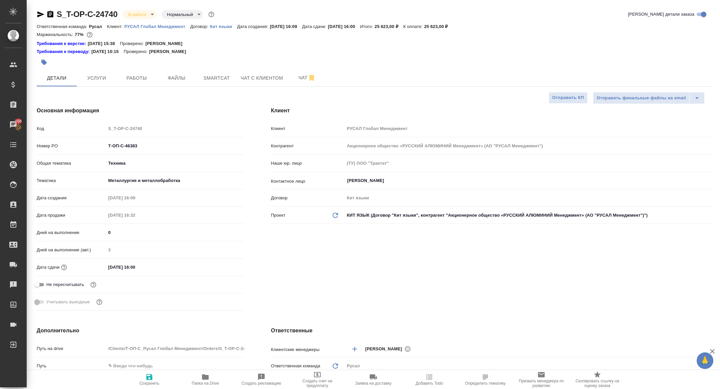
type textarea "x"
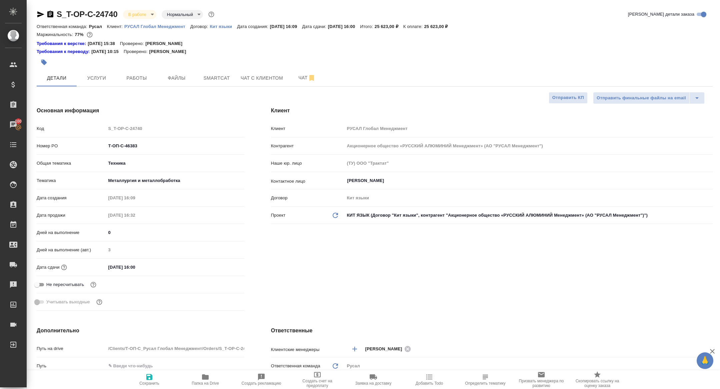
type textarea "x"
click at [130, 79] on span "Работы" at bounding box center [137, 78] width 32 height 8
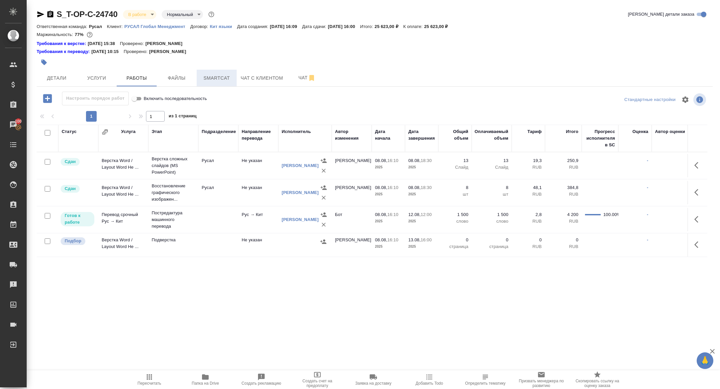
click at [220, 81] on span "Smartcat" at bounding box center [217, 78] width 32 height 8
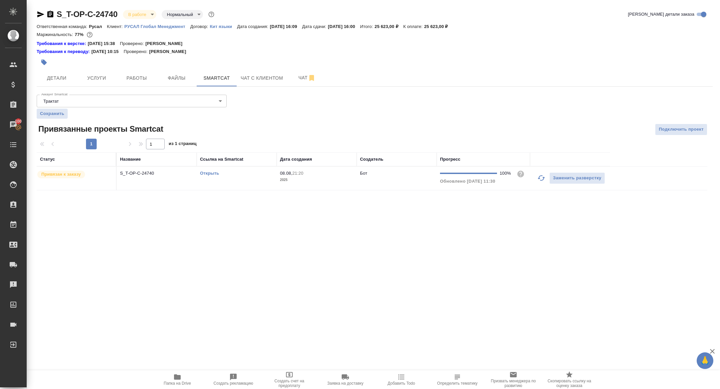
click at [211, 170] on div "Открыть" at bounding box center [236, 173] width 73 height 7
click at [209, 174] on link "Открыть" at bounding box center [209, 173] width 19 height 5
click at [135, 180] on td "S_T-OP-C-24740" at bounding box center [157, 178] width 80 height 23
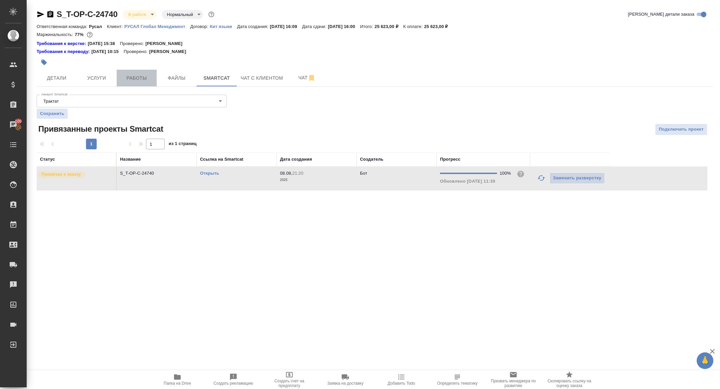
click at [135, 77] on span "Работы" at bounding box center [137, 78] width 32 height 8
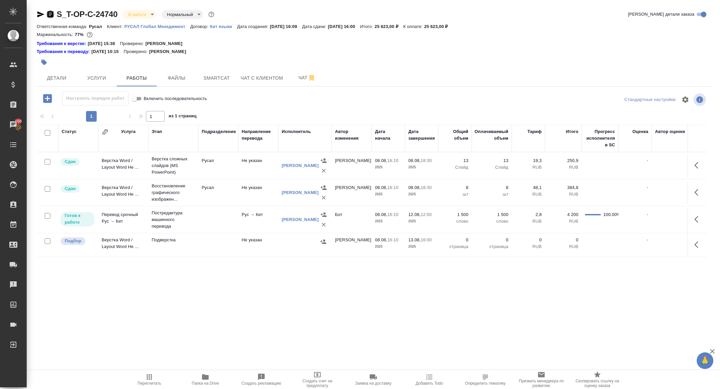
click at [50, 13] on icon "button" at bounding box center [50, 14] width 8 height 8
click at [51, 12] on icon "button" at bounding box center [50, 14] width 6 height 7
click at [205, 389] on button "Папка на Drive" at bounding box center [205, 379] width 56 height 19
click at [309, 70] on button "Чат" at bounding box center [307, 78] width 40 height 17
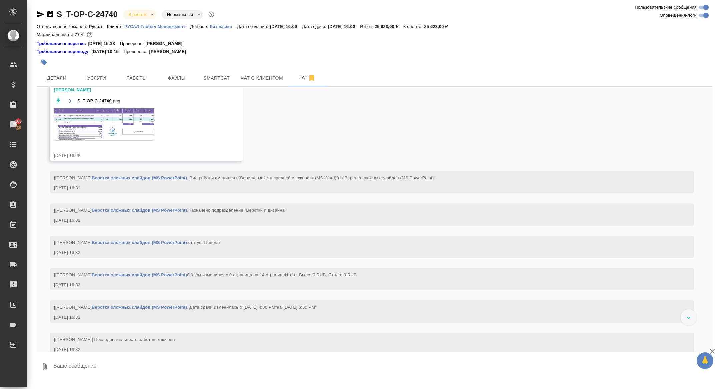
scroll to position [252, 0]
click at [129, 137] on img at bounding box center [104, 124] width 100 height 32
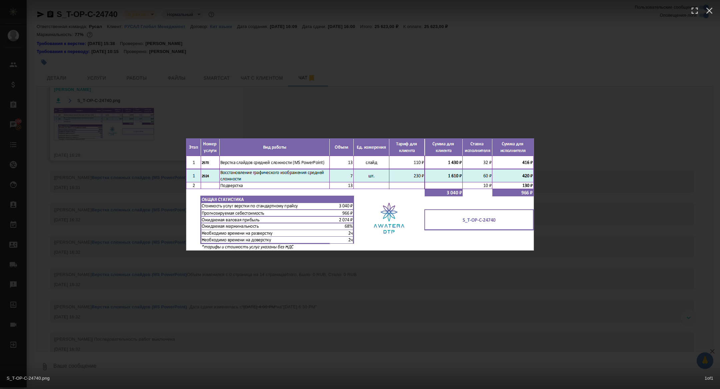
click at [130, 220] on div "S_T-OP-C-24740.png 1 of 1" at bounding box center [360, 194] width 720 height 389
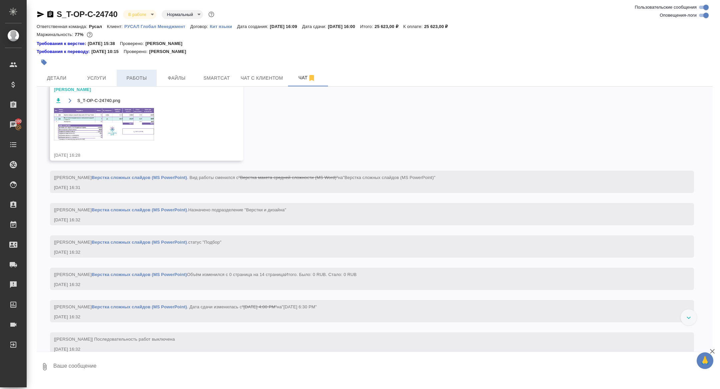
click at [138, 73] on button "Работы" at bounding box center [137, 78] width 40 height 17
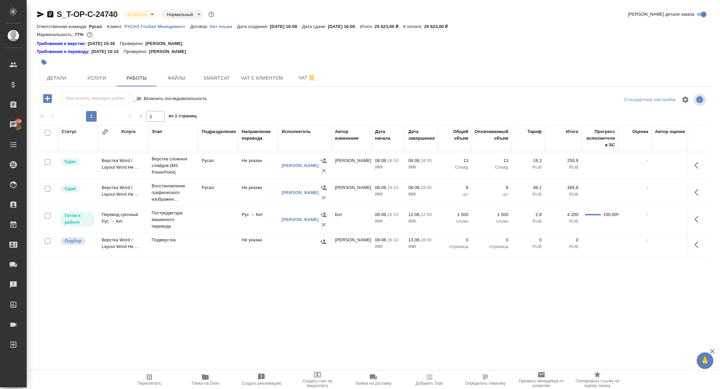
click at [699, 245] on icon "button" at bounding box center [698, 245] width 8 height 8
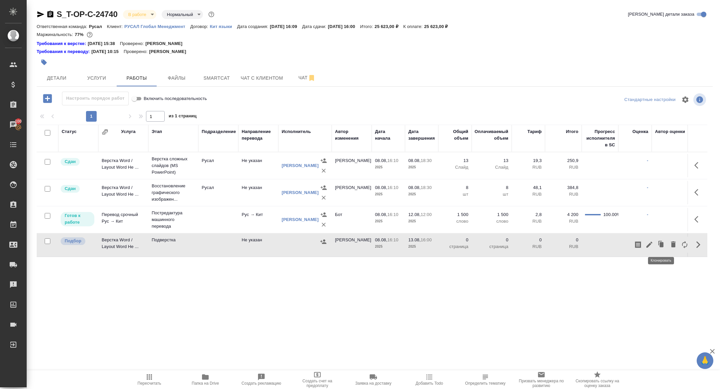
click at [649, 242] on icon "button" at bounding box center [649, 245] width 8 height 8
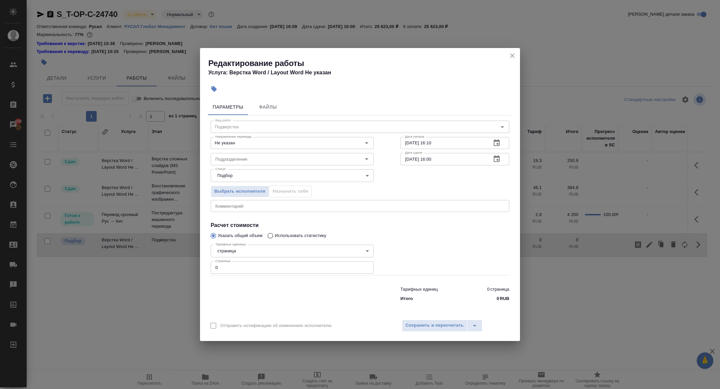
click at [249, 204] on textarea at bounding box center [359, 205] width 289 height 5
paste textarea "[URL][DOMAIN_NAME]"
type textarea "[URL][DOMAIN_NAME]"
drag, startPoint x: 221, startPoint y: 269, endPoint x: 170, endPoint y: 261, distance: 51.6
click at [171, 262] on div "Редактирование работы Услуга: Верстка Word / Layout Word Не указан Параметры Фа…" at bounding box center [360, 194] width 720 height 389
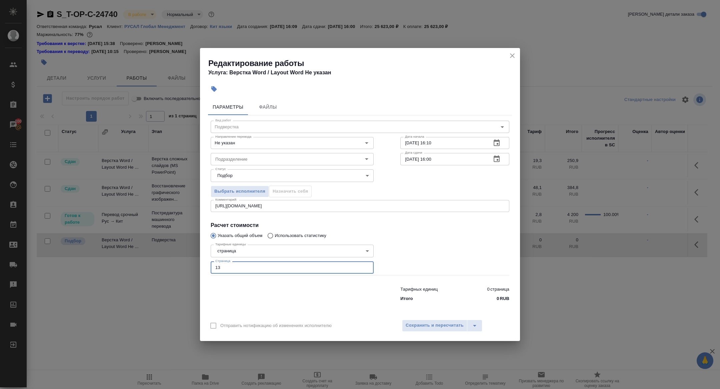
type input "13"
click at [496, 164] on button "button" at bounding box center [496, 159] width 16 height 16
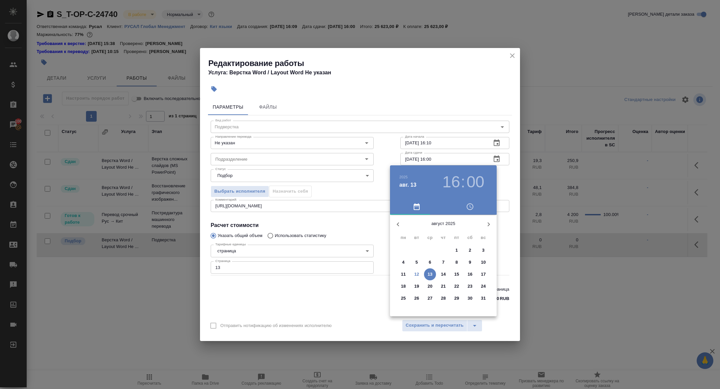
click at [453, 181] on h3 "16" at bounding box center [451, 182] width 18 height 19
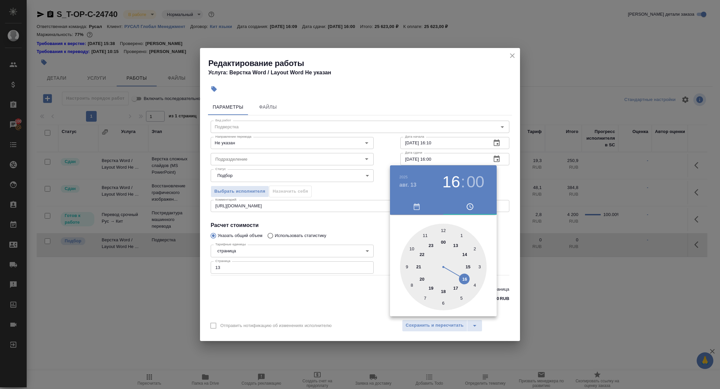
click at [457, 245] on div at bounding box center [443, 267] width 87 height 87
type input "13.08.2025 13:00"
click at [351, 205] on div at bounding box center [360, 194] width 720 height 389
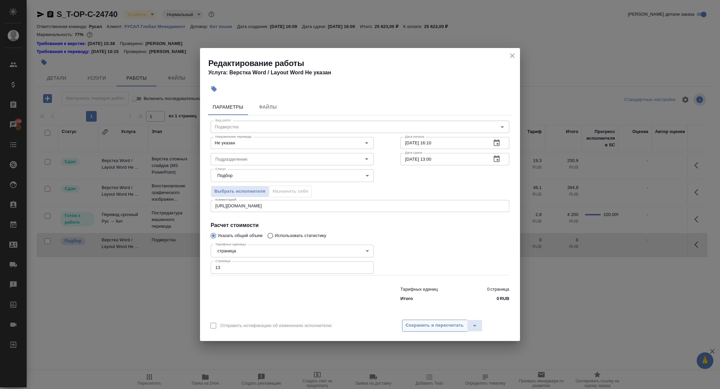
click at [442, 326] on span "Сохранить и пересчитать" at bounding box center [435, 326] width 58 height 8
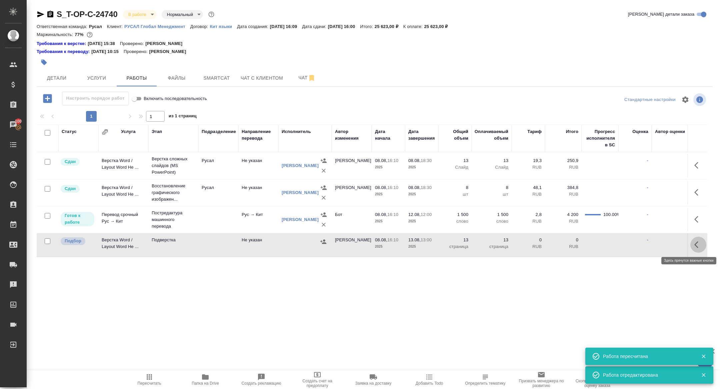
click at [694, 246] on icon "button" at bounding box center [698, 245] width 8 height 8
click at [648, 248] on icon "button" at bounding box center [649, 245] width 8 height 8
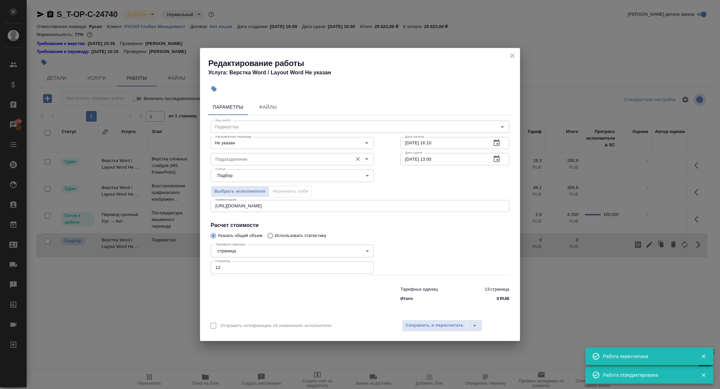
click at [232, 158] on input "Подразделение" at bounding box center [281, 159] width 137 height 8
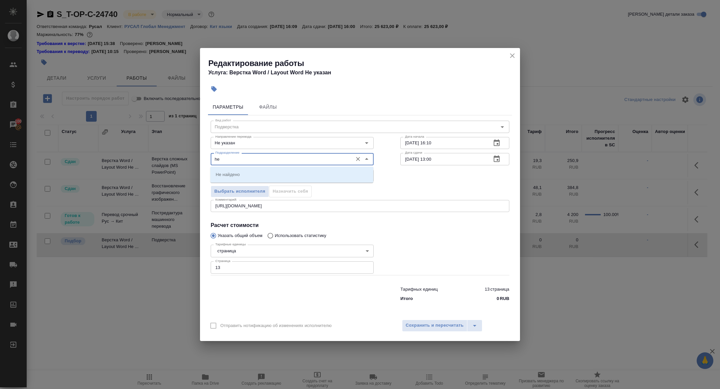
type input "h"
click at [280, 174] on li "Русал" at bounding box center [291, 174] width 163 height 12
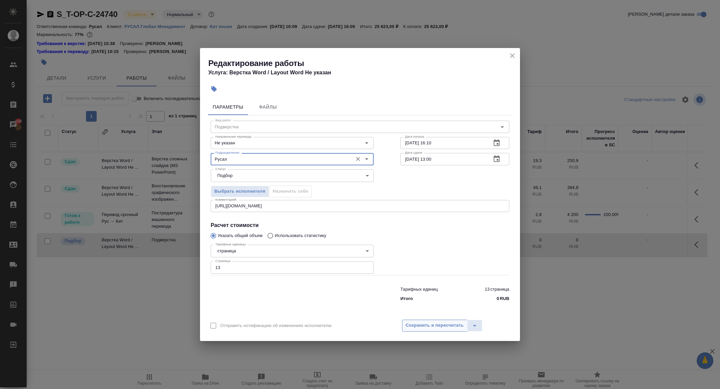
type input "Русал"
click at [428, 322] on span "Сохранить и пересчитать" at bounding box center [435, 326] width 58 height 8
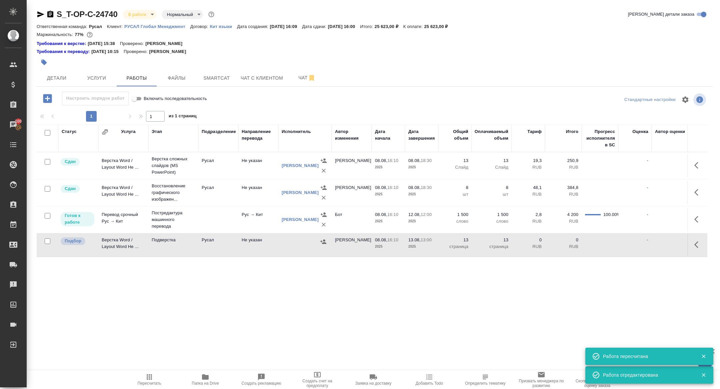
click at [123, 177] on td "Верстка Word / Layout Word Не ..." at bounding box center [123, 165] width 50 height 23
click at [302, 82] on button "Чат" at bounding box center [307, 78] width 40 height 17
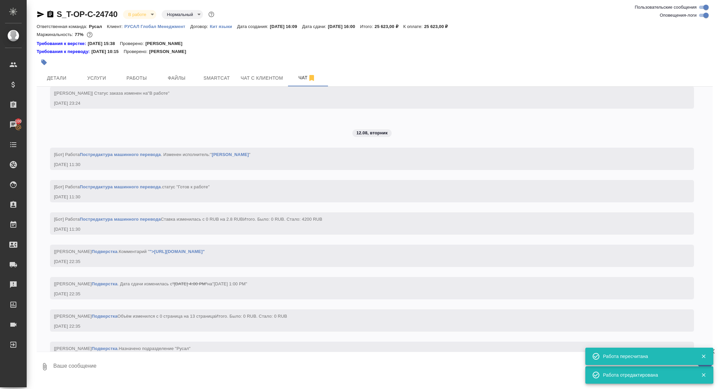
scroll to position [1940, 0]
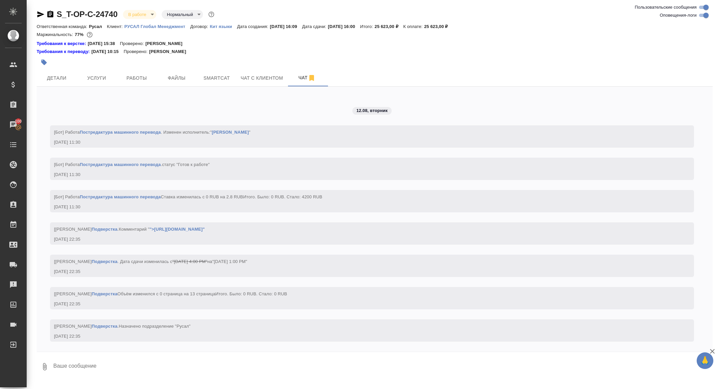
drag, startPoint x: 41, startPoint y: 12, endPoint x: 44, endPoint y: 1, distance: 10.7
click at [41, 12] on icon "button" at bounding box center [41, 14] width 8 height 8
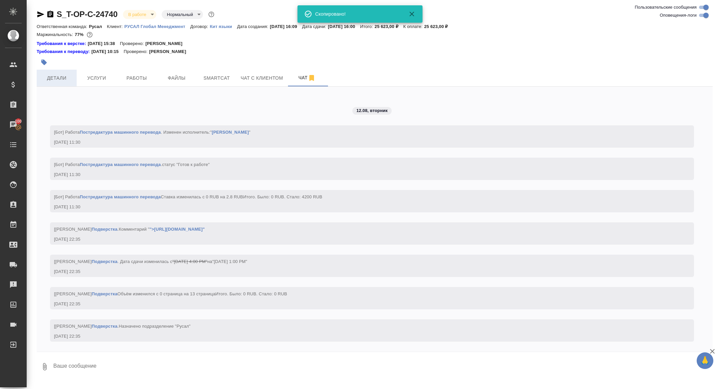
click at [59, 80] on span "Детали" at bounding box center [57, 78] width 32 height 8
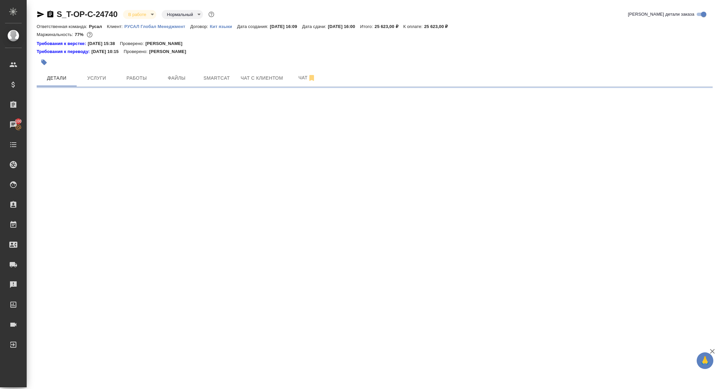
select select "RU"
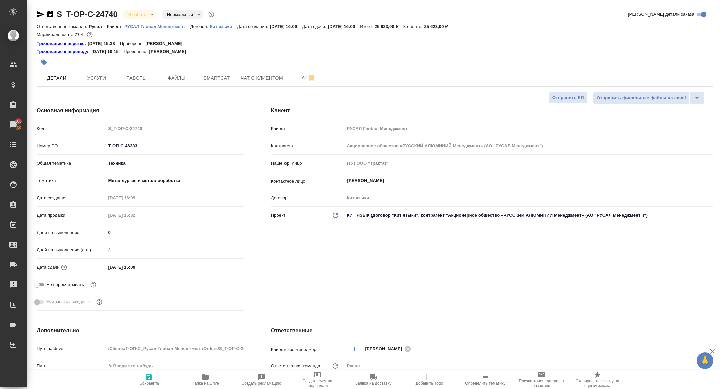
type textarea "x"
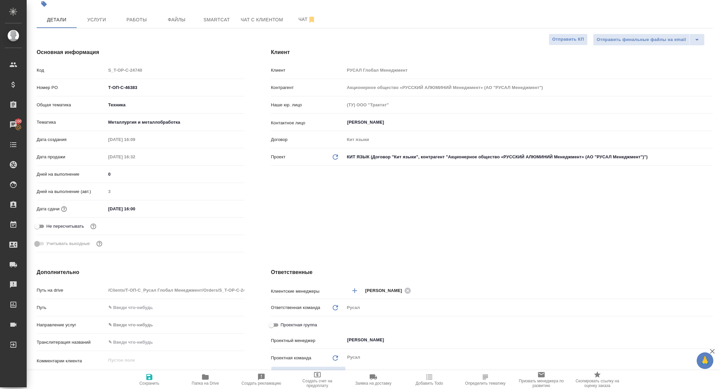
scroll to position [198, 0]
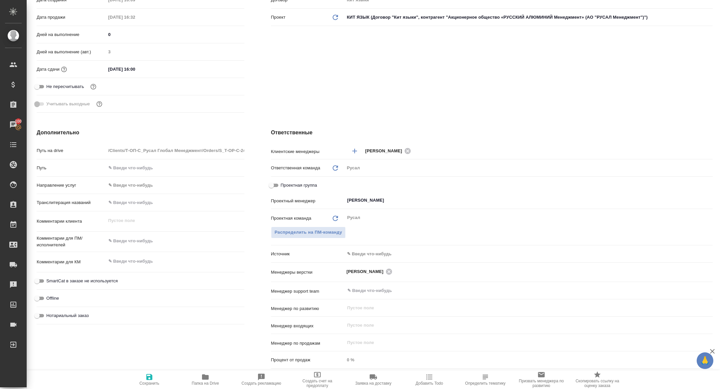
click at [273, 185] on input "Проектная группа" at bounding box center [271, 185] width 24 height 8
checkbox input "true"
type textarea "x"
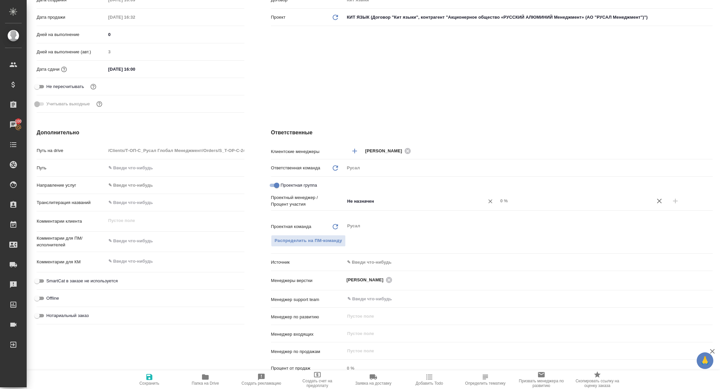
click at [384, 204] on input "Не назначен" at bounding box center [410, 201] width 127 height 8
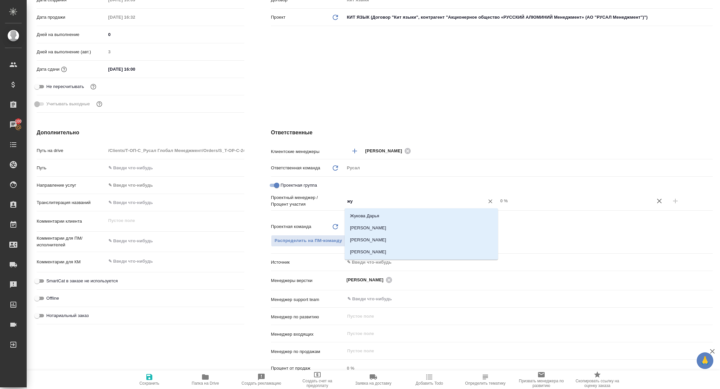
type input "жур"
click at [423, 233] on li "[PERSON_NAME]" at bounding box center [421, 228] width 153 height 12
type textarea "x"
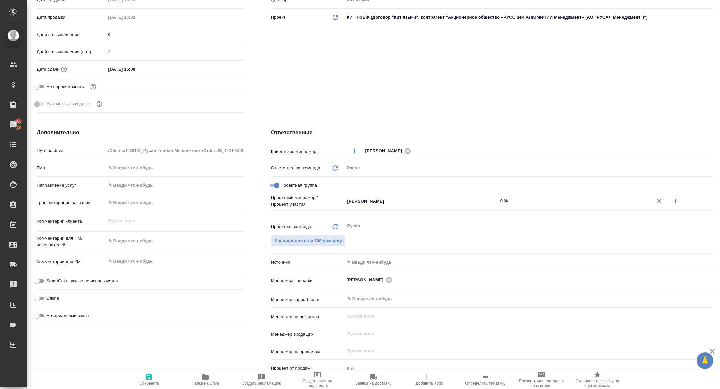
click at [684, 199] on div at bounding box center [681, 201] width 61 height 16
click at [678, 198] on icon "button" at bounding box center [675, 201] width 8 height 8
type textarea "x"
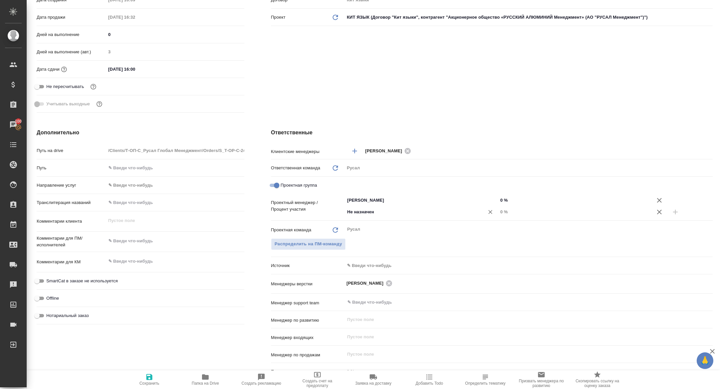
click at [430, 213] on input "Не назначен" at bounding box center [410, 212] width 127 height 8
type input "хрус"
click at [431, 229] on li "Хрусталёва Дарья" at bounding box center [421, 227] width 153 height 12
type textarea "x"
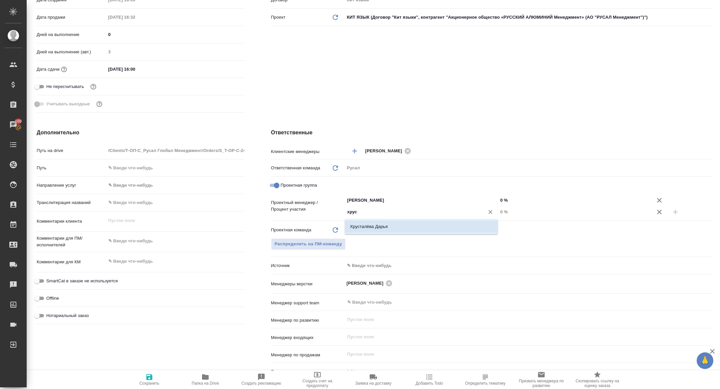
type textarea "x"
click at [499, 212] on input "0 %" at bounding box center [574, 212] width 153 height 10
type textarea "x"
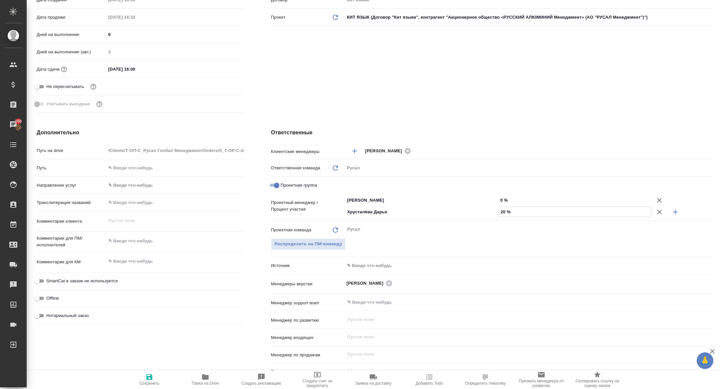
type input "20 %"
click at [499, 201] on input "0 %" at bounding box center [574, 200] width 153 height 10
type input "90 %"
type textarea "x"
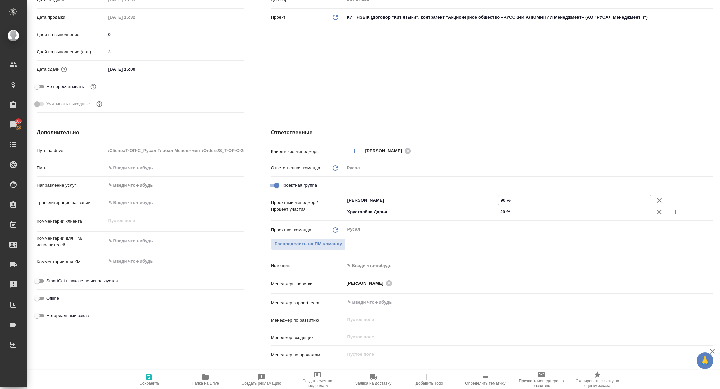
type textarea "x"
type input "0 %"
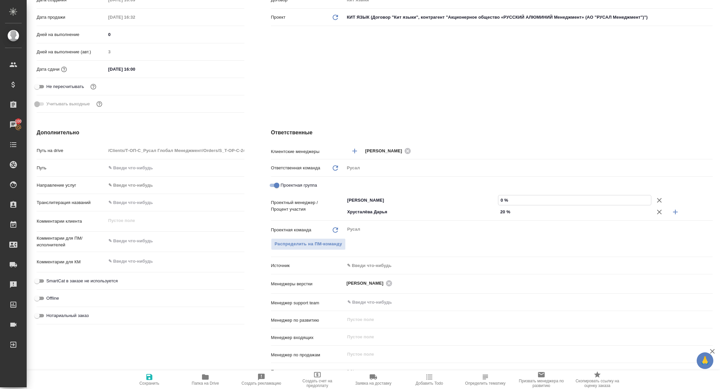
type textarea "x"
type input "80 %"
click at [139, 389] on button "Сохранить" at bounding box center [149, 379] width 56 height 19
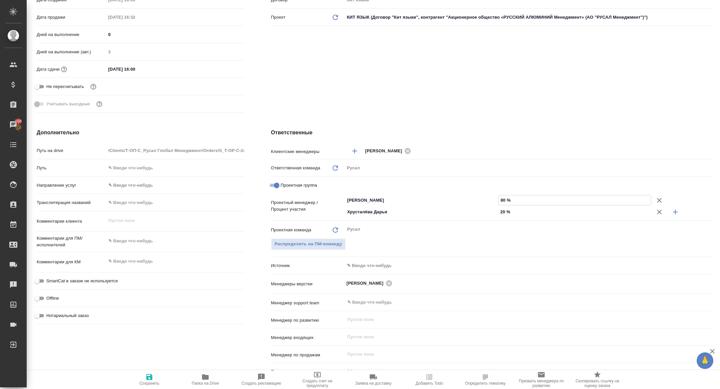
type textarea "x"
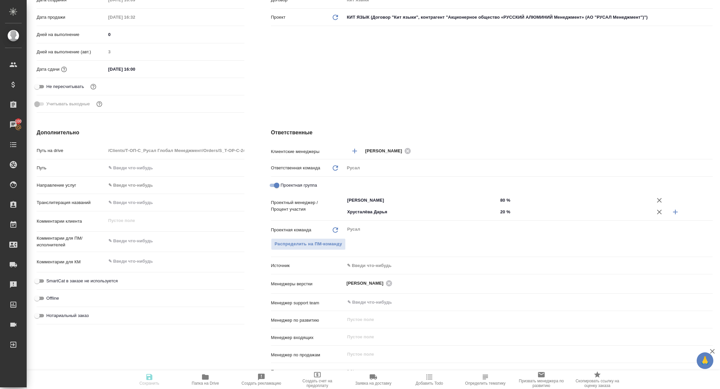
type textarea "x"
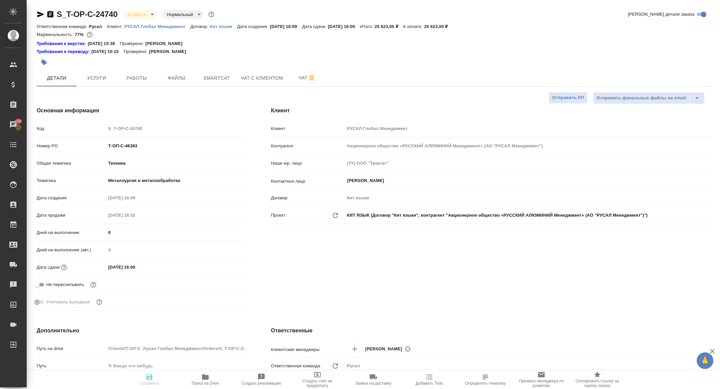
type textarea "x"
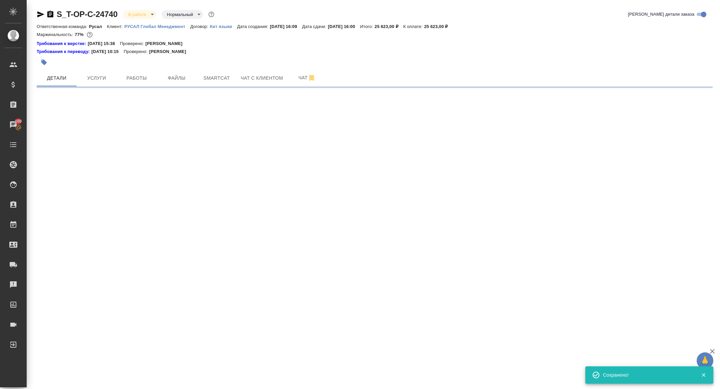
select select "RU"
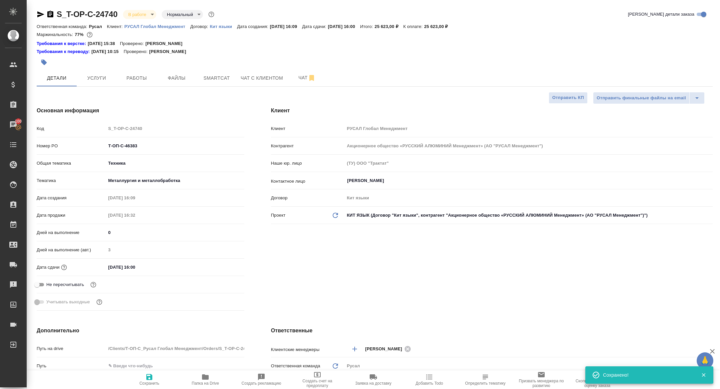
type textarea "x"
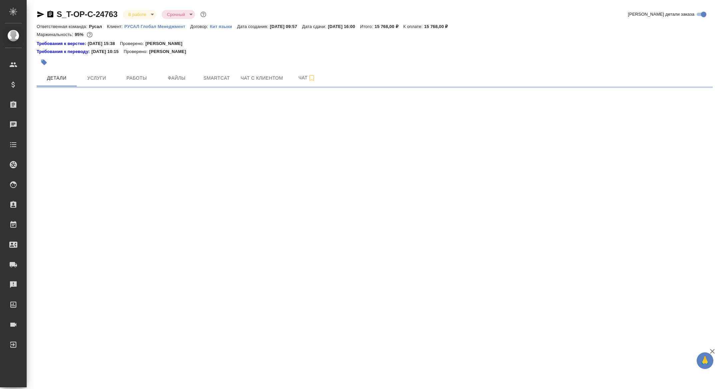
select select "RU"
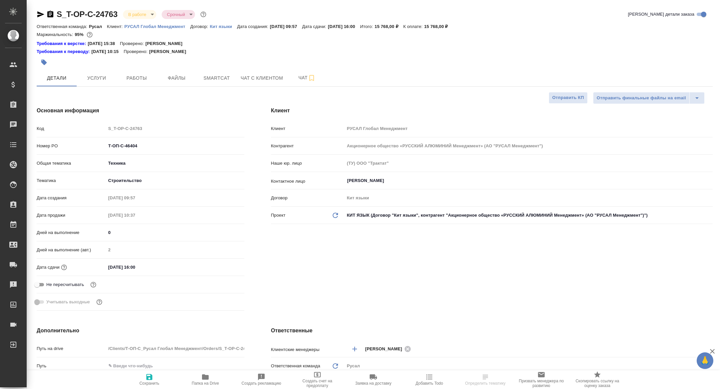
type textarea "x"
select select "RU"
type textarea "x"
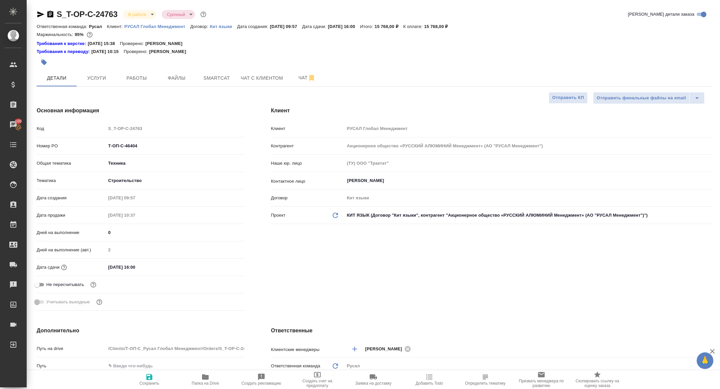
type textarea "x"
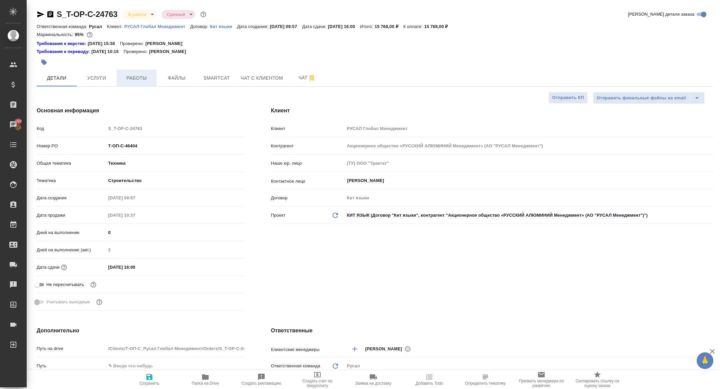
click at [129, 82] on span "Работы" at bounding box center [137, 78] width 32 height 8
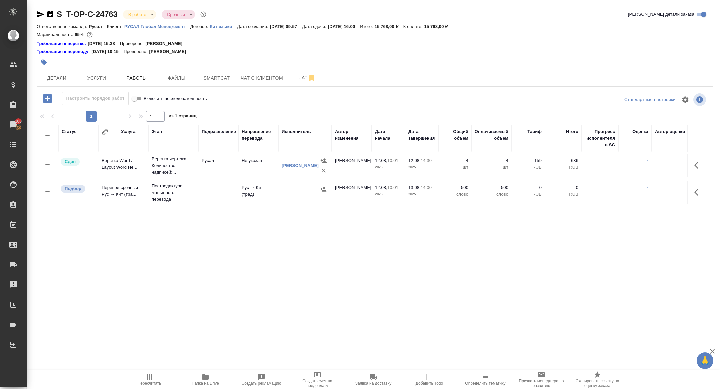
click at [40, 15] on icon "button" at bounding box center [40, 14] width 7 height 6
click at [216, 78] on span "Smartcat" at bounding box center [217, 78] width 32 height 8
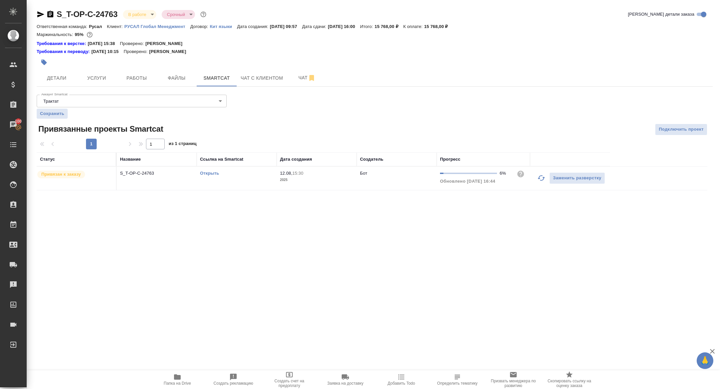
click at [211, 174] on link "Открыть" at bounding box center [209, 173] width 19 height 5
click at [136, 70] on button "Работы" at bounding box center [137, 78] width 40 height 17
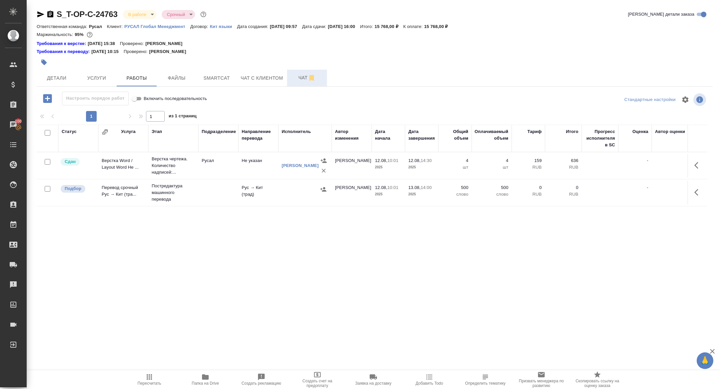
click at [302, 82] on span "Чат" at bounding box center [307, 78] width 32 height 8
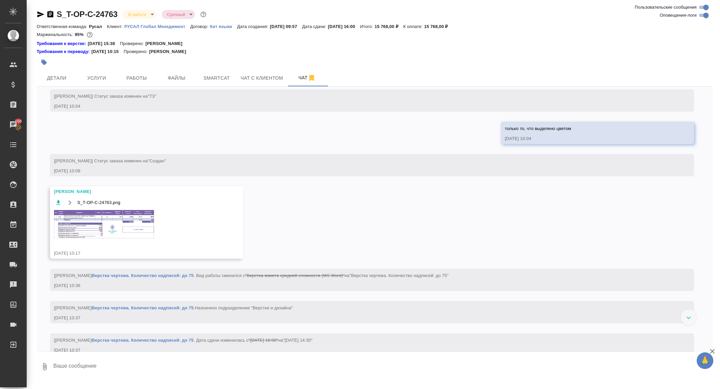
scroll to position [172, 0]
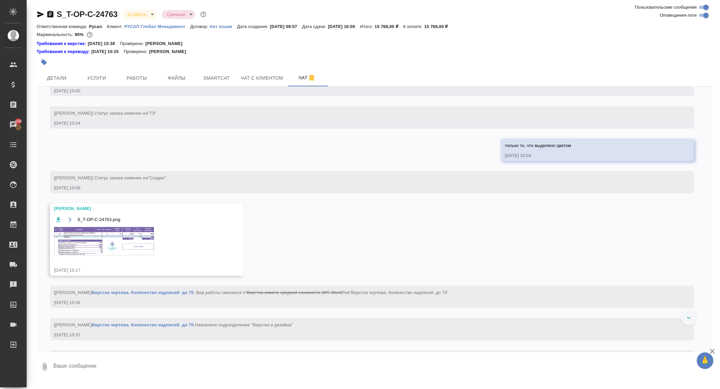
click at [132, 246] on img at bounding box center [104, 241] width 100 height 28
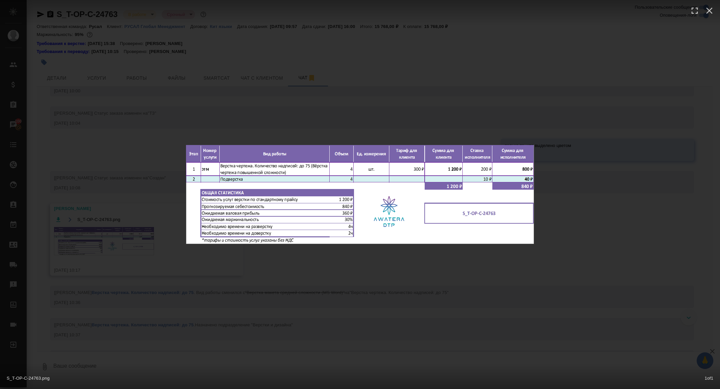
click at [132, 246] on div "S_T-OP-C-24763.png 1 of 1" at bounding box center [360, 194] width 720 height 389
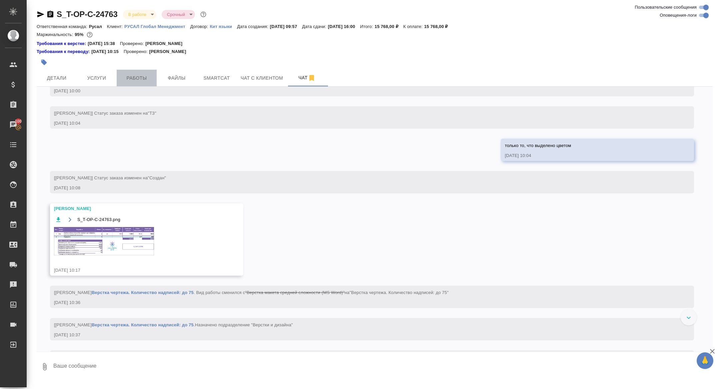
click at [135, 81] on span "Работы" at bounding box center [137, 78] width 32 height 8
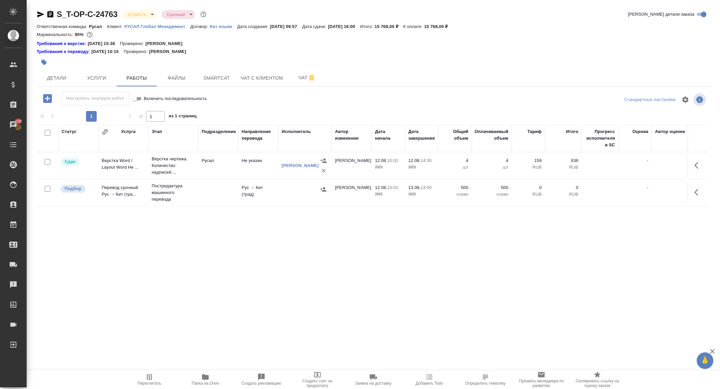
click at [47, 98] on icon "button" at bounding box center [47, 98] width 9 height 9
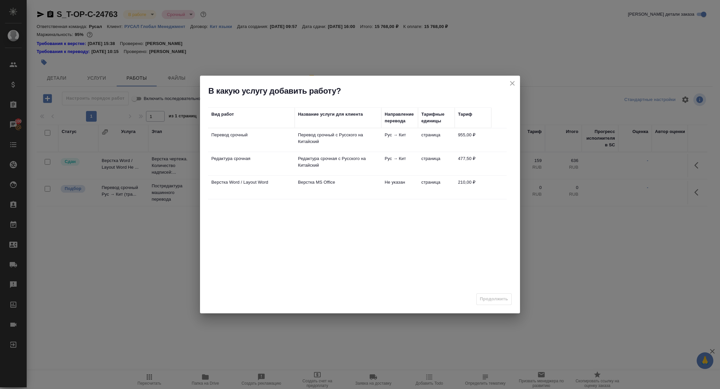
click at [232, 152] on td "Верстка Word / Layout Word" at bounding box center [251, 139] width 87 height 23
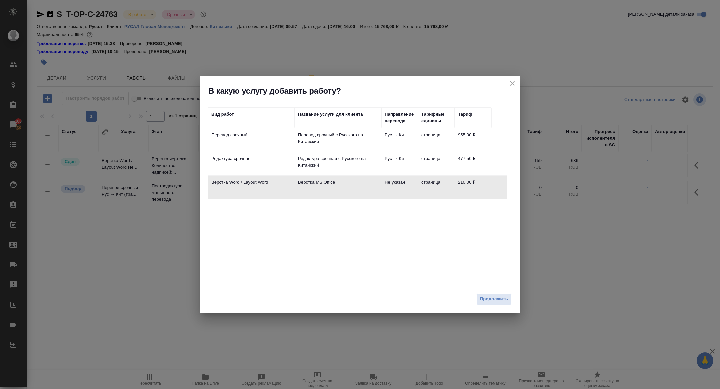
click at [232, 152] on td "Верстка Word / Layout Word" at bounding box center [251, 139] width 87 height 23
click at [504, 297] on span "Продолжить" at bounding box center [494, 299] width 28 height 8
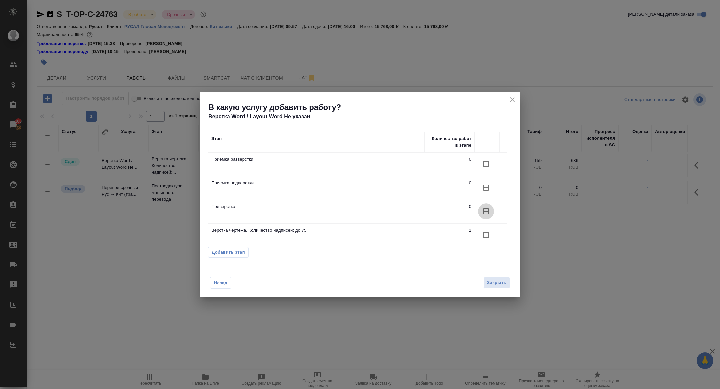
click at [482, 172] on button "button" at bounding box center [486, 164] width 16 height 16
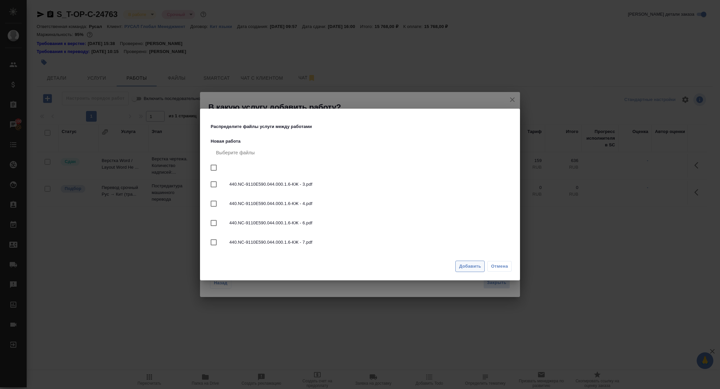
click at [466, 270] on button "Добавить" at bounding box center [469, 267] width 29 height 12
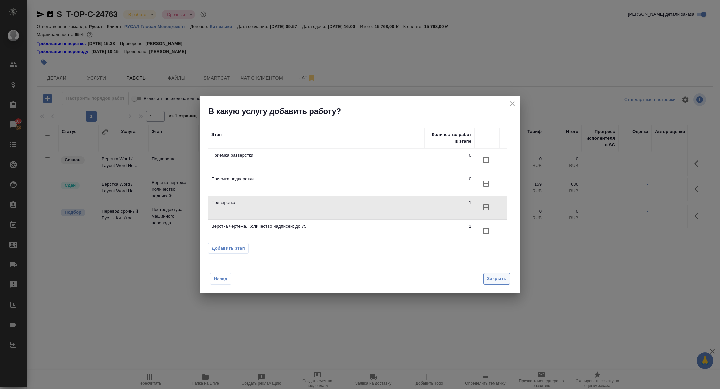
click at [498, 281] on span "Закрыть" at bounding box center [496, 279] width 19 height 8
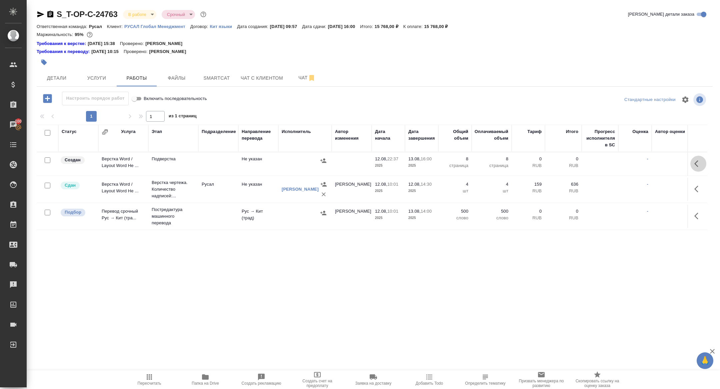
click at [694, 164] on icon "button" at bounding box center [696, 163] width 4 height 7
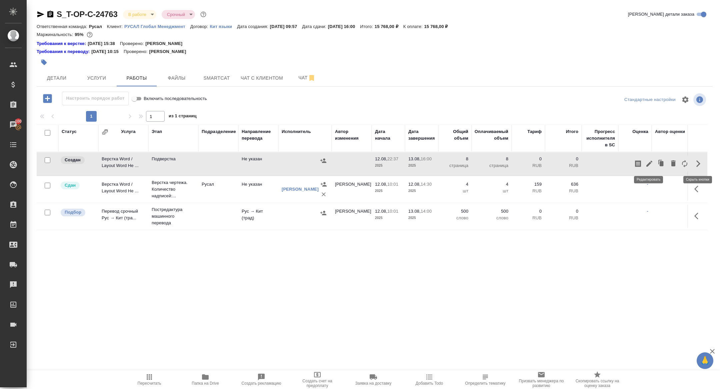
click at [649, 165] on icon "button" at bounding box center [649, 164] width 8 height 8
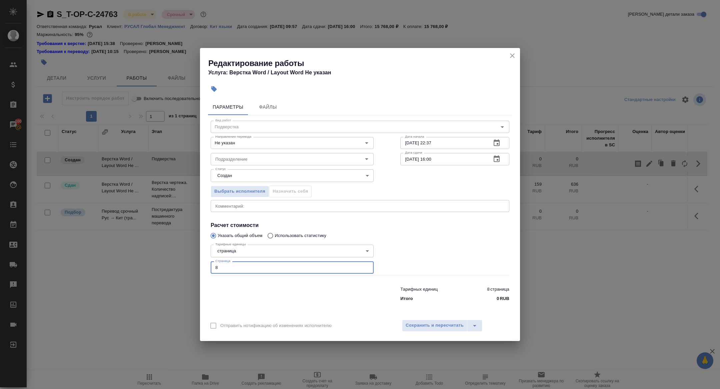
drag, startPoint x: 221, startPoint y: 270, endPoint x: 177, endPoint y: 258, distance: 46.0
click at [177, 258] on div "Редактирование работы Услуга: Верстка Word / Layout Word Не указан Параметры Фа…" at bounding box center [360, 194] width 720 height 389
type input "4"
click at [235, 182] on div "Выбрать исполнителя Назначить себя" at bounding box center [292, 190] width 190 height 41
click at [234, 179] on body "🙏 .cls-1 fill:#fff; AWATERA [PERSON_NAME] Спецификации Заказы 100 Чаты Todo Про…" at bounding box center [360, 194] width 720 height 389
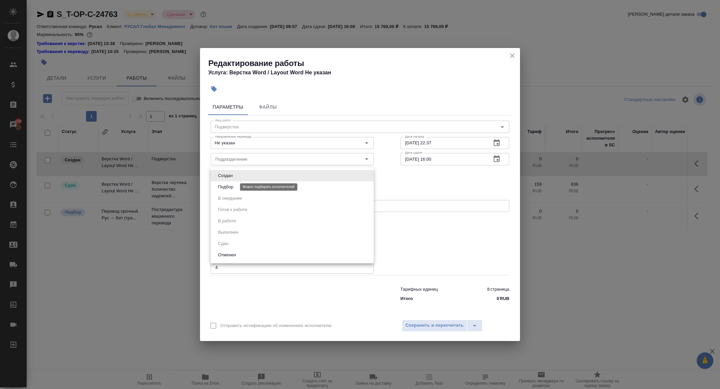
click at [234, 187] on button "Подбор" at bounding box center [225, 186] width 19 height 7
type input "recruiting"
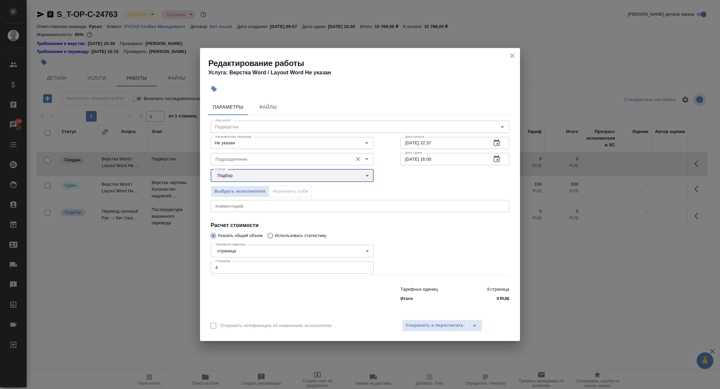
click at [233, 165] on div "Подразделение" at bounding box center [292, 159] width 163 height 12
click at [238, 174] on p "Верстки и дизайна" at bounding box center [235, 174] width 38 height 7
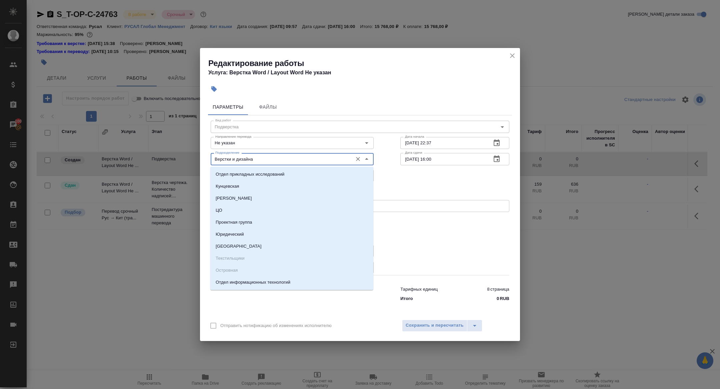
drag, startPoint x: 265, startPoint y: 160, endPoint x: 177, endPoint y: 159, distance: 87.7
click at [177, 159] on div "Редактирование работы Услуга: Верстка Word / Layout Word Не указан Параметры Фа…" at bounding box center [360, 194] width 720 height 389
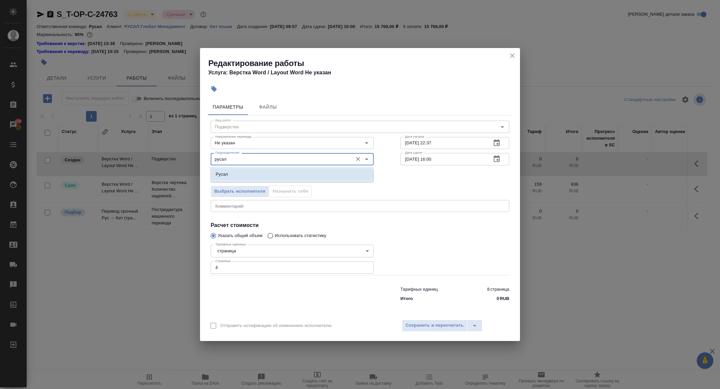
click at [218, 171] on p "Русал" at bounding box center [222, 174] width 12 height 7
type input "Русал"
click at [497, 141] on icon "button" at bounding box center [496, 142] width 6 height 7
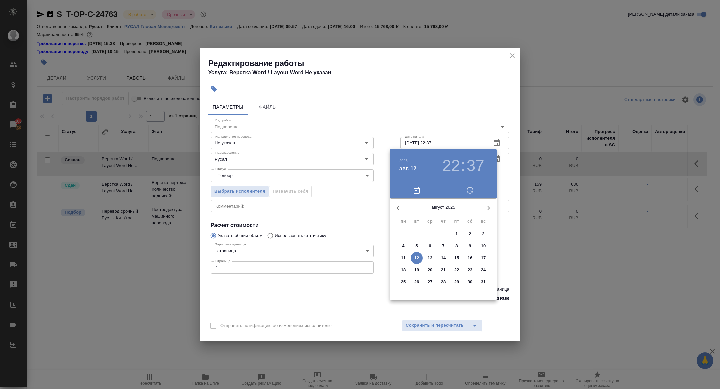
click at [451, 162] on h3 "22" at bounding box center [451, 165] width 18 height 19
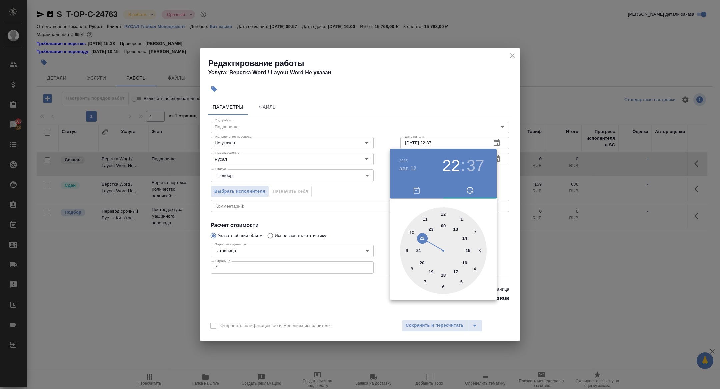
click at [464, 236] on div at bounding box center [443, 250] width 87 height 87
click at [443, 211] on div at bounding box center [443, 250] width 87 height 87
click at [406, 166] on h4 "авг. 12" at bounding box center [407, 169] width 17 height 8
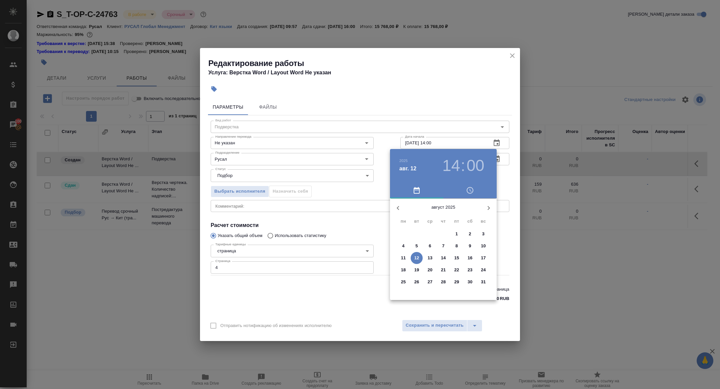
click at [434, 253] on div "13" at bounding box center [429, 258] width 13 height 12
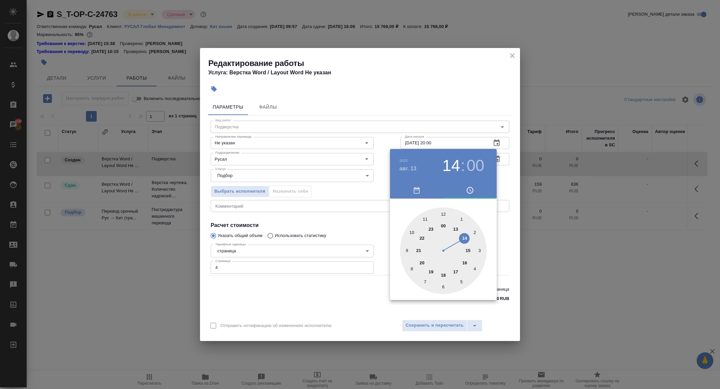
click at [433, 255] on div at bounding box center [443, 250] width 87 height 87
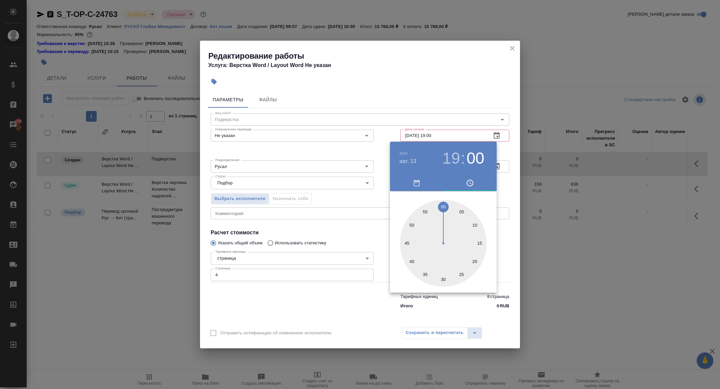
click at [458, 154] on h3 "19" at bounding box center [451, 158] width 18 height 19
click at [465, 228] on div at bounding box center [443, 243] width 87 height 87
type input "[DATE] 14:00"
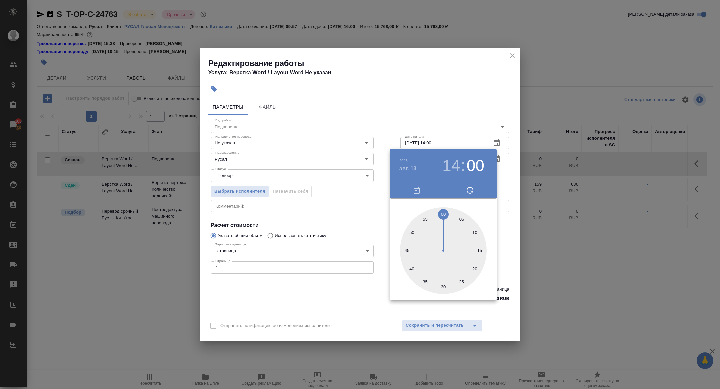
click at [349, 164] on div at bounding box center [360, 194] width 720 height 389
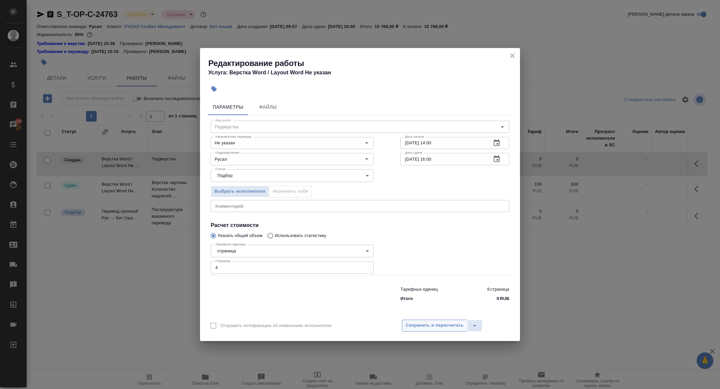
click at [442, 325] on span "Сохранить и пересчитать" at bounding box center [435, 326] width 58 height 8
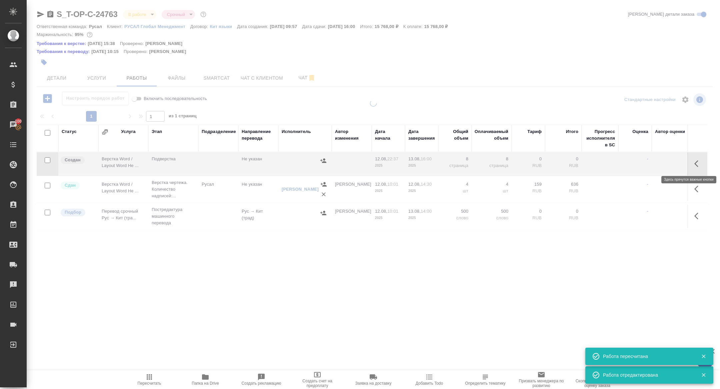
click at [693, 164] on button "button" at bounding box center [698, 164] width 16 height 16
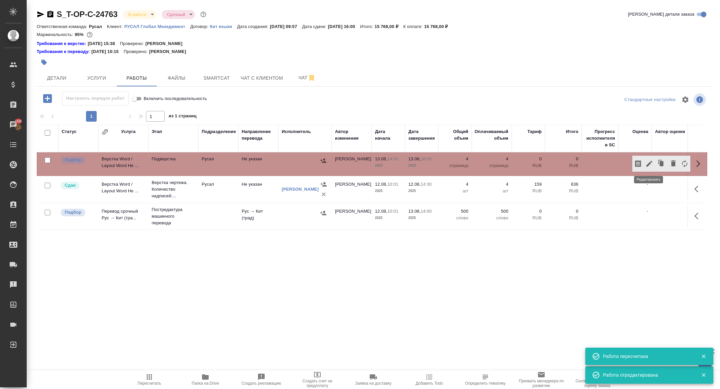
click at [650, 162] on icon "button" at bounding box center [649, 164] width 6 height 6
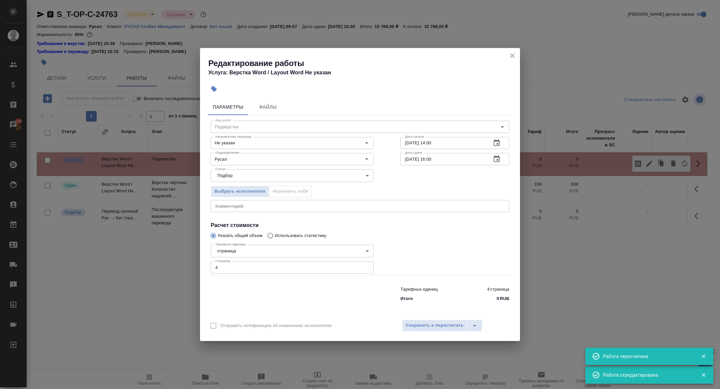
click at [212, 90] on icon "button" at bounding box center [214, 89] width 7 height 7
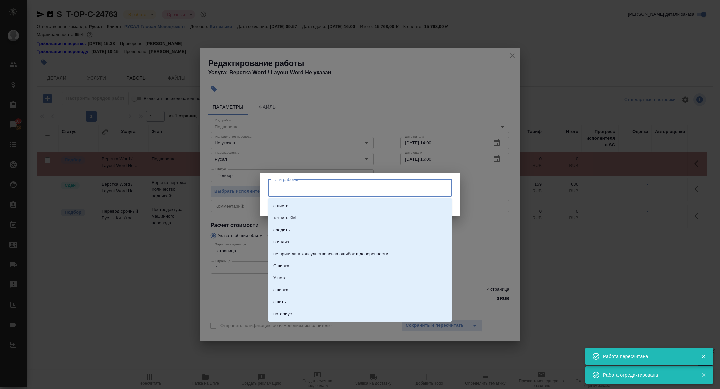
click at [288, 185] on input "Тэги работы" at bounding box center [353, 187] width 165 height 11
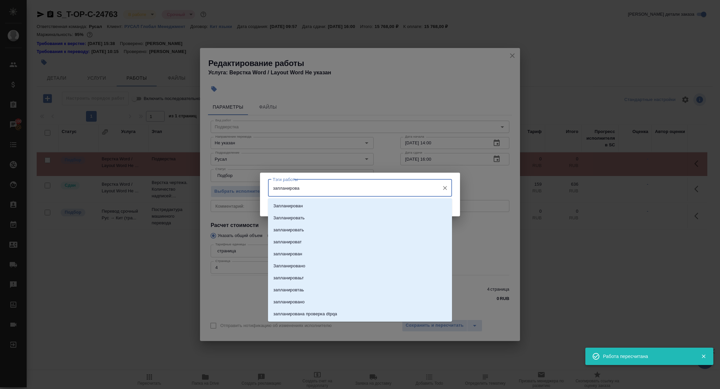
type input "запланирован"
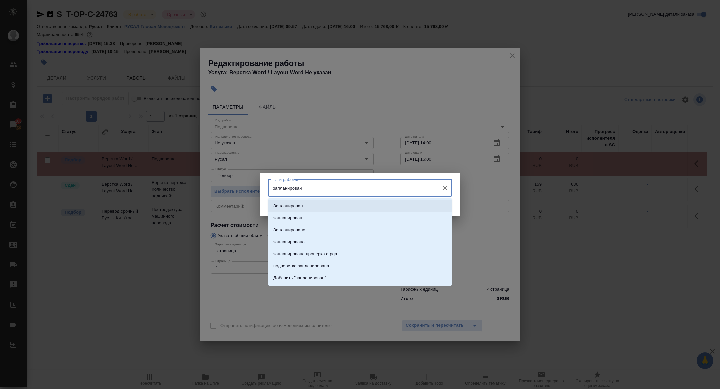
drag, startPoint x: 302, startPoint y: 202, endPoint x: 331, endPoint y: 205, distance: 29.1
click at [302, 202] on li "Запланирован" at bounding box center [360, 206] width 184 height 12
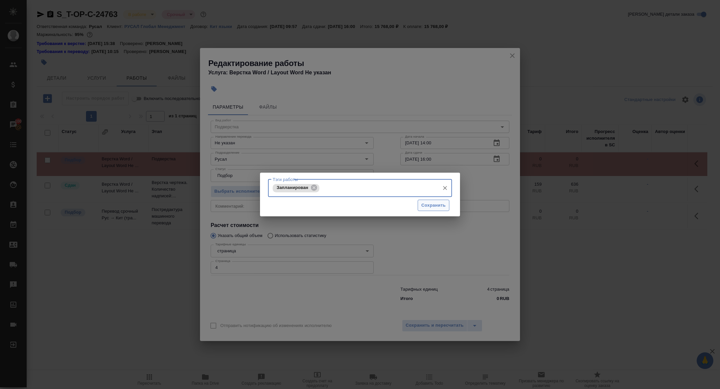
click at [424, 202] on span "Сохранить" at bounding box center [433, 206] width 24 height 8
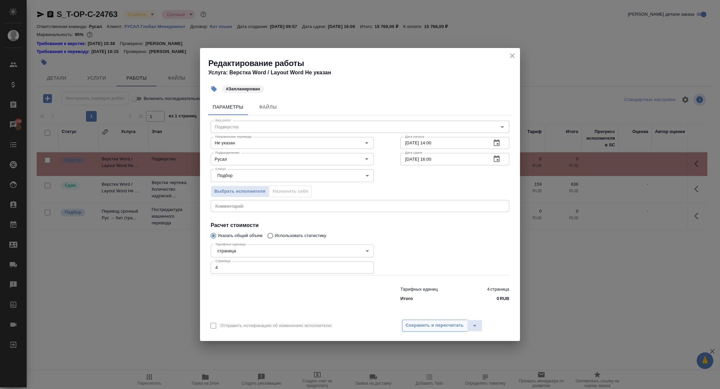
click at [428, 323] on span "Сохранить и пересчитать" at bounding box center [435, 326] width 58 height 8
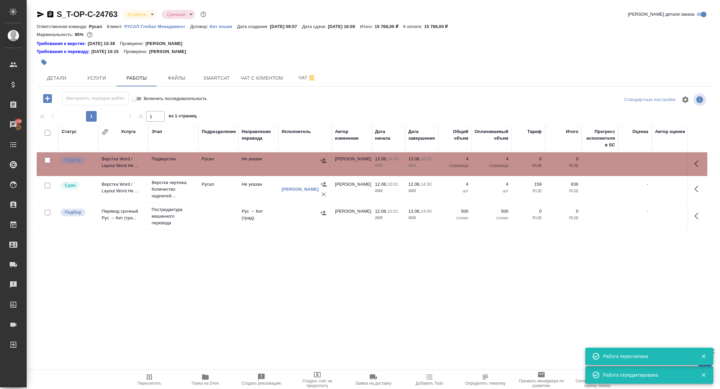
click at [113, 162] on td "Верстка Word / Layout Word Не ..." at bounding box center [123, 163] width 50 height 23
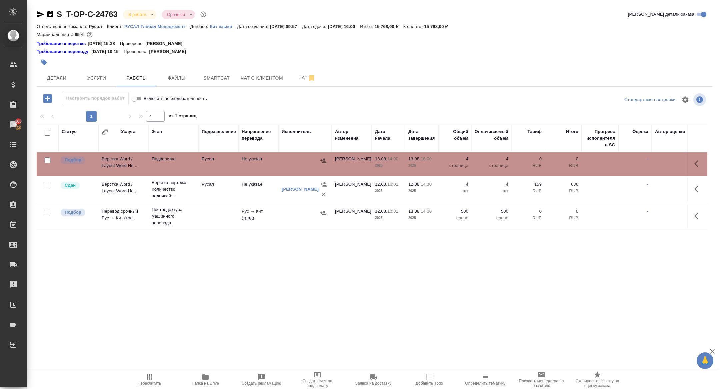
click at [36, 13] on div "S_T-OP-C-24763 В работе inProgress Срочный urgent Кратко детали заказа Ответств…" at bounding box center [374, 146] width 683 height 292
click at [47, 88] on div "S_T-OP-C-24763 В работе inProgress Срочный urgent Кратко детали заказа Ответств…" at bounding box center [374, 146] width 683 height 292
click at [47, 78] on span "Детали" at bounding box center [57, 78] width 32 height 8
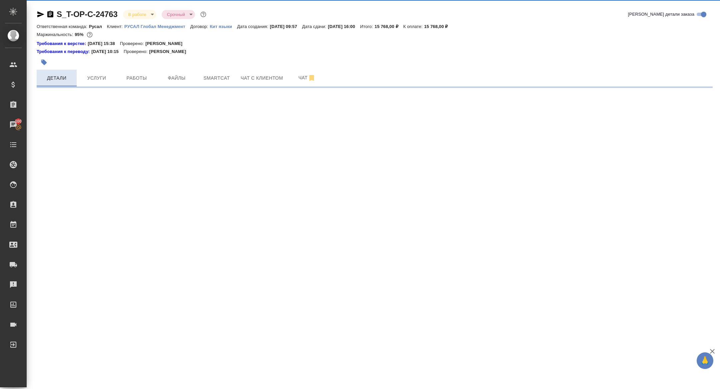
select select "RU"
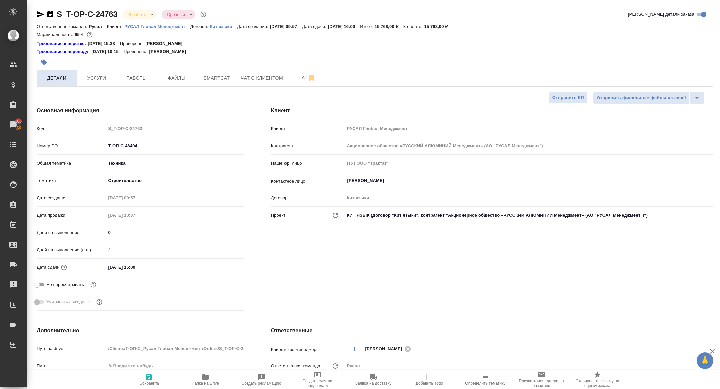
type textarea "x"
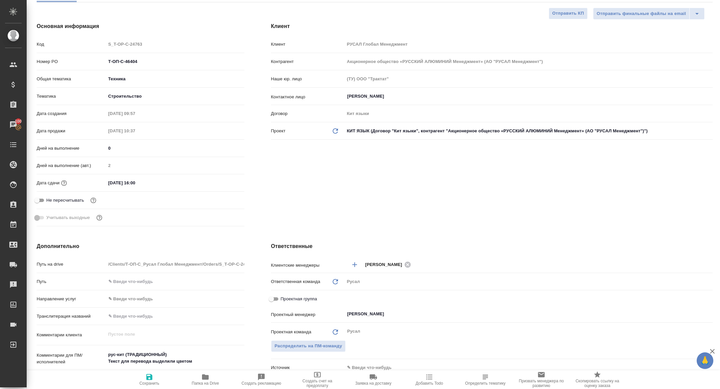
scroll to position [221, 0]
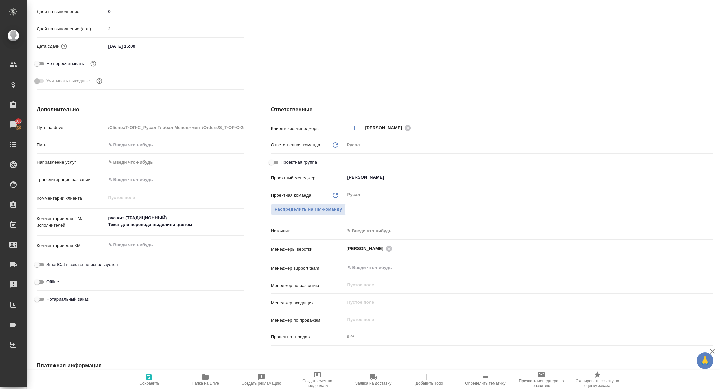
click at [273, 160] on input "Проектная группа" at bounding box center [271, 162] width 24 height 8
checkbox input "true"
type textarea "x"
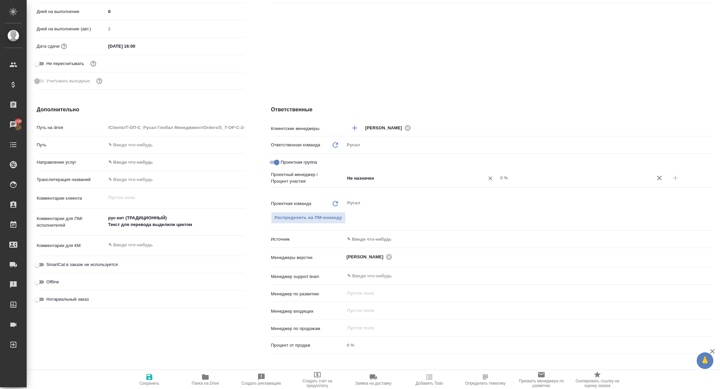
click at [391, 177] on input "Не назначен" at bounding box center [410, 178] width 127 height 8
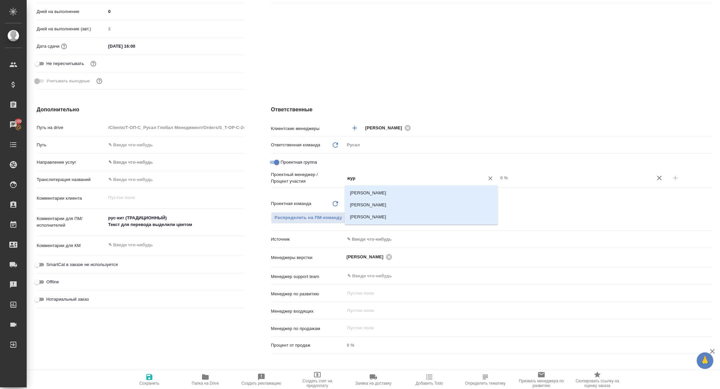
type input "жура"
click at [406, 205] on li "[PERSON_NAME]" at bounding box center [421, 205] width 153 height 12
type textarea "x"
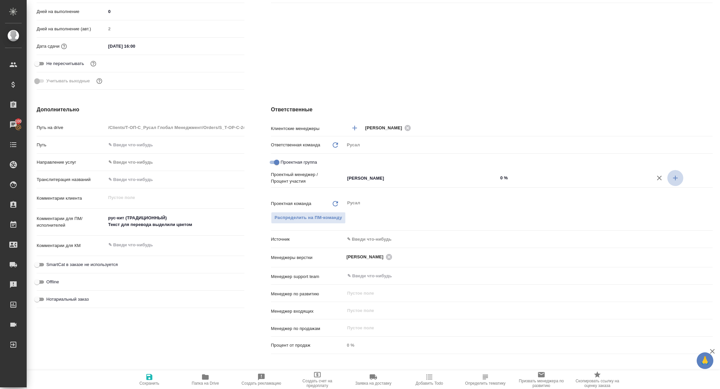
click at [680, 175] on button "button" at bounding box center [675, 178] width 16 height 16
type textarea "x"
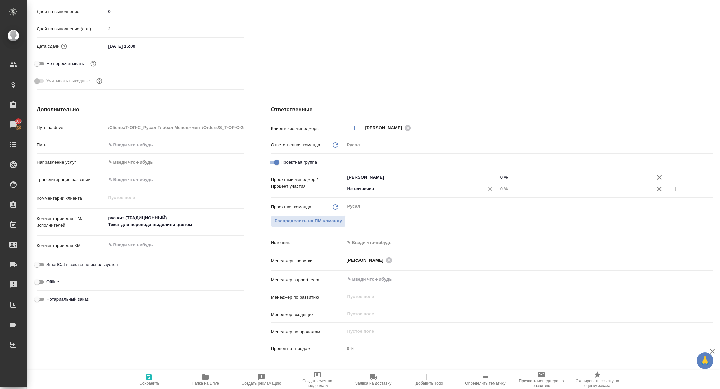
click at [426, 191] on input "Не назначен" at bounding box center [410, 189] width 127 height 8
type input "хрус"
click at [419, 203] on li "Хрусталёва Дарья" at bounding box center [421, 204] width 153 height 12
type textarea "x"
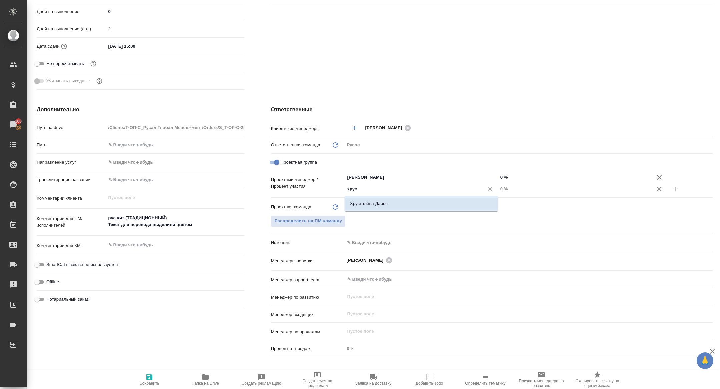
type textarea "x"
click at [499, 188] on input "0 %" at bounding box center [574, 189] width 153 height 10
type textarea "x"
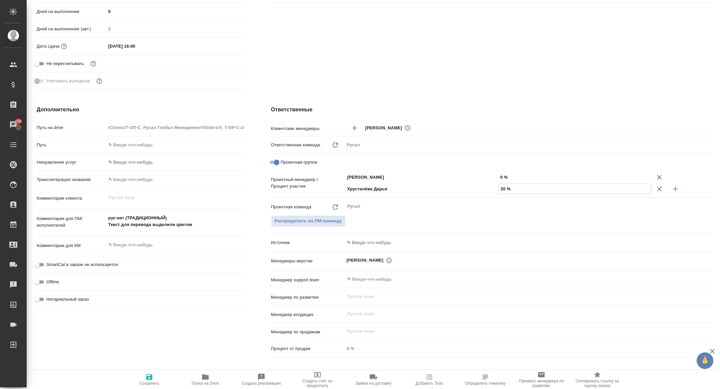
type input "20 %"
click at [501, 174] on input "0 %" at bounding box center [574, 177] width 153 height 10
type input "80 %"
type textarea "x"
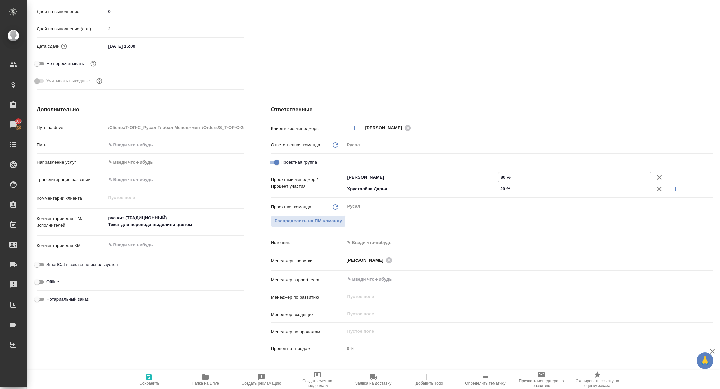
type textarea "x"
type input "80 %"
click at [142, 381] on span "Сохранить" at bounding box center [149, 383] width 20 height 5
type textarea "x"
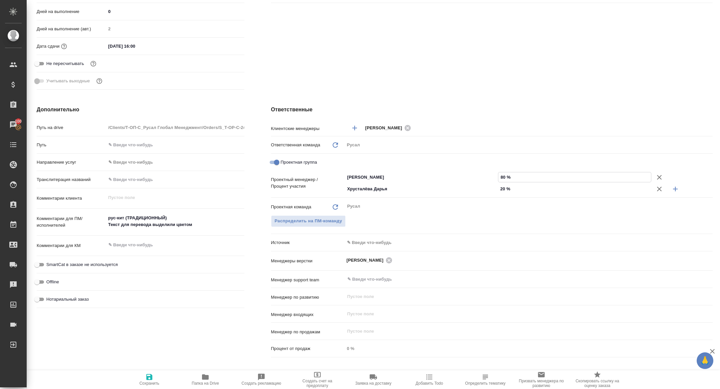
type textarea "x"
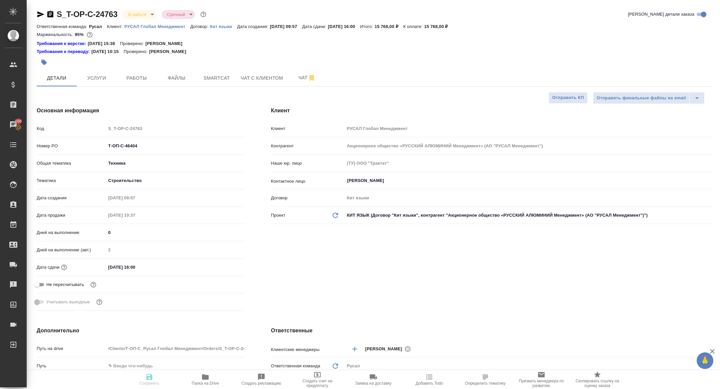
type textarea "x"
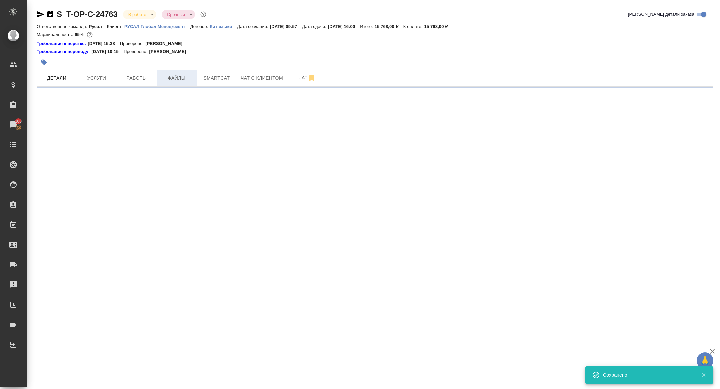
select select "RU"
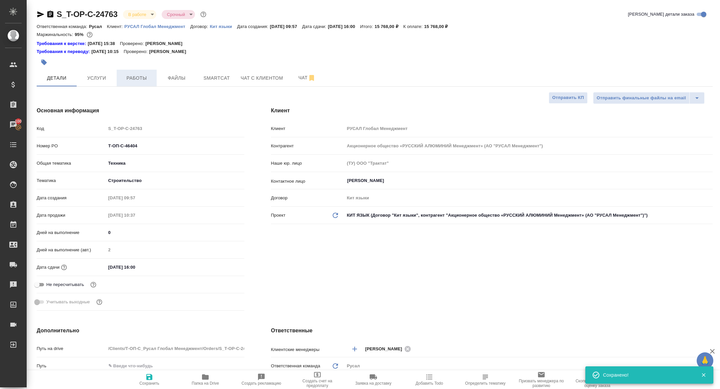
type textarea "x"
click at [145, 80] on span "Работы" at bounding box center [137, 78] width 32 height 8
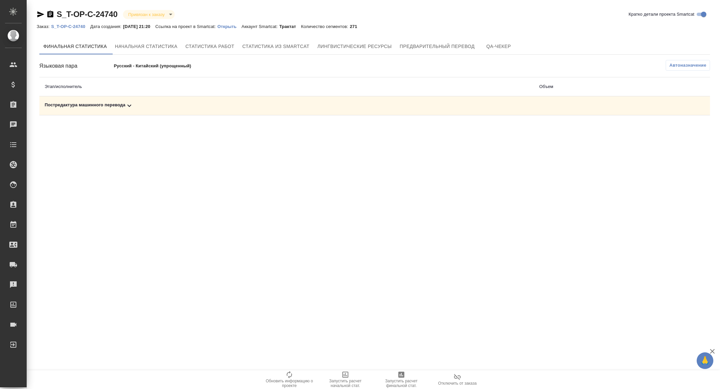
click at [120, 108] on div "Постредактура машинного перевода" at bounding box center [287, 106] width 484 height 8
click at [402, 382] on span "Запустить расчет финальной стат." at bounding box center [401, 383] width 48 height 9
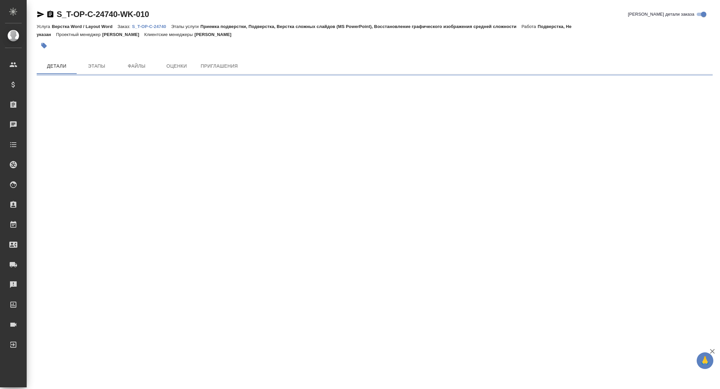
click at [41, 14] on icon "button" at bounding box center [41, 14] width 8 height 8
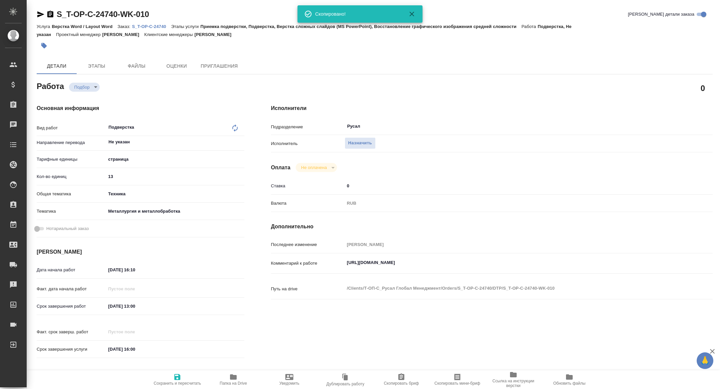
type textarea "x"
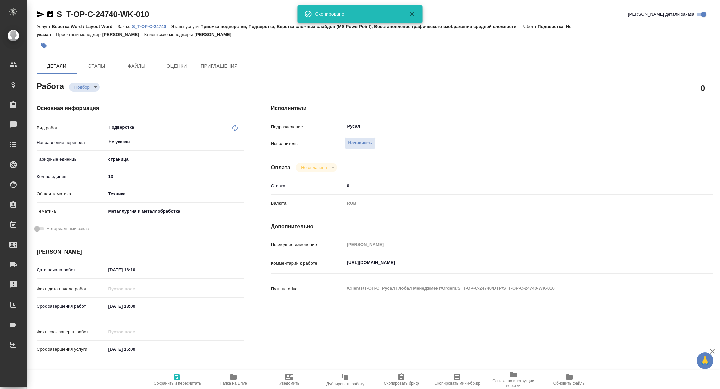
type textarea "x"
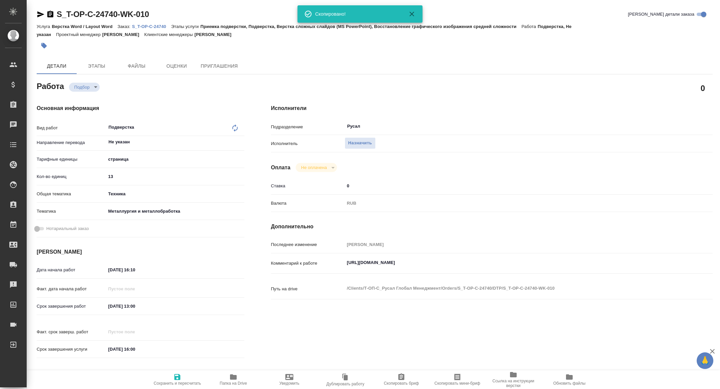
type textarea "x"
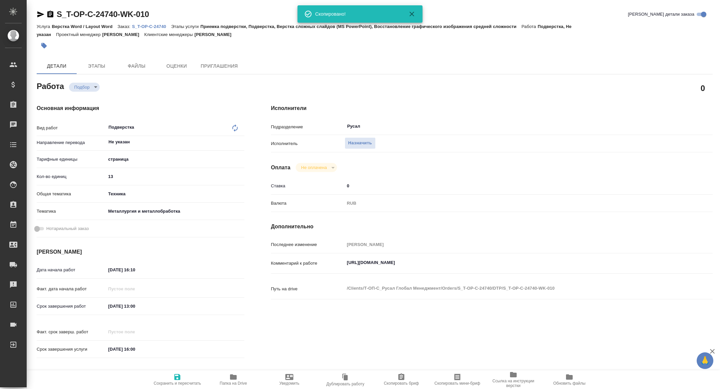
type textarea "x"
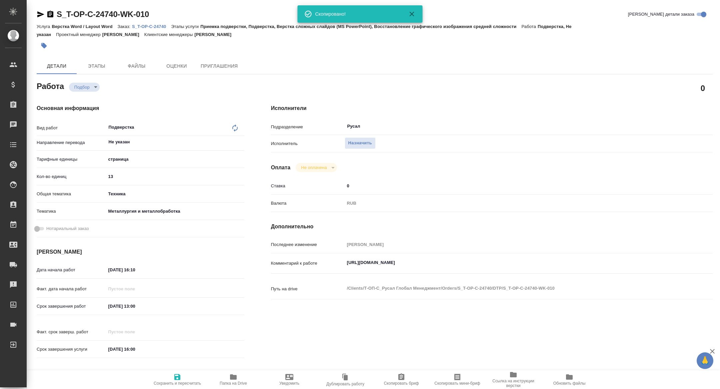
type textarea "x"
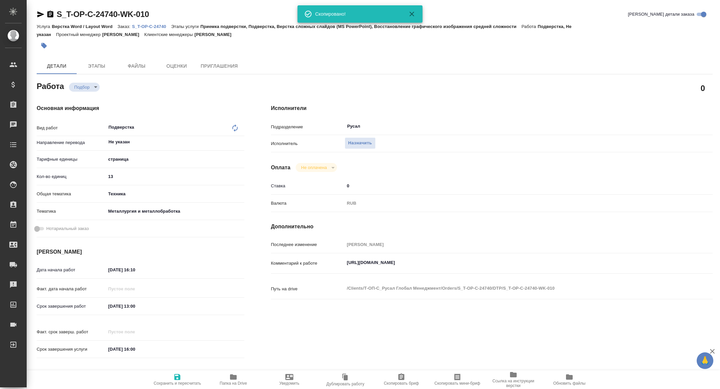
type textarea "x"
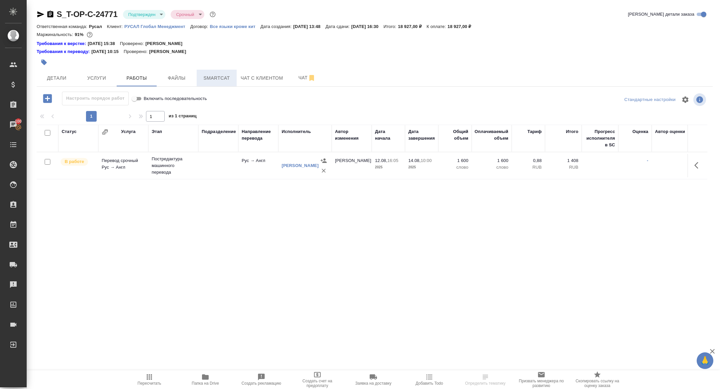
click at [228, 74] on span "Smartcat" at bounding box center [217, 78] width 32 height 8
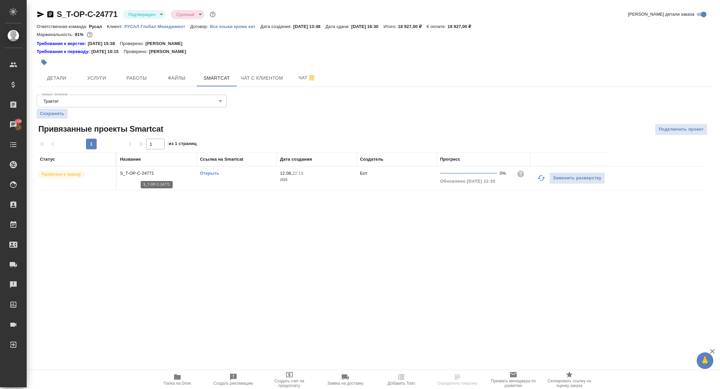
click at [151, 172] on p "S_T-OP-C-24771" at bounding box center [156, 173] width 73 height 7
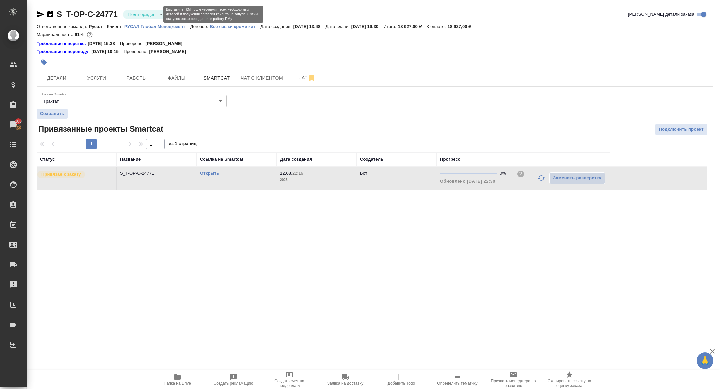
click at [134, 17] on body "🙏 .cls-1 fill:#fff; AWATERA [PERSON_NAME] Спецификации Заказы 100 Чаты Todo Про…" at bounding box center [360, 194] width 720 height 389
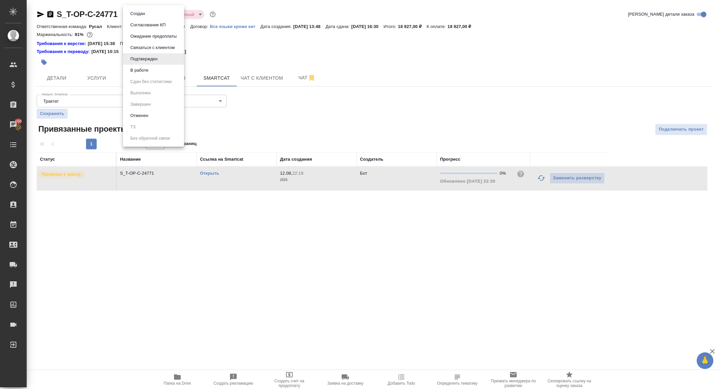
click at [140, 17] on button "В работе" at bounding box center [137, 13] width 19 height 7
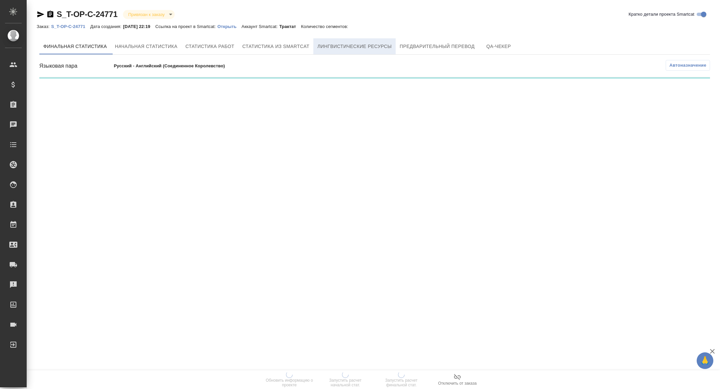
click at [390, 47] on span "Лингвистические ресурсы" at bounding box center [354, 46] width 74 height 8
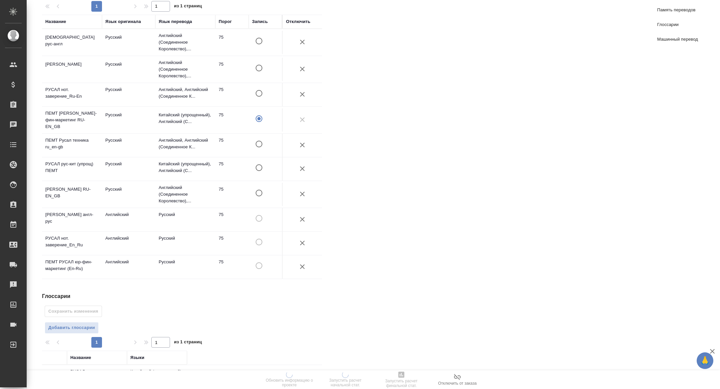
scroll to position [245, 0]
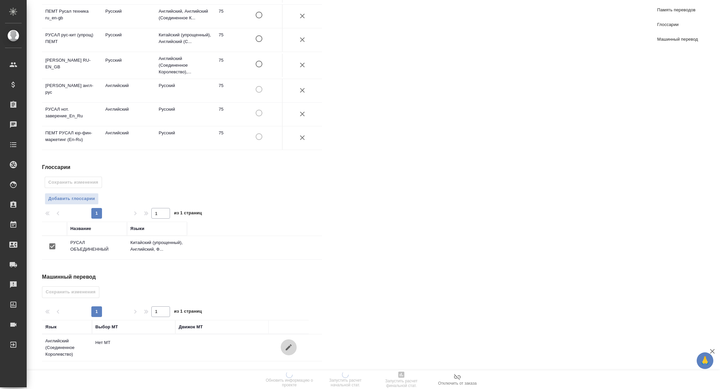
click at [296, 348] on button "button" at bounding box center [289, 347] width 16 height 16
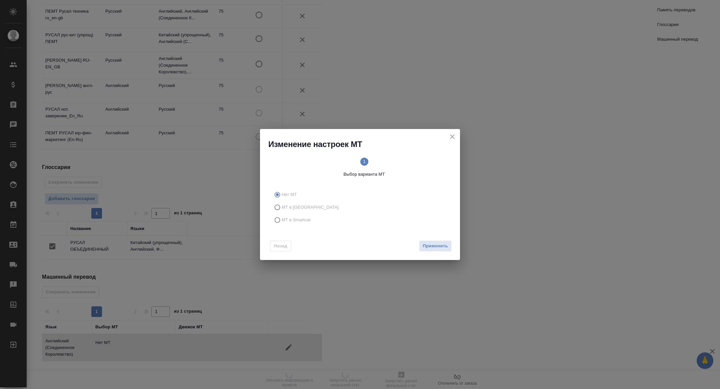
click at [293, 216] on label "МТ в Smartcat" at bounding box center [359, 220] width 176 height 13
click at [282, 216] on input "МТ в Smartcat" at bounding box center [276, 220] width 11 height 13
radio input "true"
click at [448, 240] on button "Вперед" at bounding box center [440, 246] width 24 height 12
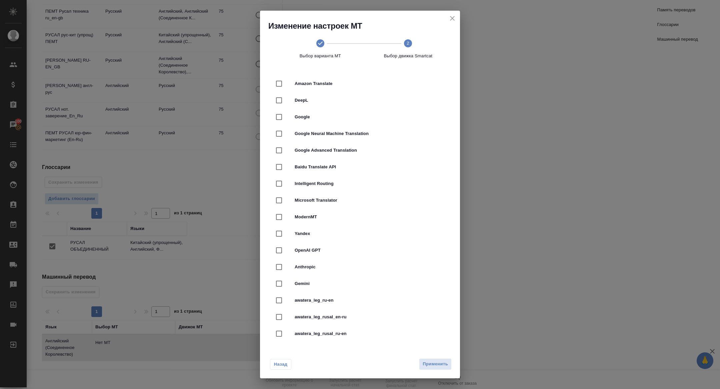
click at [279, 105] on input "checkbox" at bounding box center [279, 100] width 14 height 14
checkbox input "true"
click at [443, 363] on span "Применить" at bounding box center [435, 364] width 25 height 8
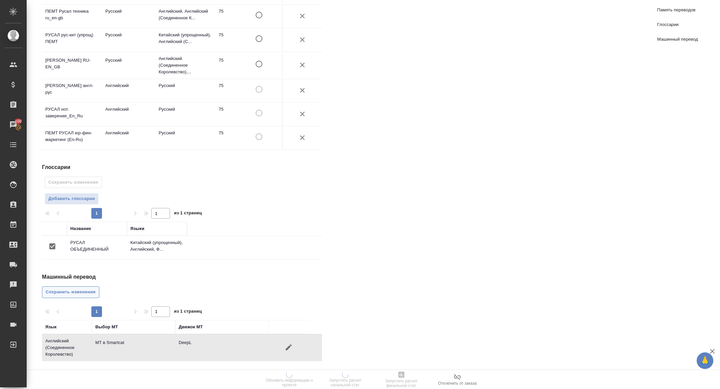
click at [78, 295] on span "Сохранить изменения" at bounding box center [71, 292] width 50 height 8
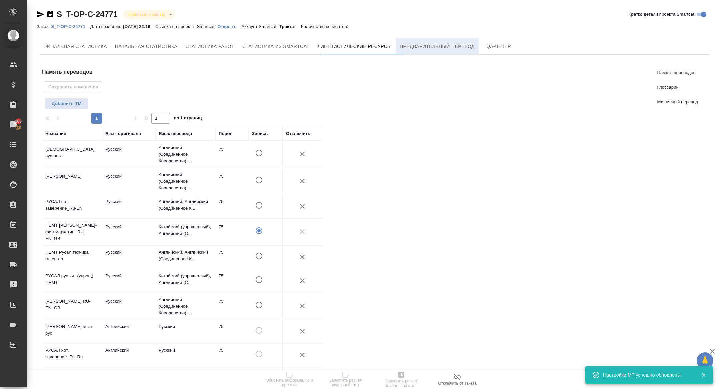
click at [438, 50] on button "Предварительный перевод" at bounding box center [437, 46] width 83 height 16
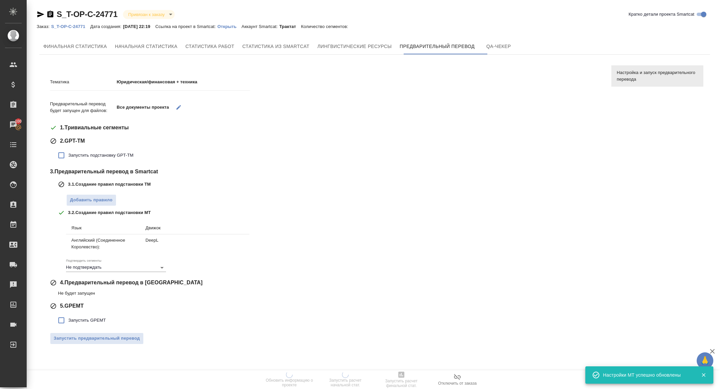
click at [103, 149] on label "Запустить подстановку GPT-TM" at bounding box center [93, 155] width 79 height 14
click at [68, 149] on input "Запустить подстановку GPT-TM" at bounding box center [61, 155] width 14 height 14
checkbox input "true"
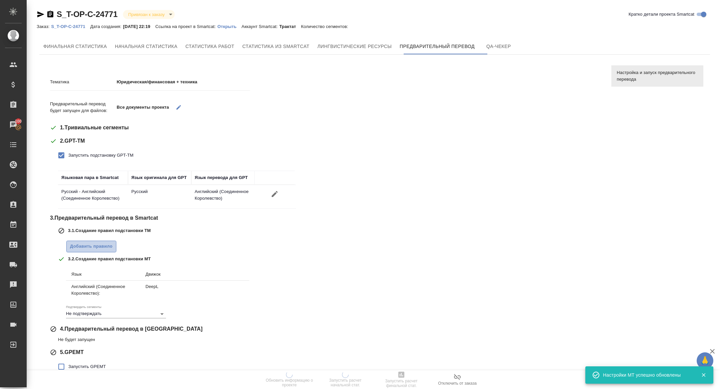
click at [93, 247] on span "Добавить правило" at bounding box center [91, 247] width 43 height 8
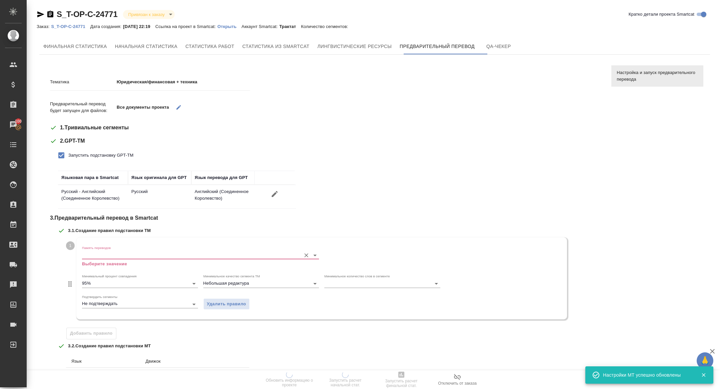
click at [109, 254] on input "Память переводов" at bounding box center [190, 255] width 216 height 8
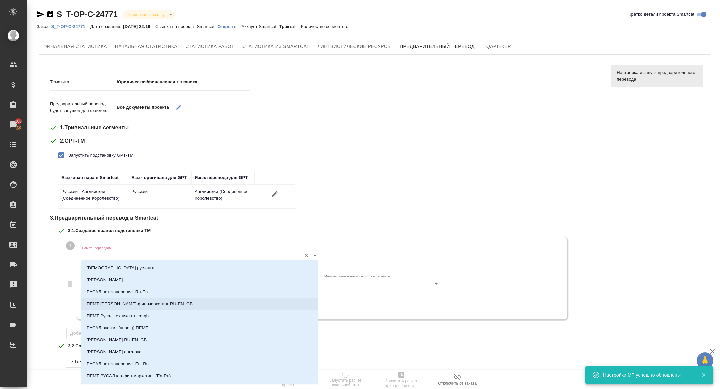
click at [135, 301] on p "ПЕМТ Русал юридич-фин-маркетинг RU-EN_GB" at bounding box center [140, 304] width 106 height 7
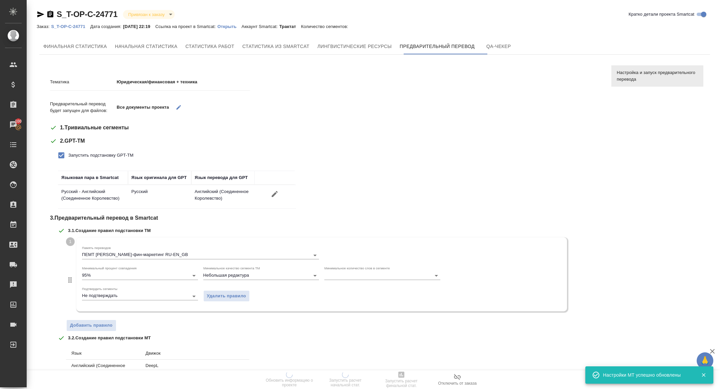
scroll to position [107, 0]
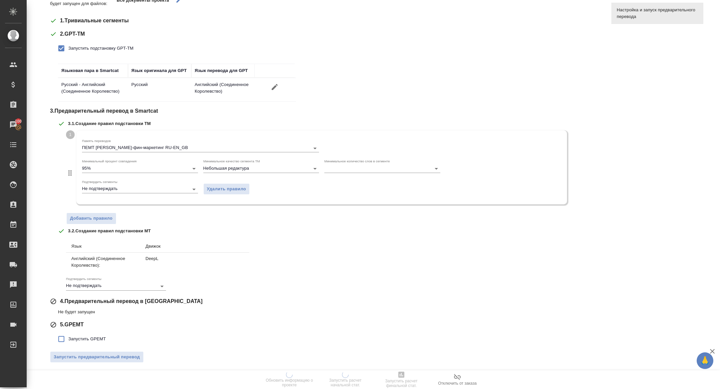
click at [82, 333] on label "Запустить GPEMT" at bounding box center [80, 339] width 52 height 14
click at [68, 333] on input "Запустить GPEMT" at bounding box center [61, 339] width 14 height 14
checkbox input "true"
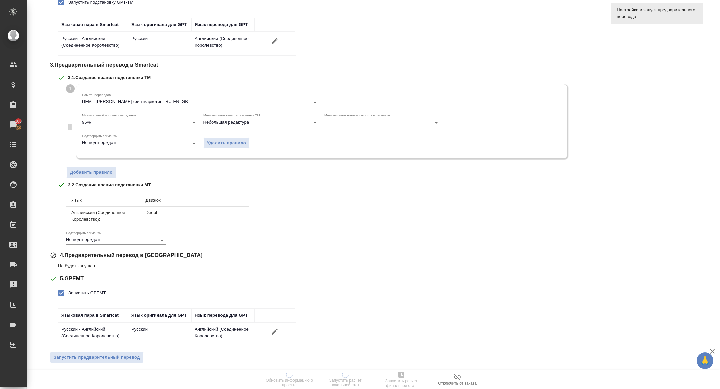
click at [95, 347] on div "Тематика Юридическая/финансовая + техника Предварительный перевод будет запущен…" at bounding box center [325, 143] width 551 height 451
click at [95, 354] on span "Запустить предварительный перевод" at bounding box center [97, 358] width 86 height 8
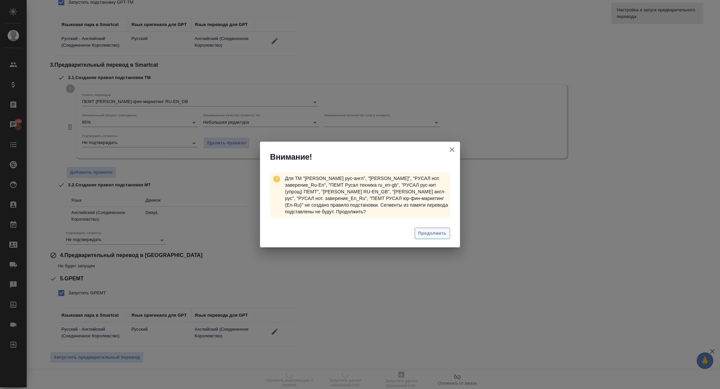
click at [426, 235] on span "Продолжить" at bounding box center [432, 234] width 28 height 8
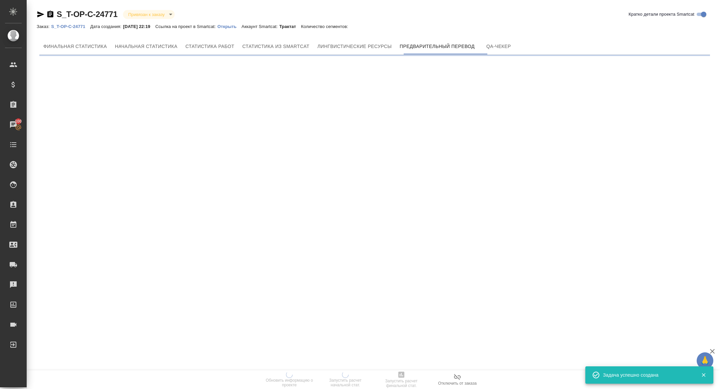
scroll to position [0, 0]
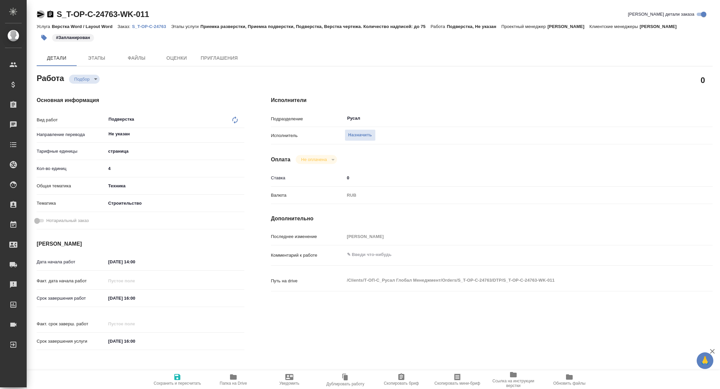
click at [39, 14] on icon "button" at bounding box center [40, 14] width 7 height 6
type textarea "x"
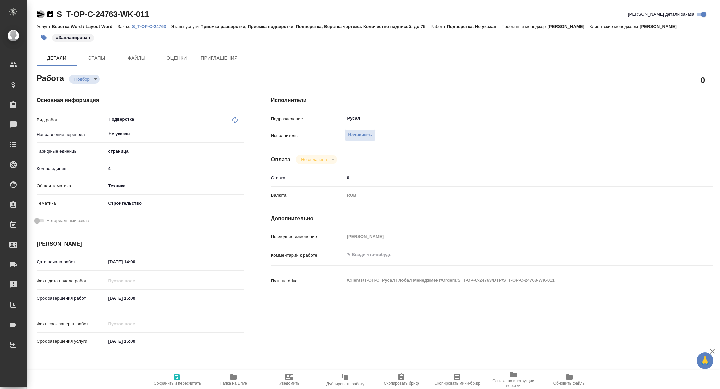
type textarea "x"
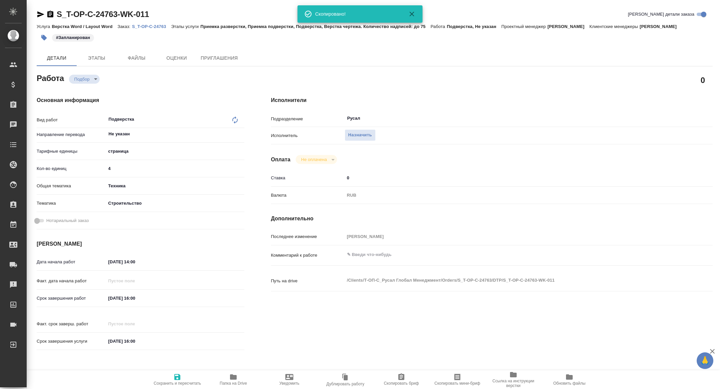
type textarea "x"
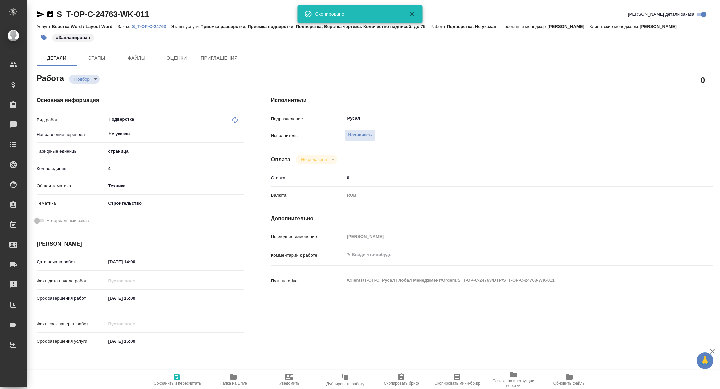
type textarea "x"
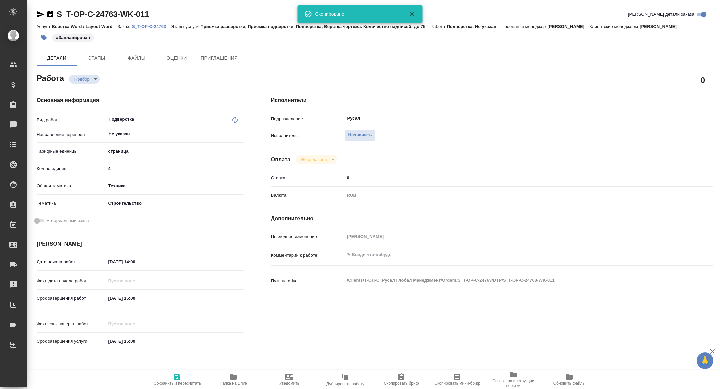
type textarea "x"
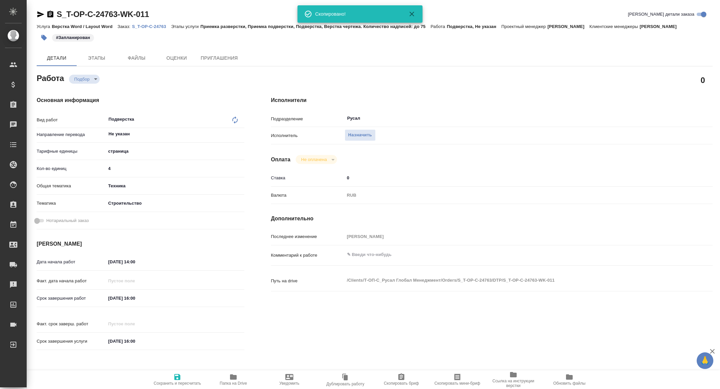
type textarea "x"
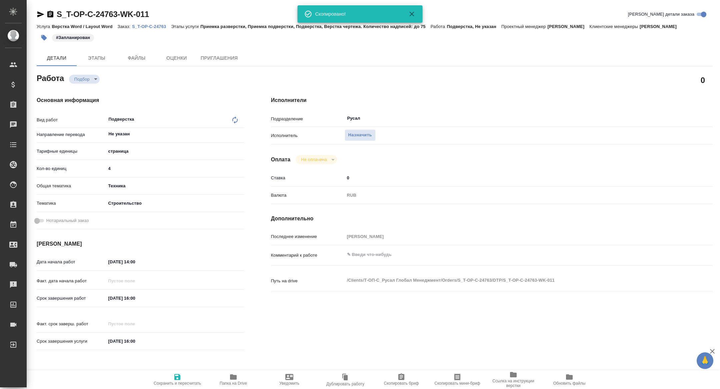
type textarea "x"
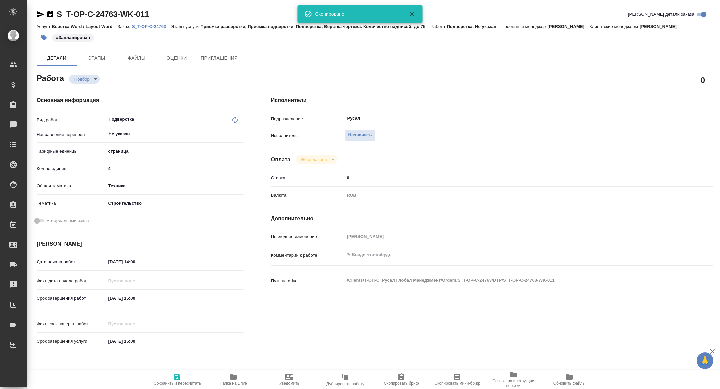
type textarea "x"
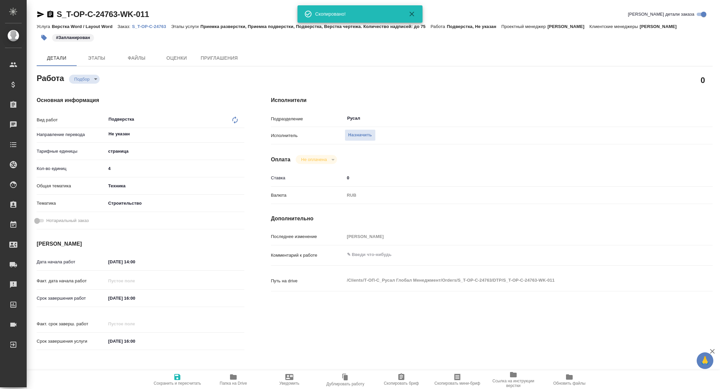
type textarea "x"
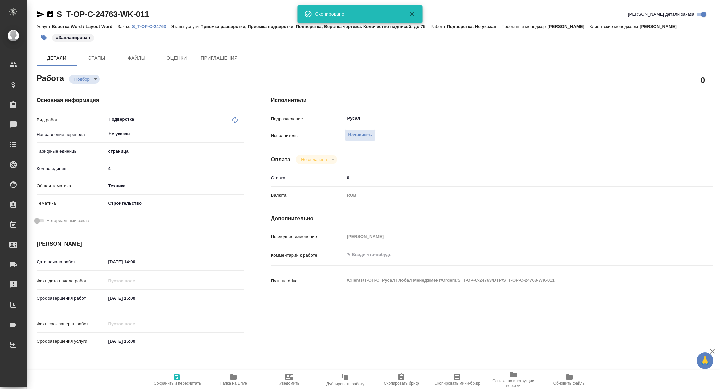
type textarea "x"
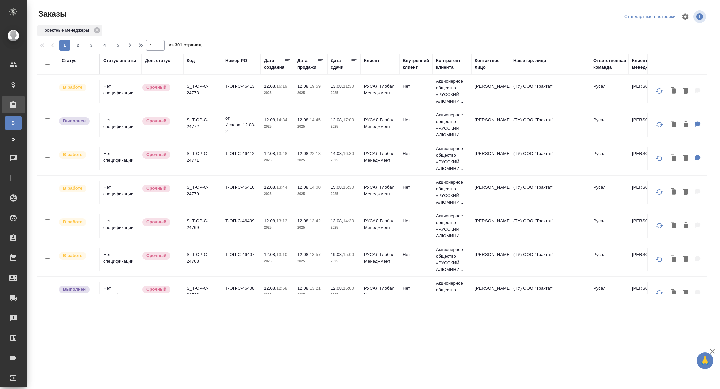
click at [340, 67] on div "Дата сдачи" at bounding box center [341, 63] width 20 height 13
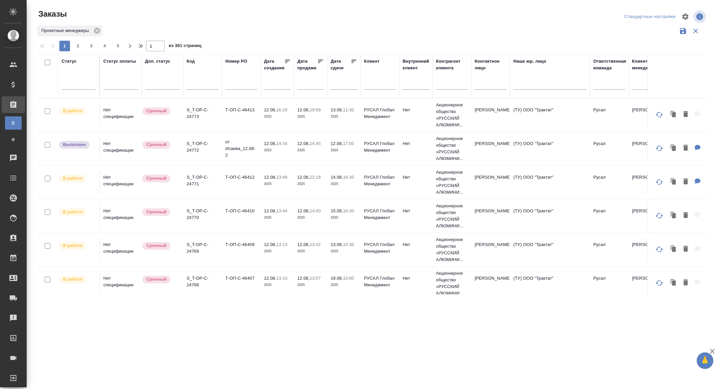
drag, startPoint x: 340, startPoint y: 67, endPoint x: 352, endPoint y: 93, distance: 28.5
click at [338, 80] on input "text" at bounding box center [346, 83] width 23 height 9
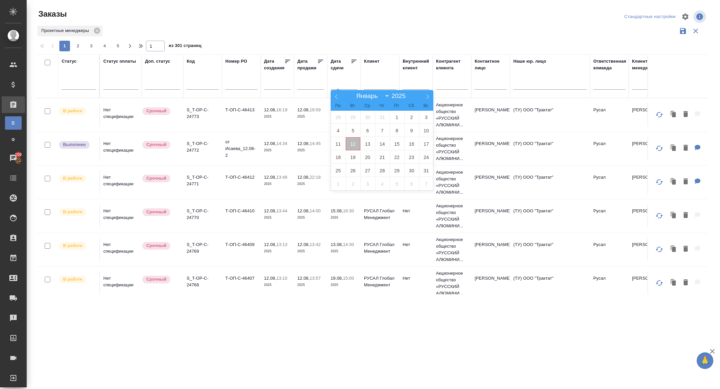
click at [358, 147] on span "12" at bounding box center [353, 143] width 15 height 13
type div "2025-08-11T21:00:00.000Z"
click at [365, 147] on span "13" at bounding box center [367, 143] width 15 height 13
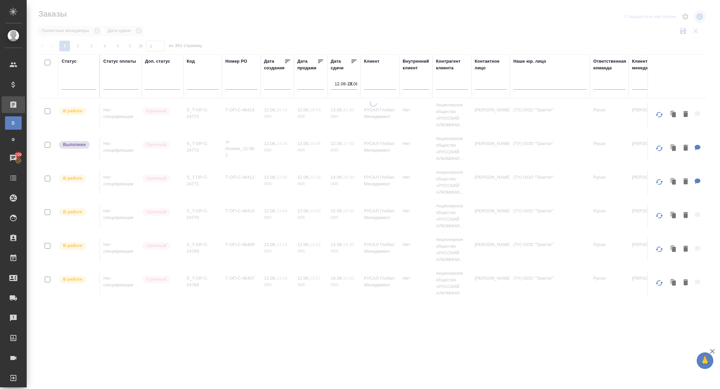
click at [351, 84] on icon "button" at bounding box center [351, 84] width 4 height 4
select select "7"
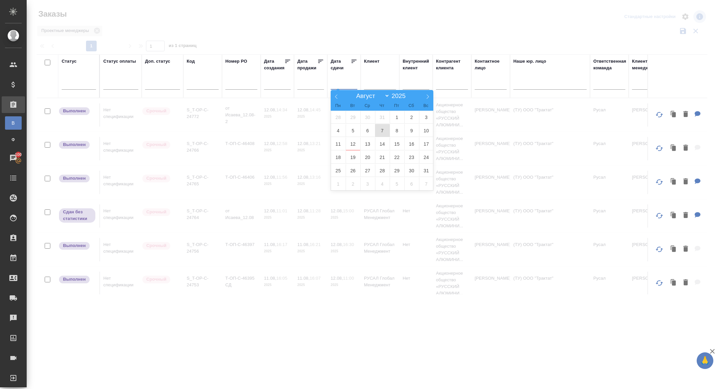
type div "2025-08-12T21:00:00.000Z"
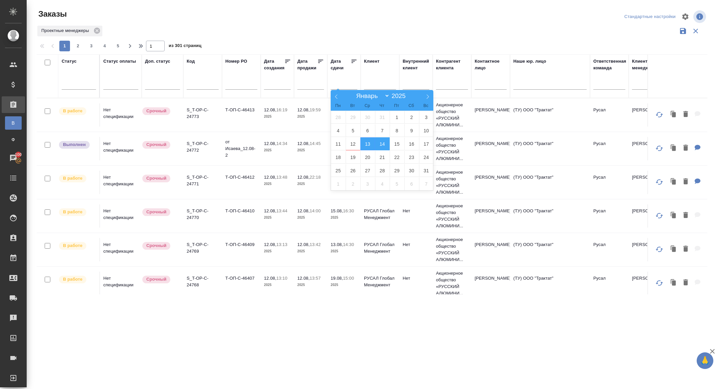
click at [382, 144] on span "14" at bounding box center [382, 143] width 15 height 13
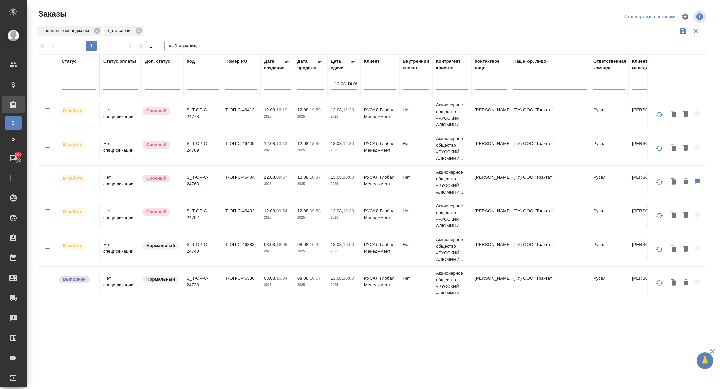
scroll to position [139, 0]
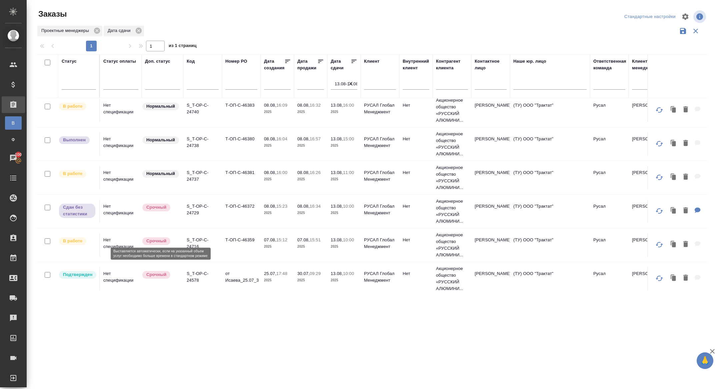
click at [196, 274] on p "S_T-OP-C-24578" at bounding box center [203, 276] width 32 height 13
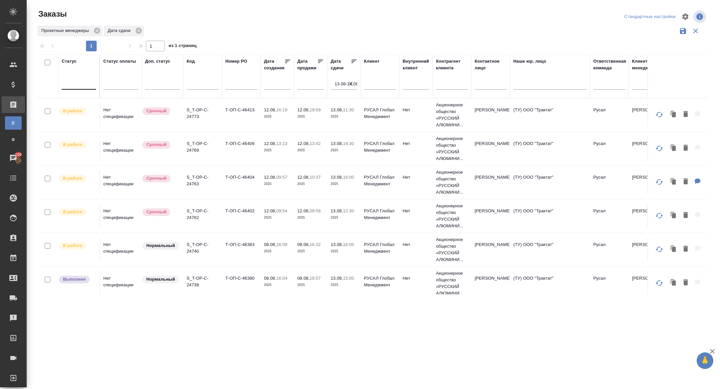
drag, startPoint x: 353, startPoint y: 84, endPoint x: 74, endPoint y: 83, distance: 278.9
click at [353, 84] on icon "button" at bounding box center [350, 83] width 7 height 7
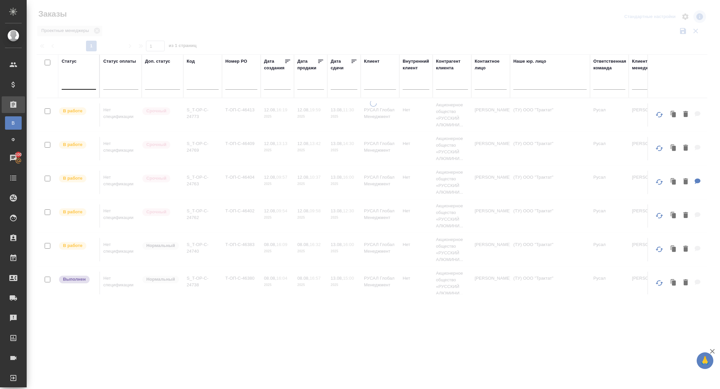
click at [74, 83] on div at bounding box center [79, 83] width 34 height 10
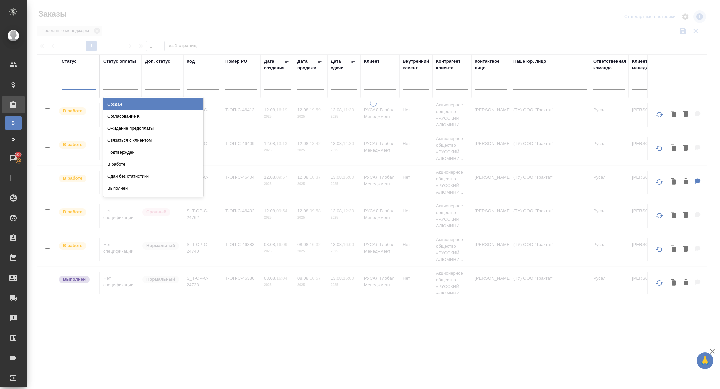
click at [117, 104] on div "Создан" at bounding box center [153, 104] width 100 height 12
click at [71, 88] on div at bounding box center [79, 83] width 34 height 10
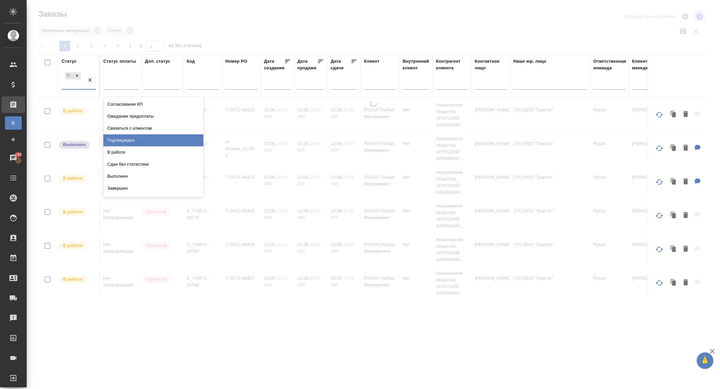
click at [121, 137] on div "Подтвержден" at bounding box center [153, 140] width 100 height 12
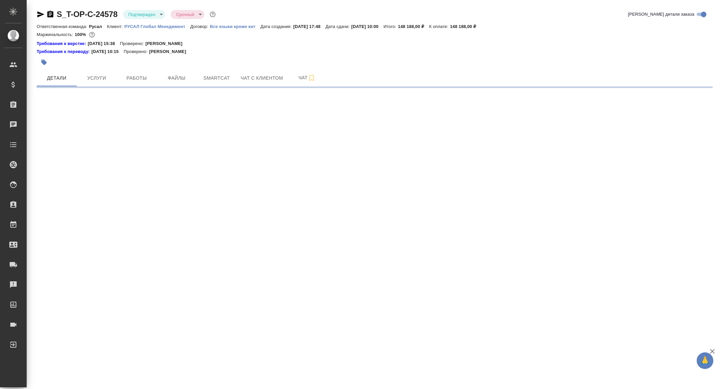
click at [42, 14] on icon "button" at bounding box center [40, 14] width 7 height 6
select select "RU"
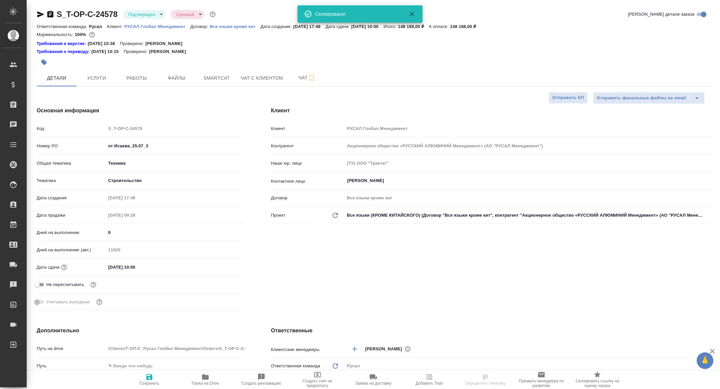
type textarea "x"
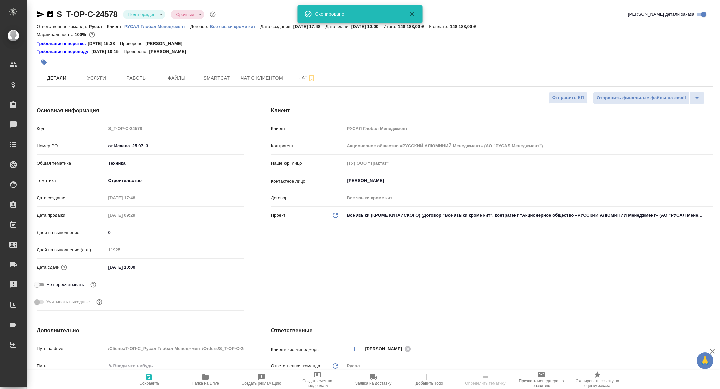
type textarea "x"
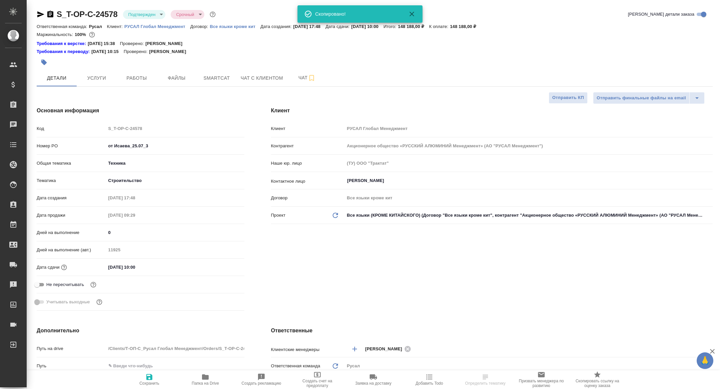
type textarea "x"
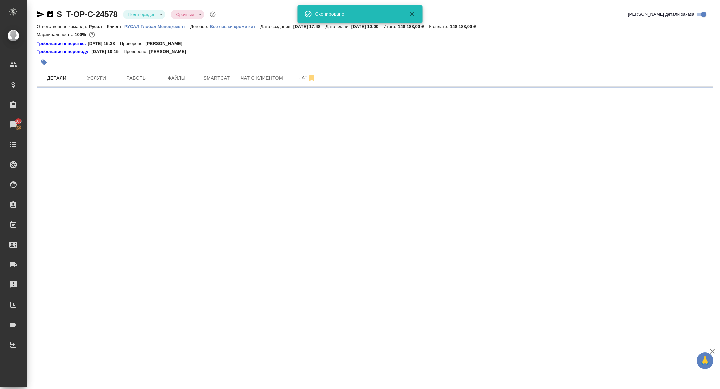
select select "RU"
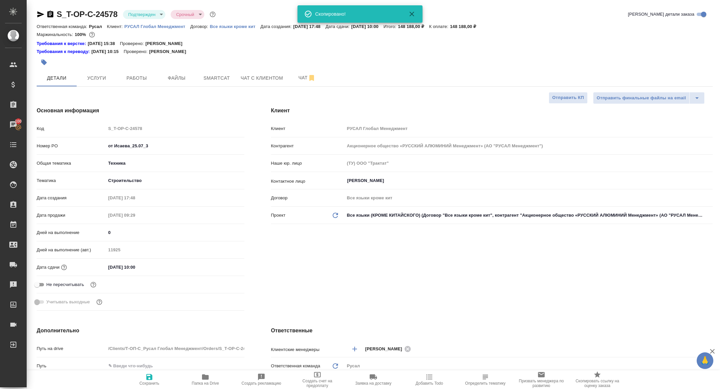
type textarea "x"
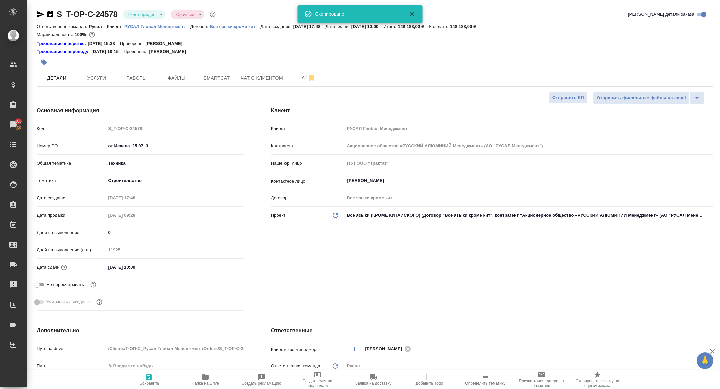
type textarea "x"
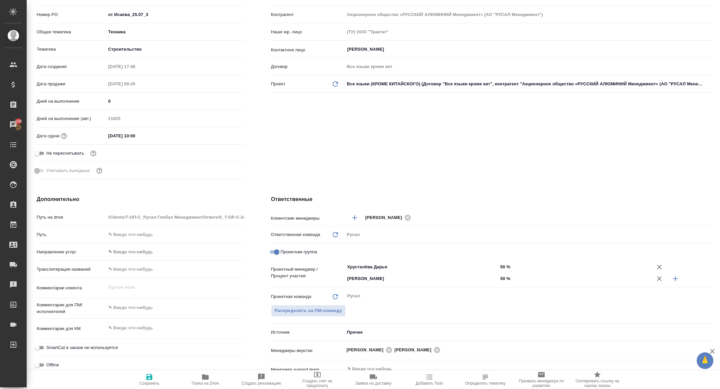
scroll to position [132, 0]
